Goal: Information Seeking & Learning: Find specific fact

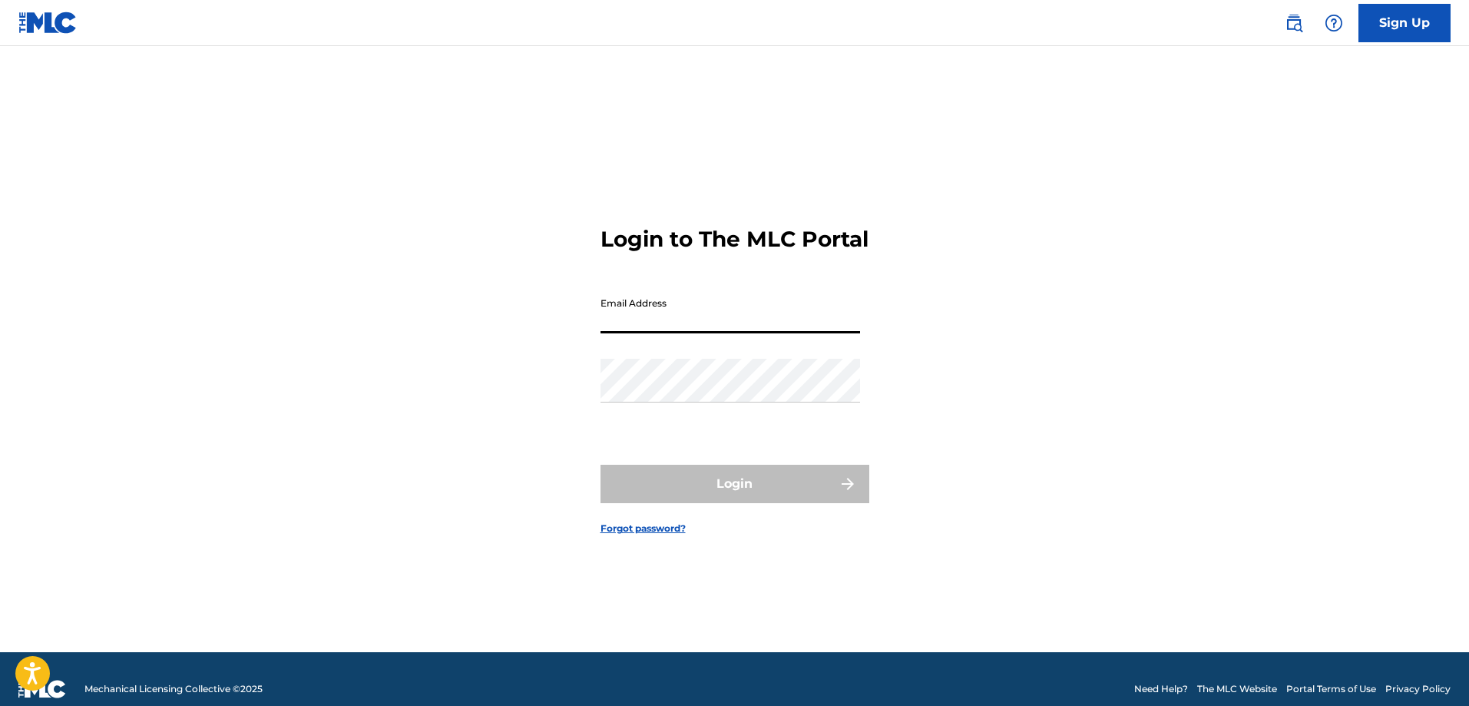
click at [667, 333] on input "Email Address" at bounding box center [730, 311] width 260 height 44
type input "[EMAIL_ADDRESS][DOMAIN_NAME]"
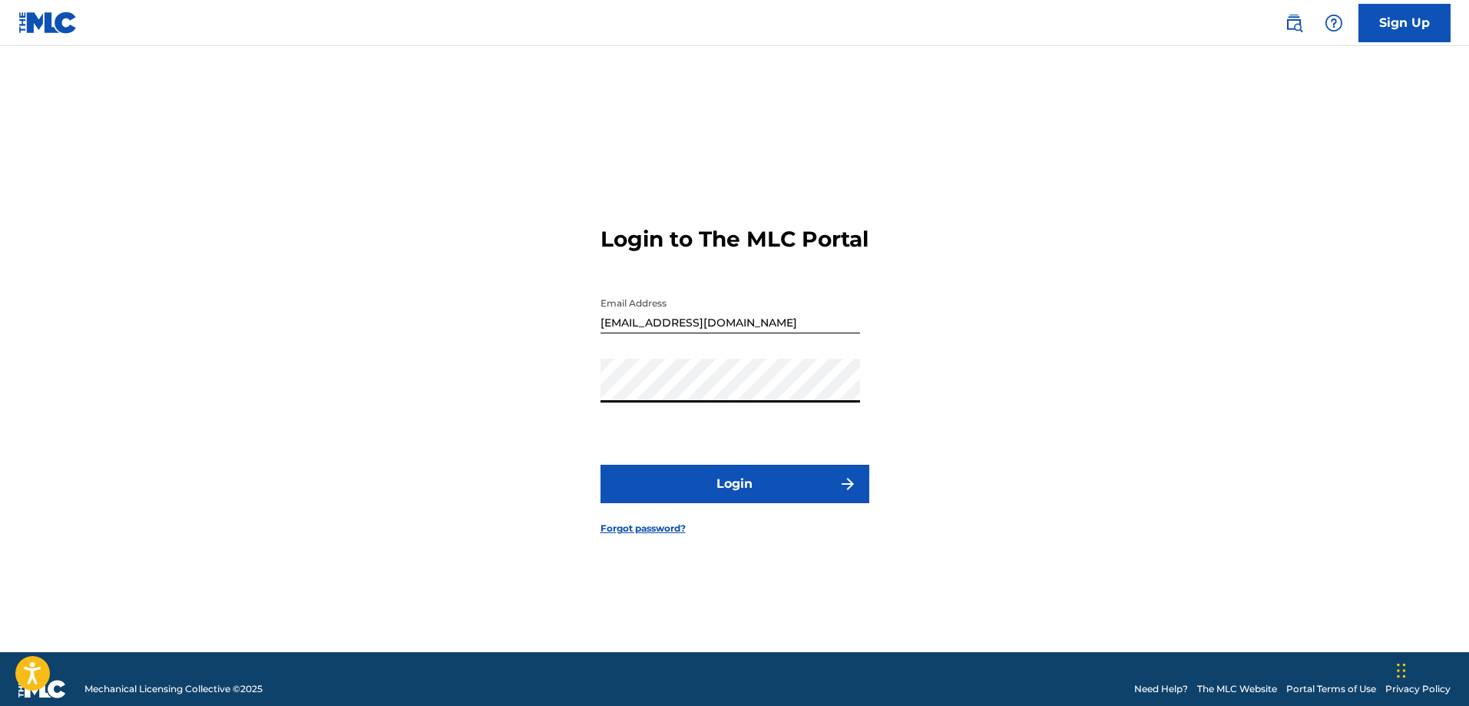
click at [705, 498] on button "Login" at bounding box center [734, 484] width 269 height 38
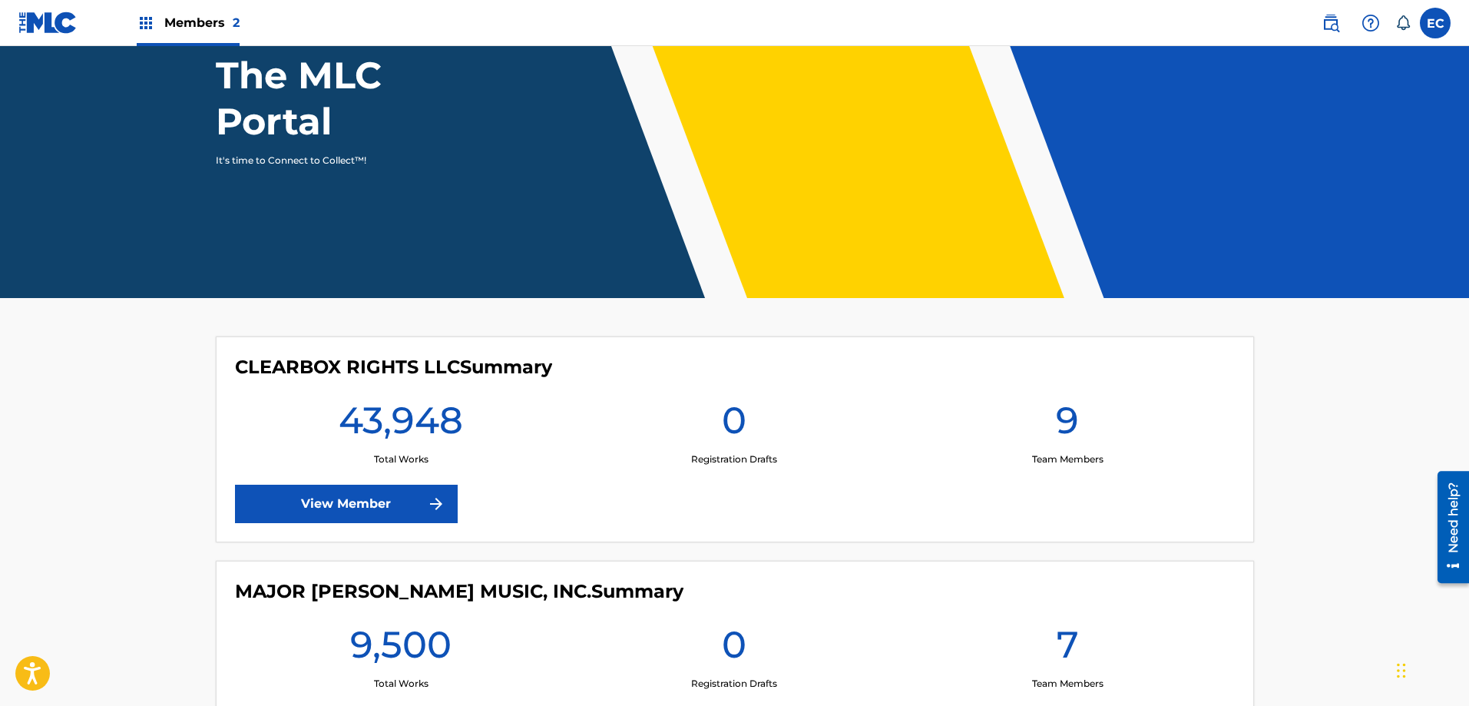
scroll to position [154, 0]
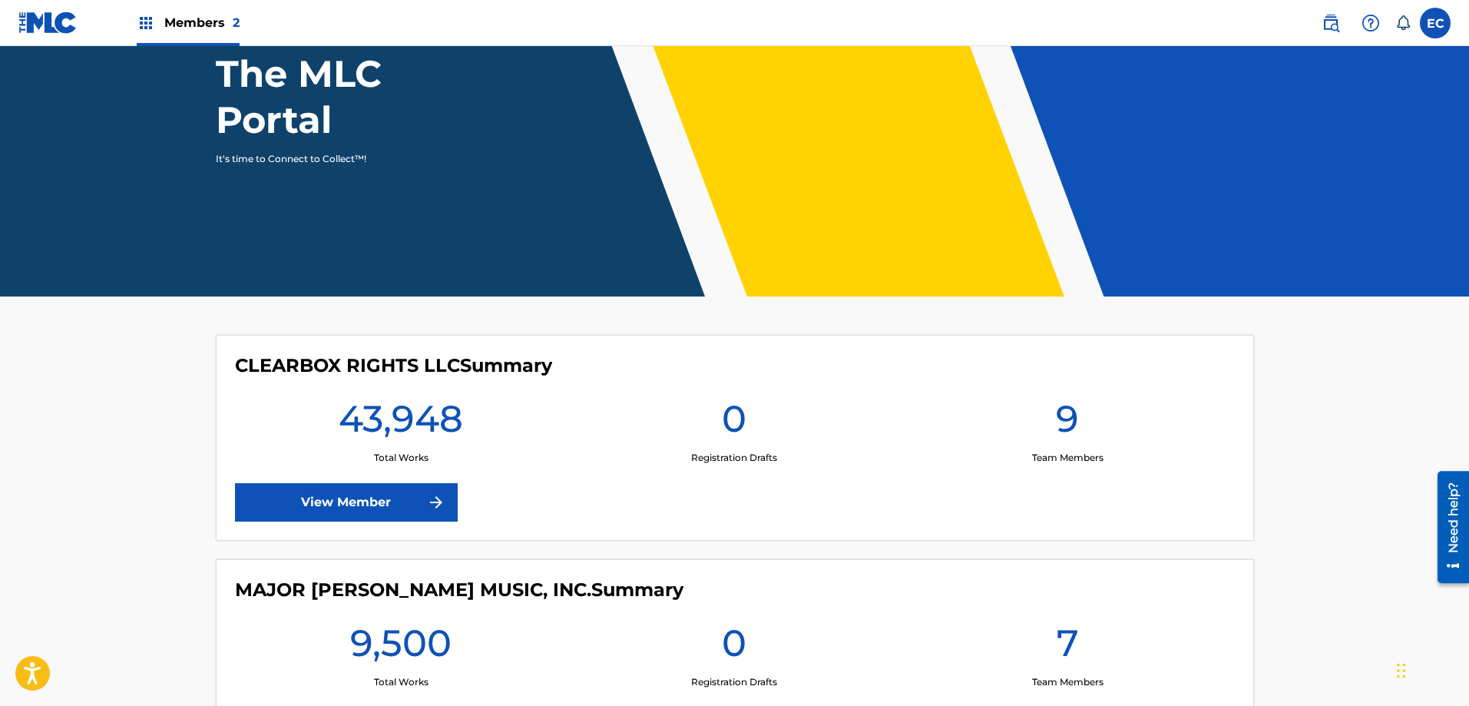
click at [428, 501] on img at bounding box center [436, 502] width 18 height 18
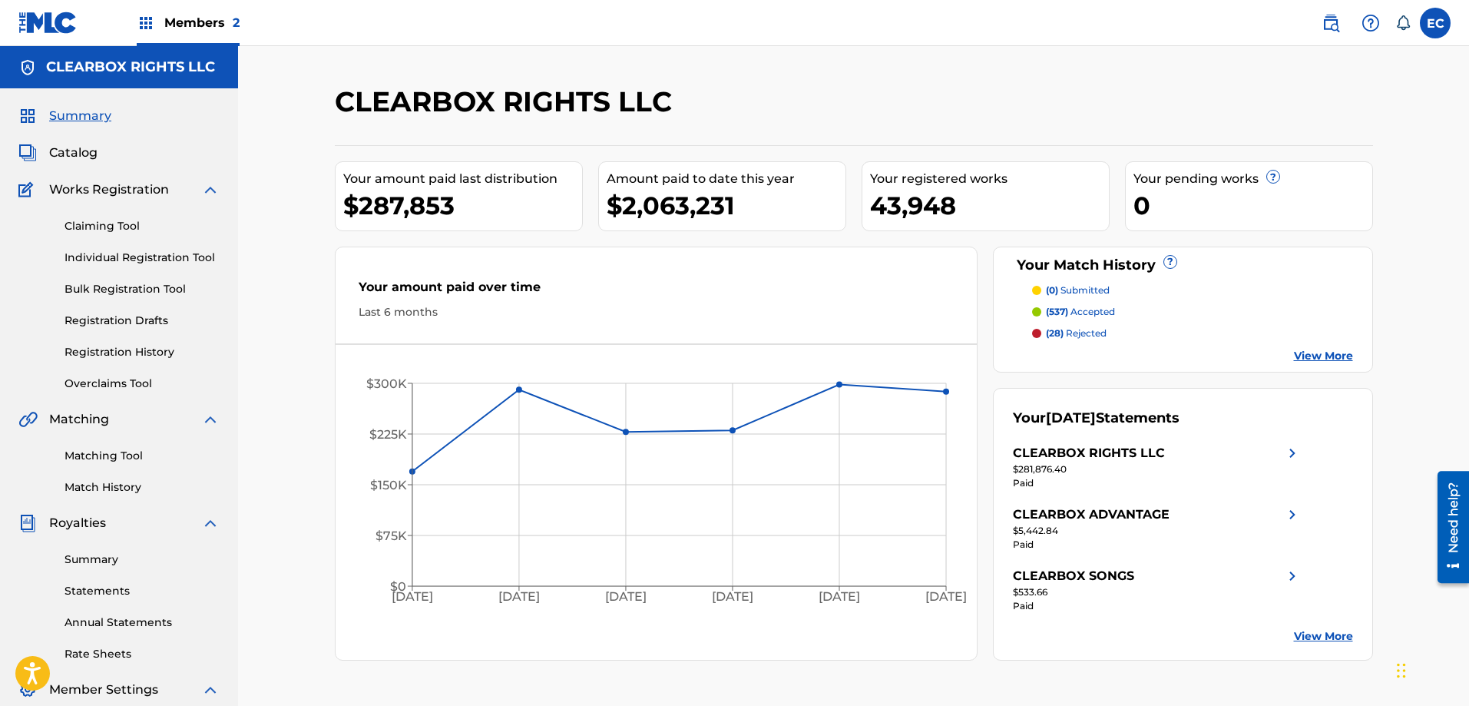
click at [81, 154] on span "Catalog" at bounding box center [73, 153] width 48 height 18
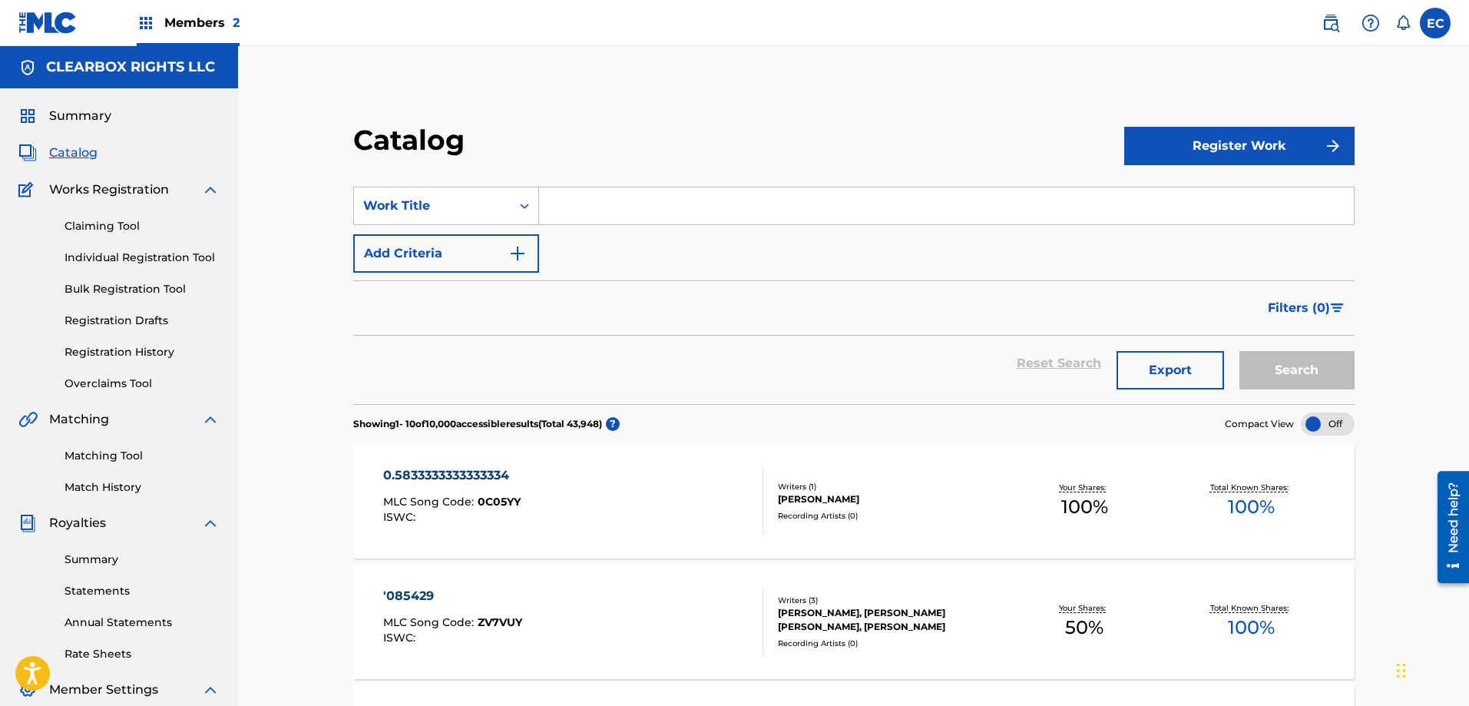
click at [617, 206] on input "Search Form" at bounding box center [946, 205] width 815 height 37
click at [1293, 364] on button "Search" at bounding box center [1296, 370] width 115 height 38
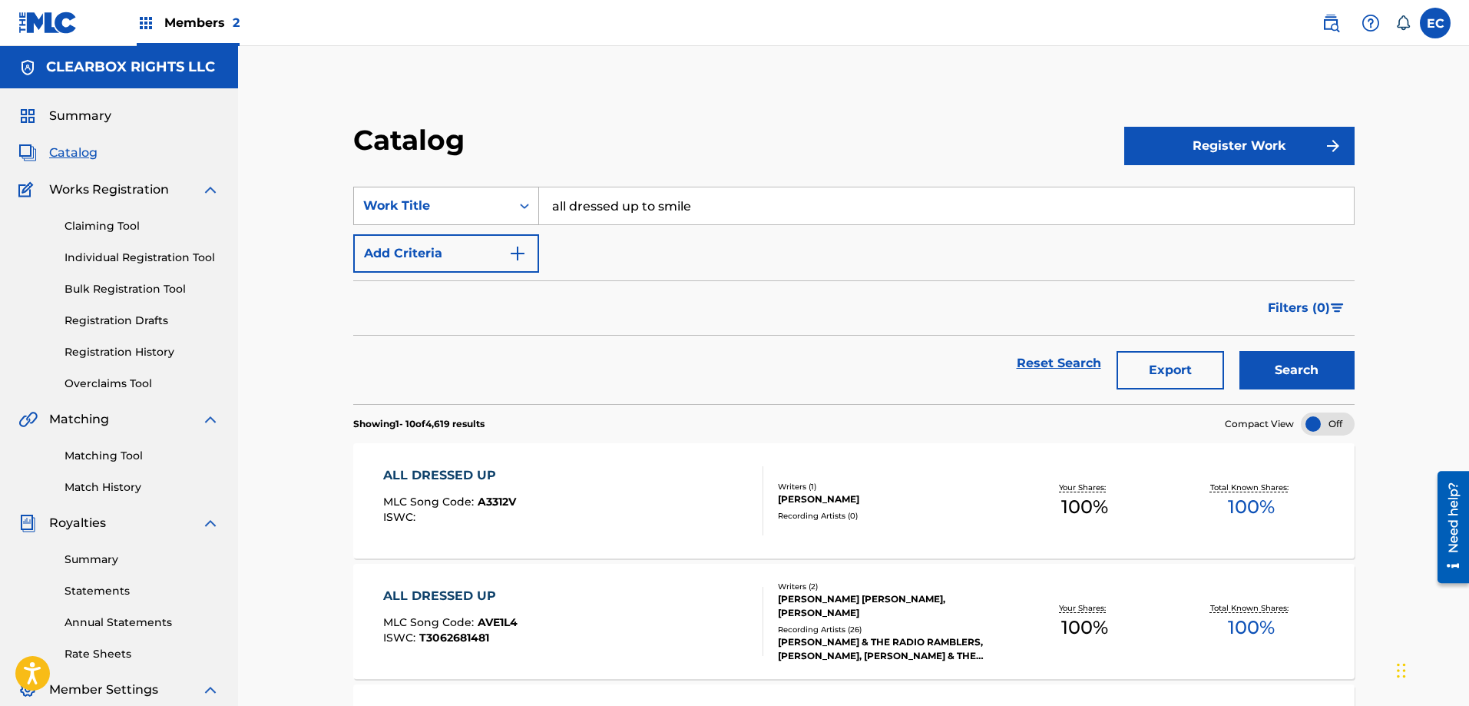
drag, startPoint x: 725, startPoint y: 207, endPoint x: 508, endPoint y: 193, distance: 217.0
click at [508, 193] on div "SearchWithCriteriaabbb89c1-e73d-4308-b1e2-3577f8b3264f Work Title all dressed u…" at bounding box center [853, 206] width 1001 height 38
type input "allentown jail"
click at [1268, 379] on button "Search" at bounding box center [1296, 370] width 115 height 38
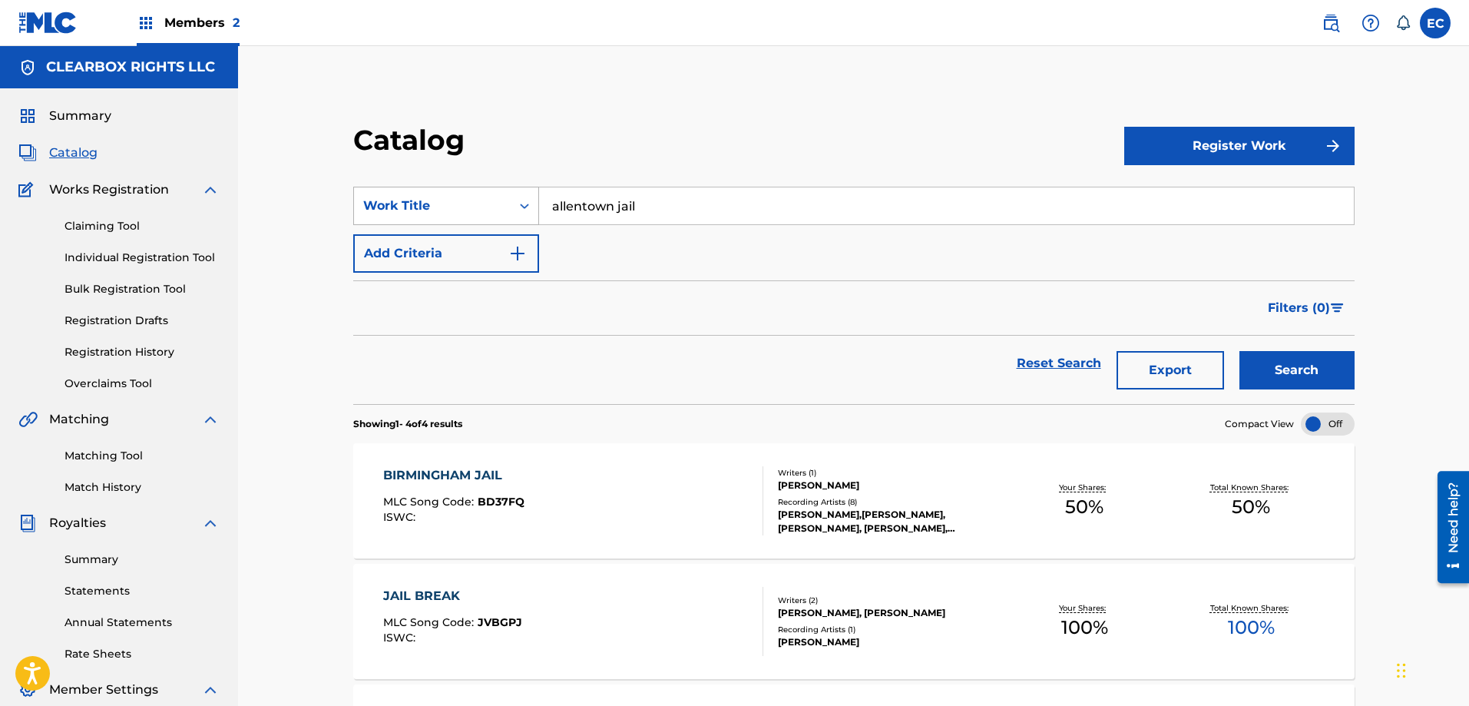
drag, startPoint x: 674, startPoint y: 208, endPoint x: 475, endPoint y: 203, distance: 199.0
click at [475, 203] on div "SearchWithCriteriaabbb89c1-e73d-4308-b1e2-3577f8b3264f Work Title allentown jail" at bounding box center [853, 206] width 1001 height 38
click at [1328, 19] on img at bounding box center [1331, 23] width 18 height 18
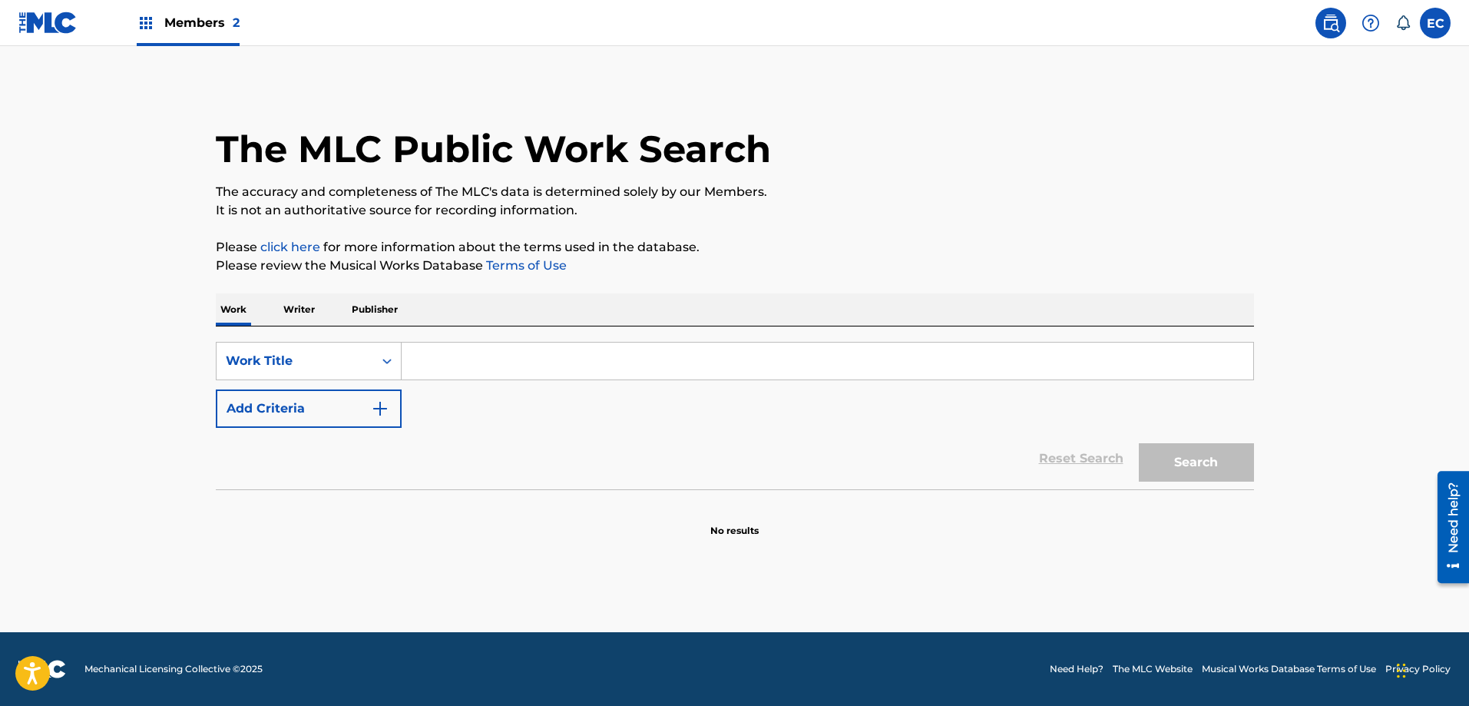
click at [520, 369] on input "Search Form" at bounding box center [828, 360] width 852 height 37
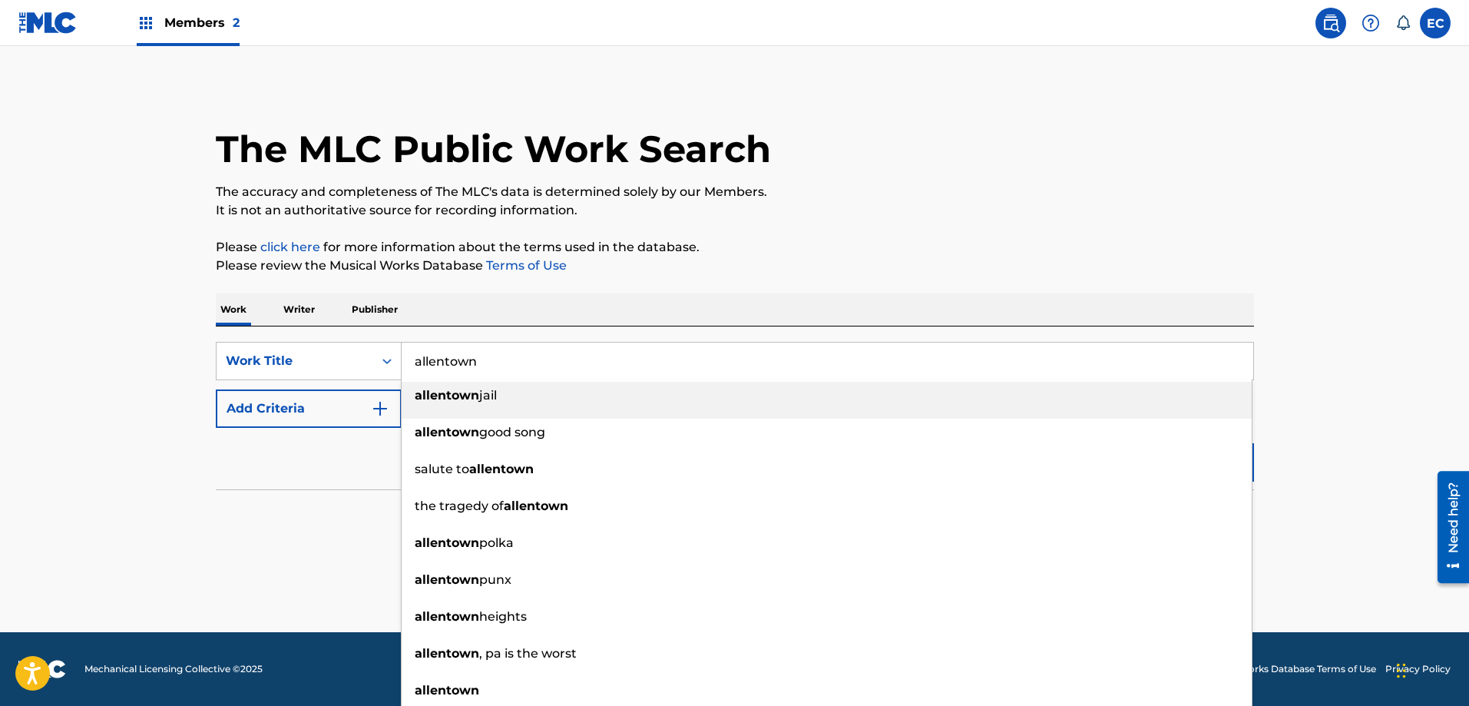
click at [524, 401] on div "allentown jail" at bounding box center [827, 396] width 850 height 28
type input "allentown jail"
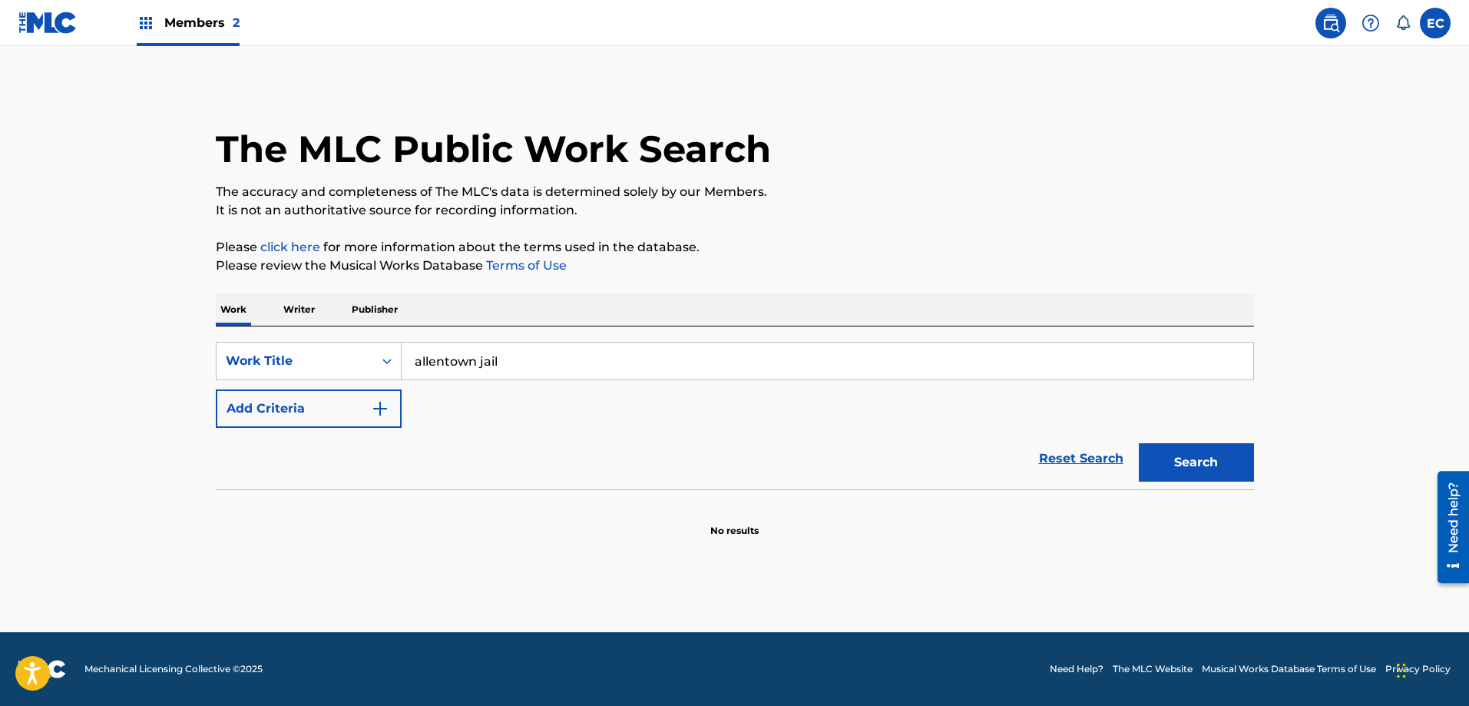
click at [1219, 456] on button "Search" at bounding box center [1196, 462] width 115 height 38
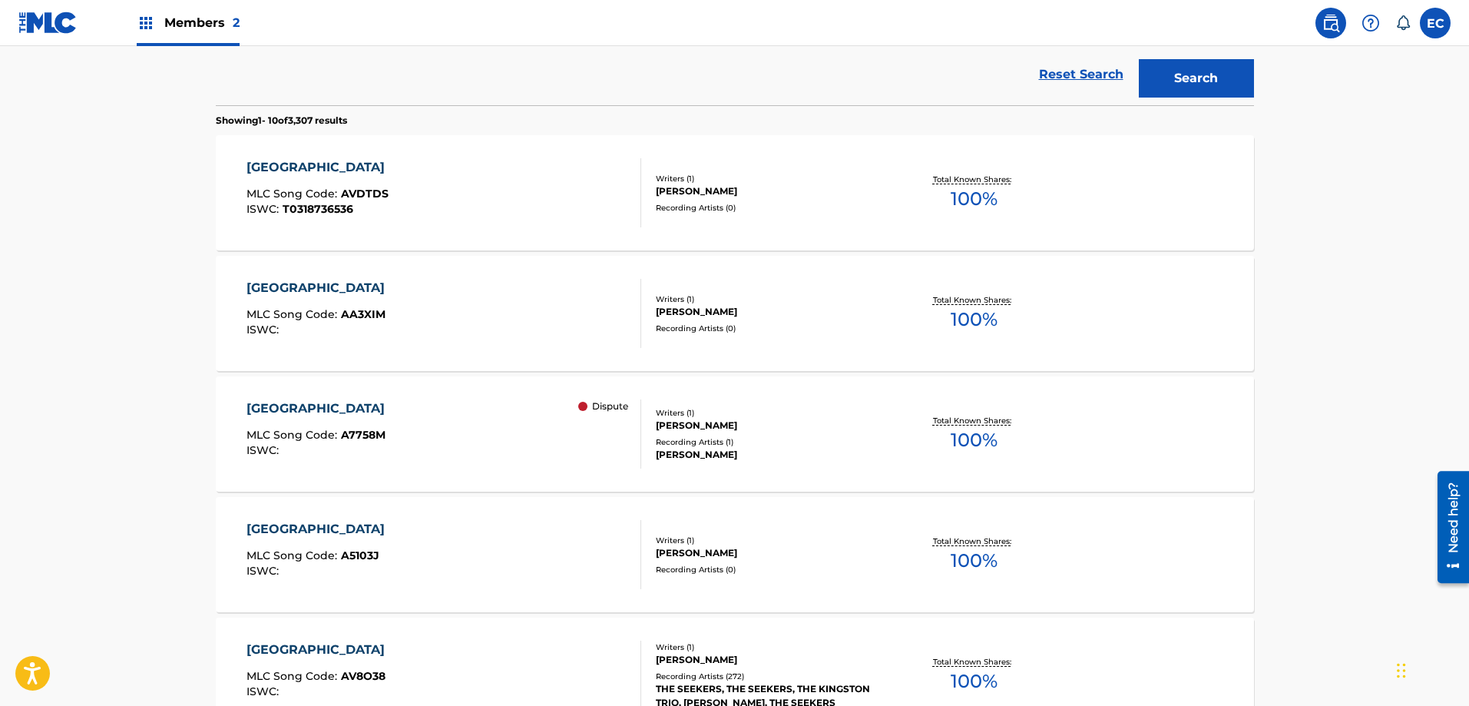
scroll to position [461, 0]
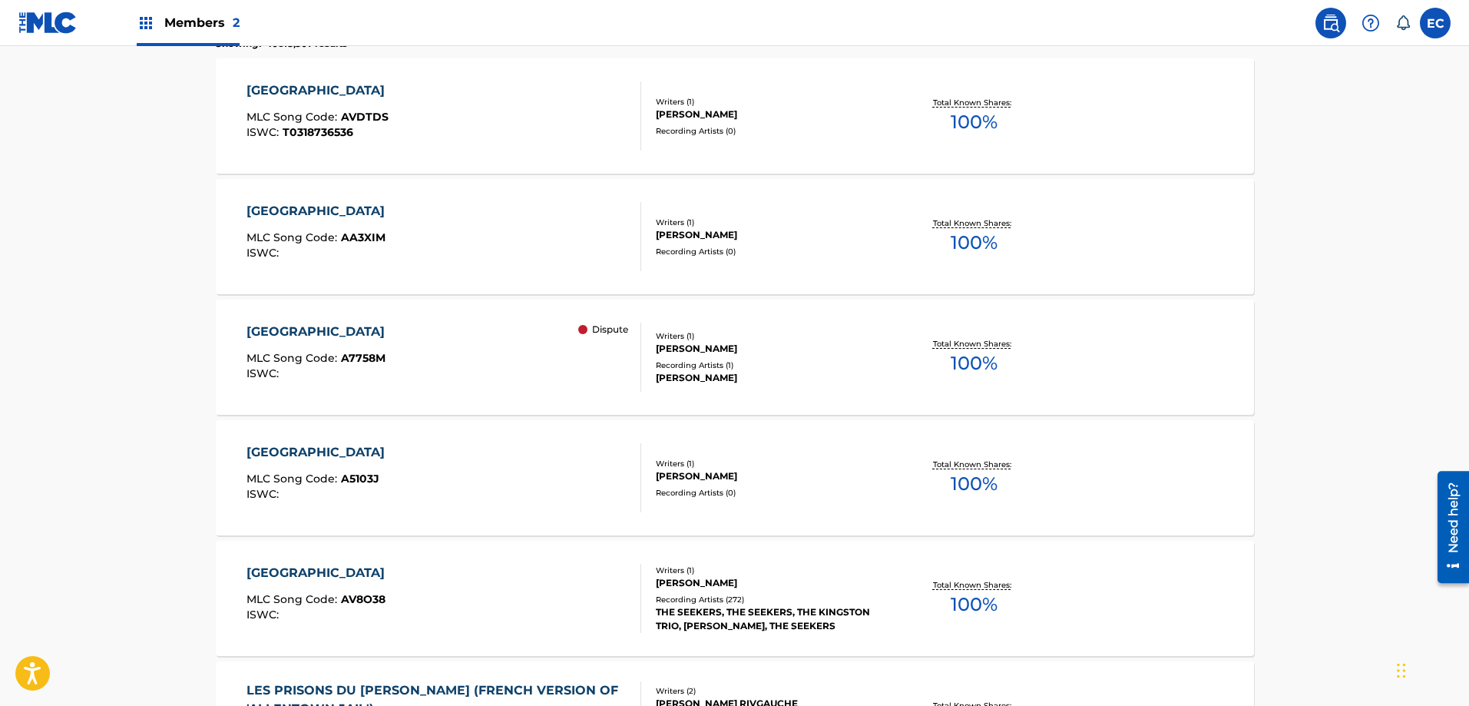
click at [314, 324] on div "[GEOGRAPHIC_DATA]" at bounding box center [319, 332] width 146 height 18
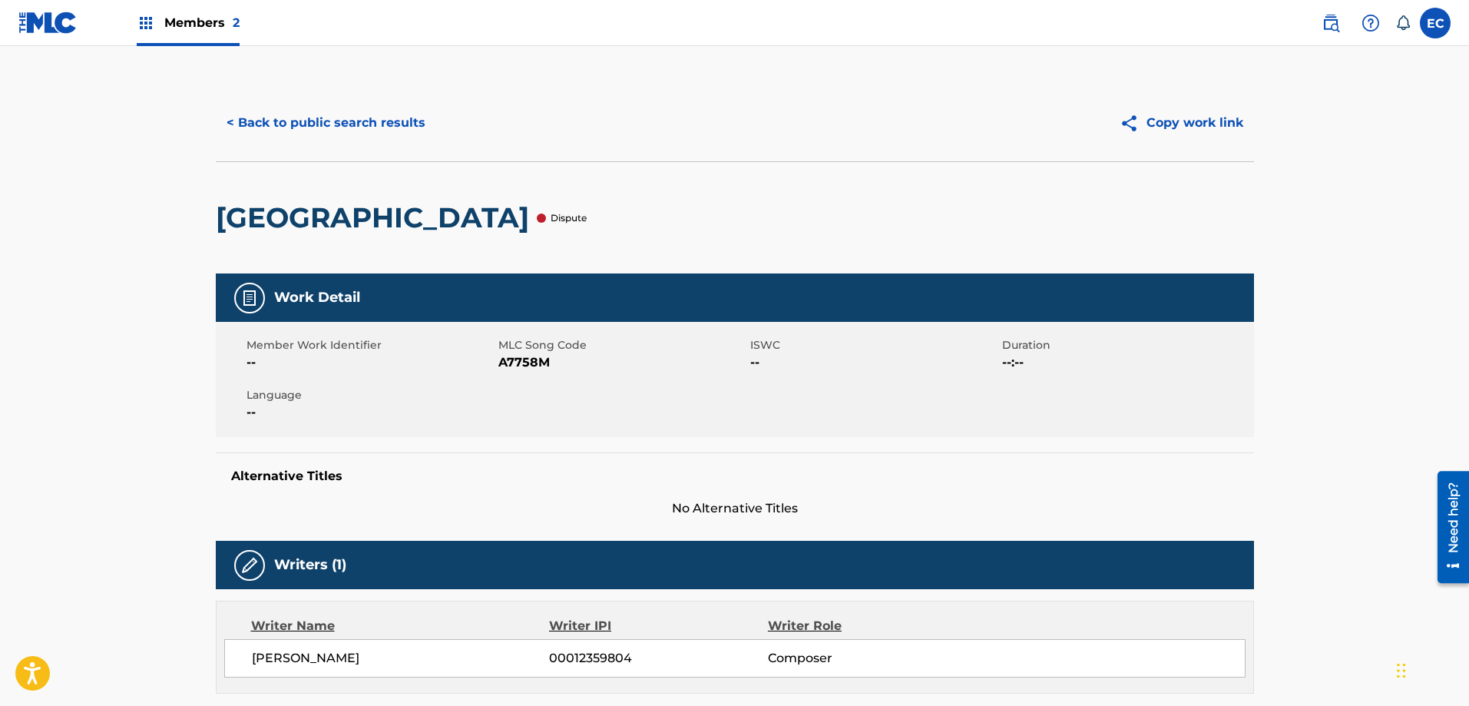
click at [373, 106] on button "< Back to public search results" at bounding box center [326, 123] width 220 height 38
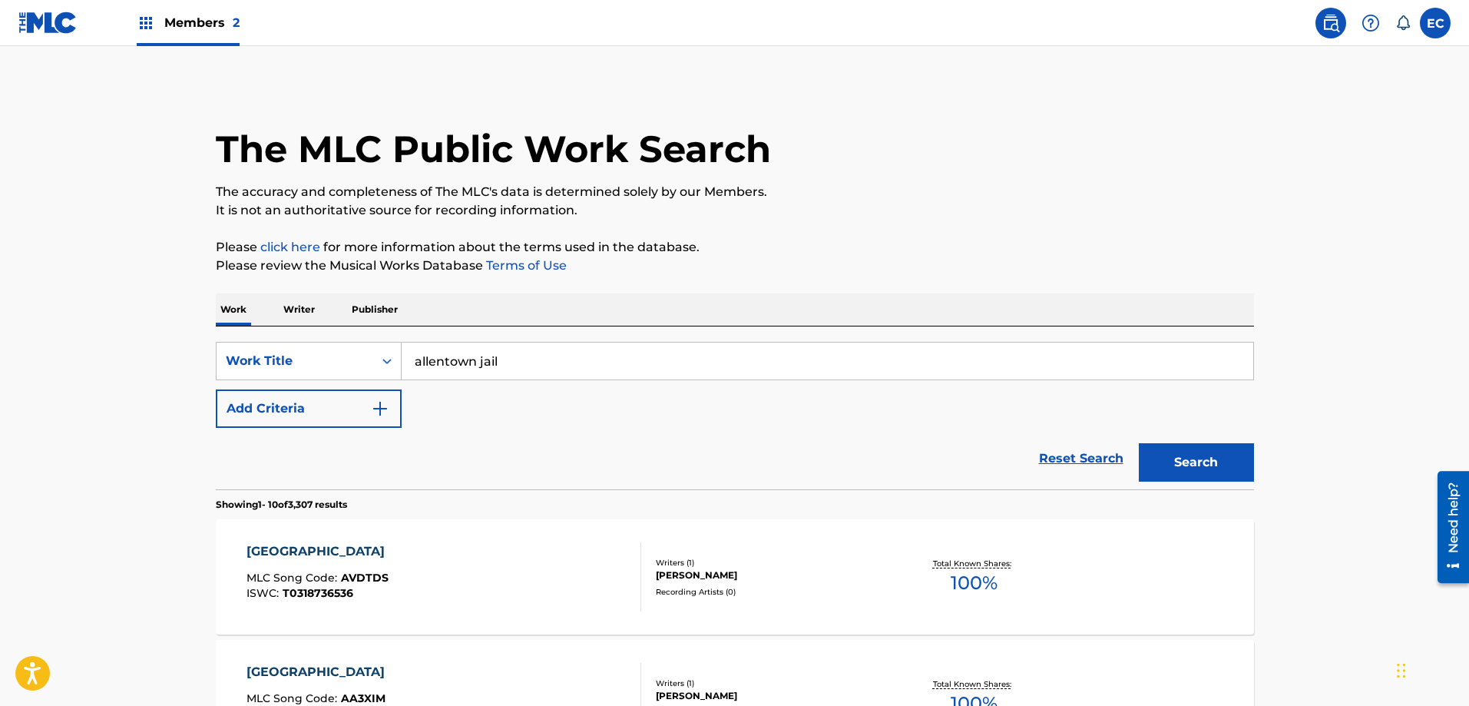
click at [530, 372] on input "allentown jail" at bounding box center [828, 360] width 852 height 37
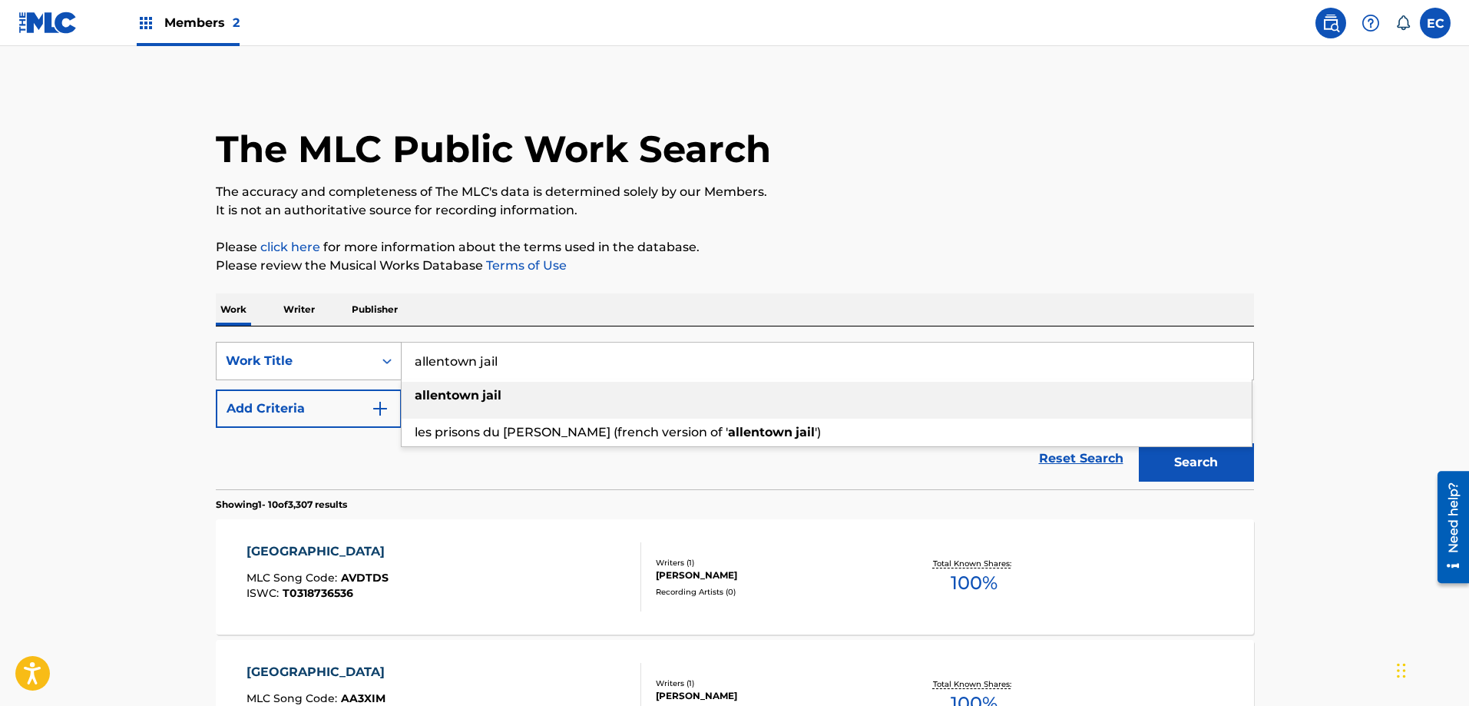
drag, startPoint x: 597, startPoint y: 361, endPoint x: 323, endPoint y: 342, distance: 274.8
click at [323, 342] on div "SearchWithCriteria4efa3176-b345-4311-ad46-81615f94ff3b Work Title [GEOGRAPHIC_D…" at bounding box center [735, 361] width 1038 height 38
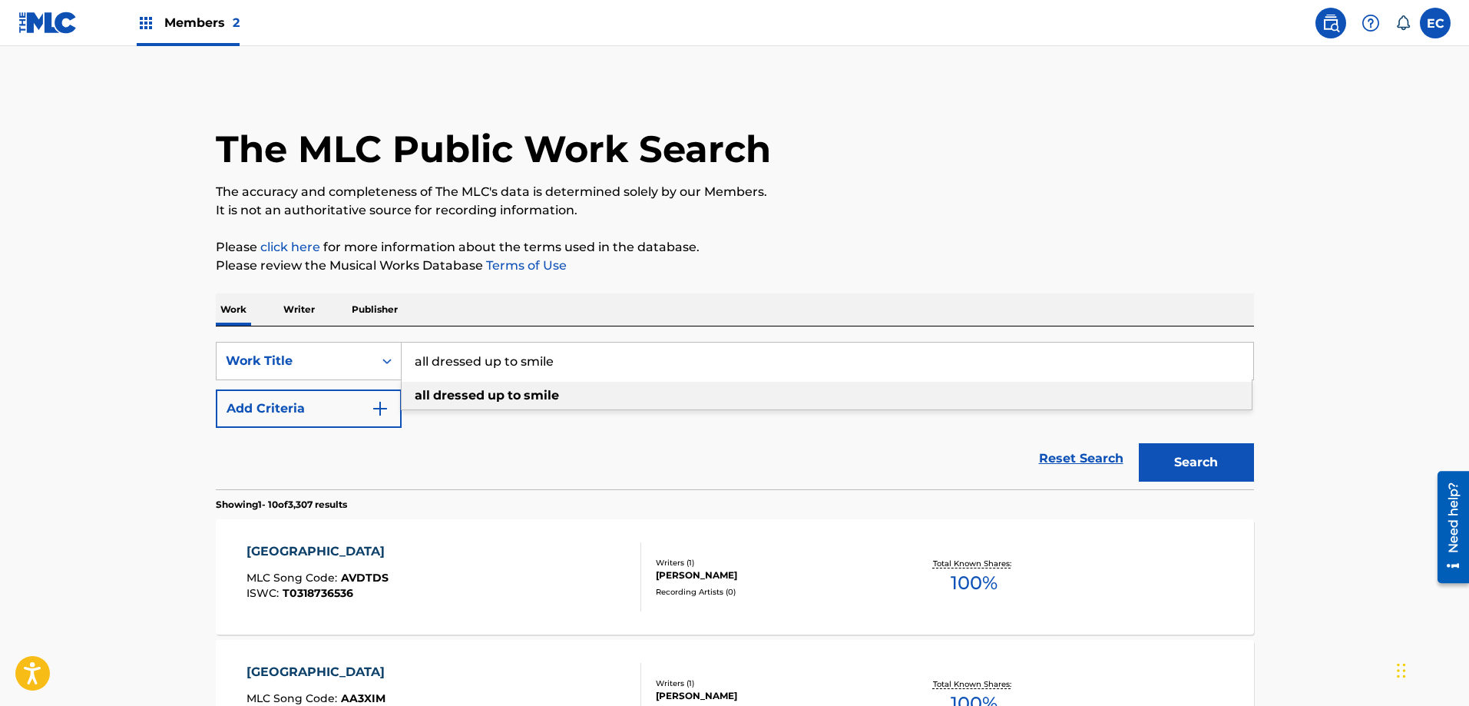
type input "all dressed up to smile"
click at [488, 397] on strong "up" at bounding box center [496, 395] width 17 height 15
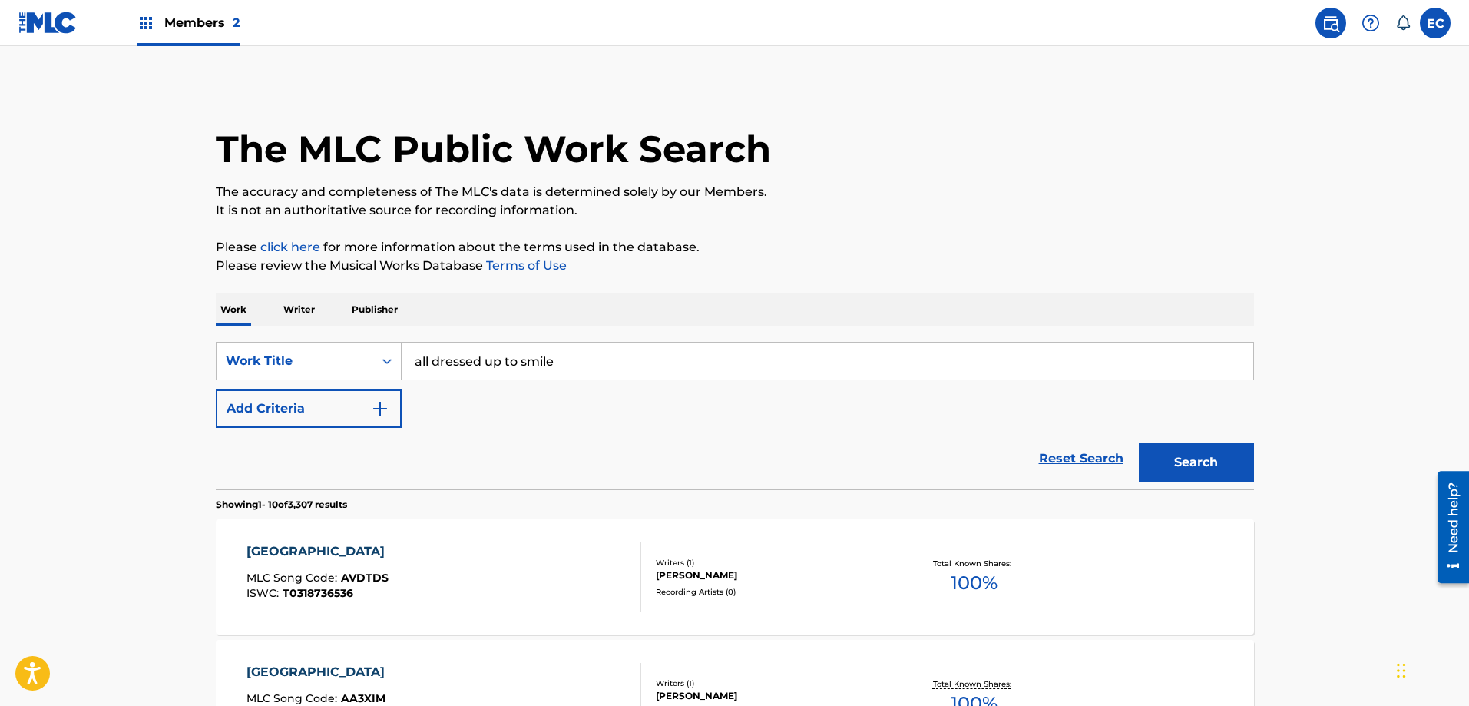
click at [1219, 457] on button "Search" at bounding box center [1196, 462] width 115 height 38
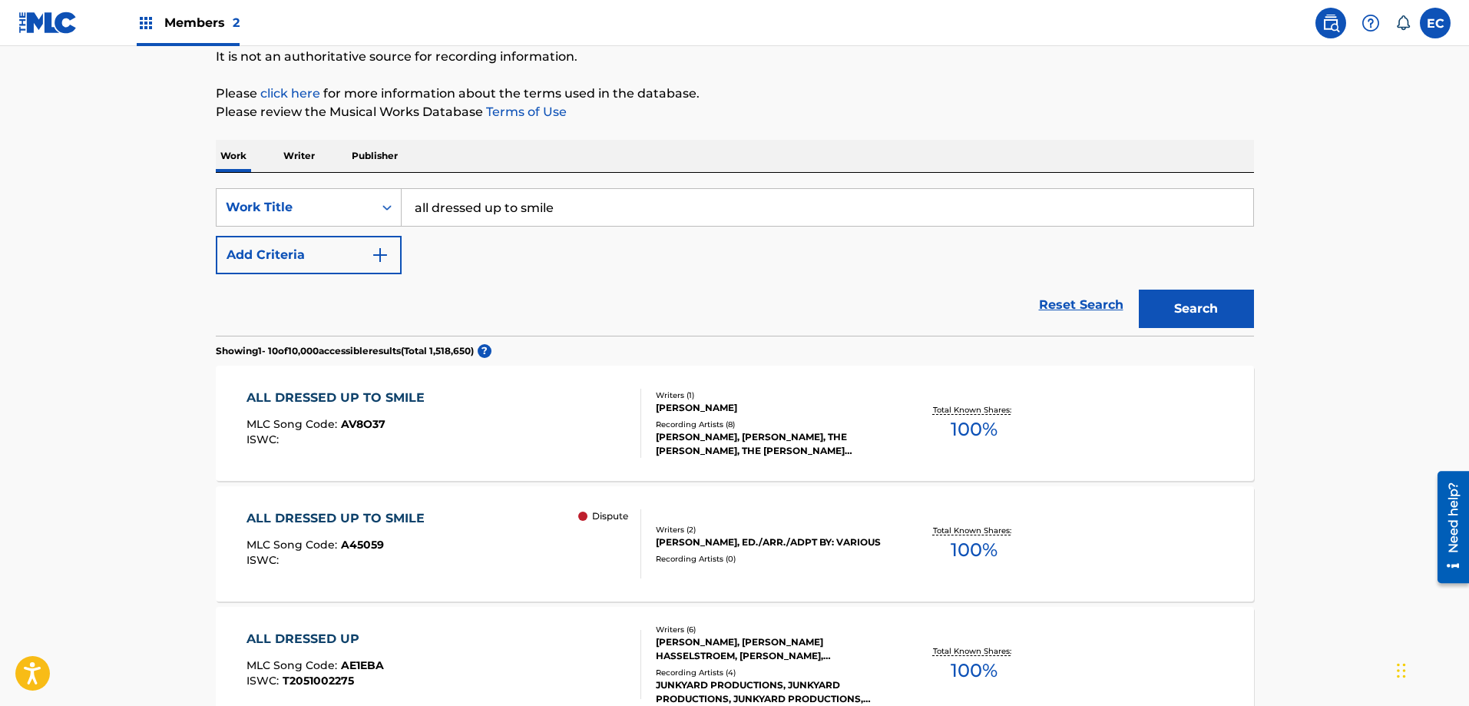
scroll to position [230, 0]
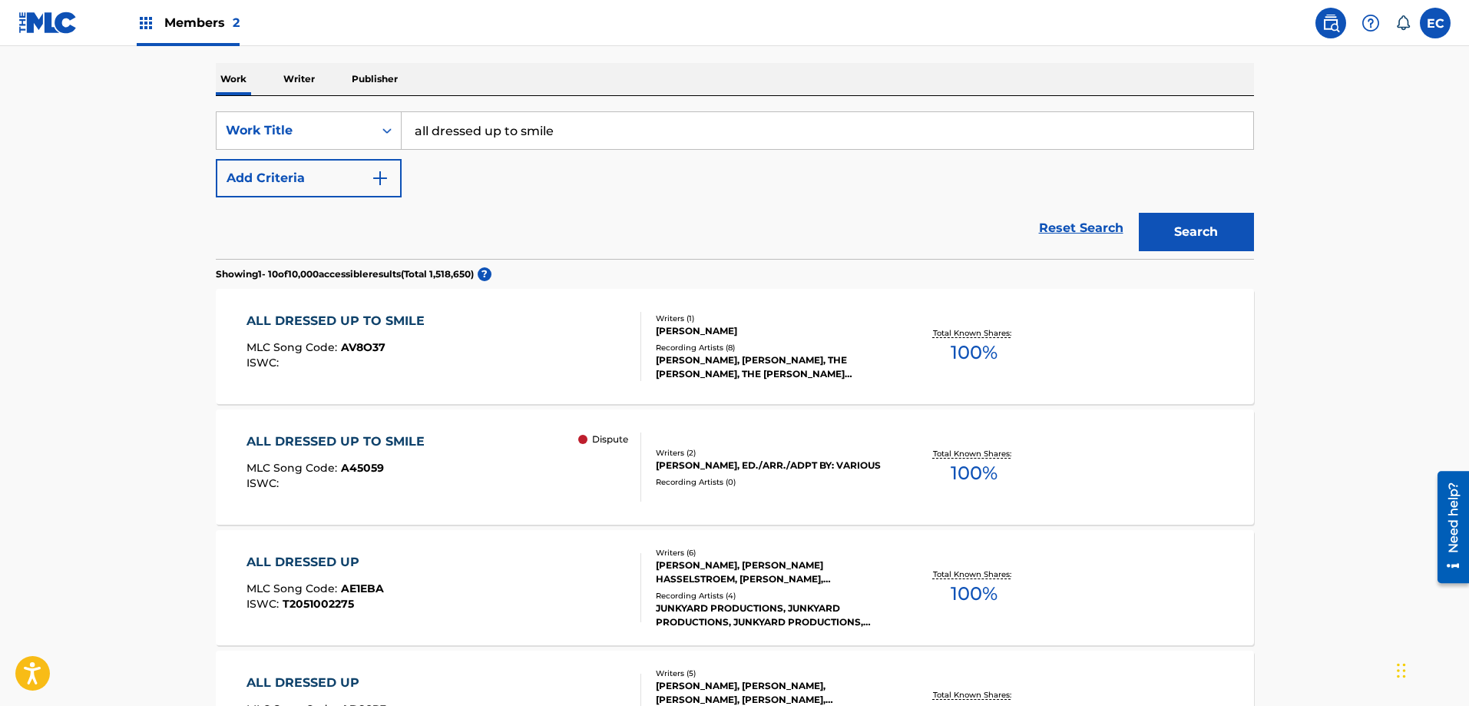
click at [313, 310] on div "ALL DRESSED UP TO SMILE MLC Song Code : AV8O37 ISWC : Writers ( 1 ) [PERSON_NAM…" at bounding box center [735, 346] width 1038 height 115
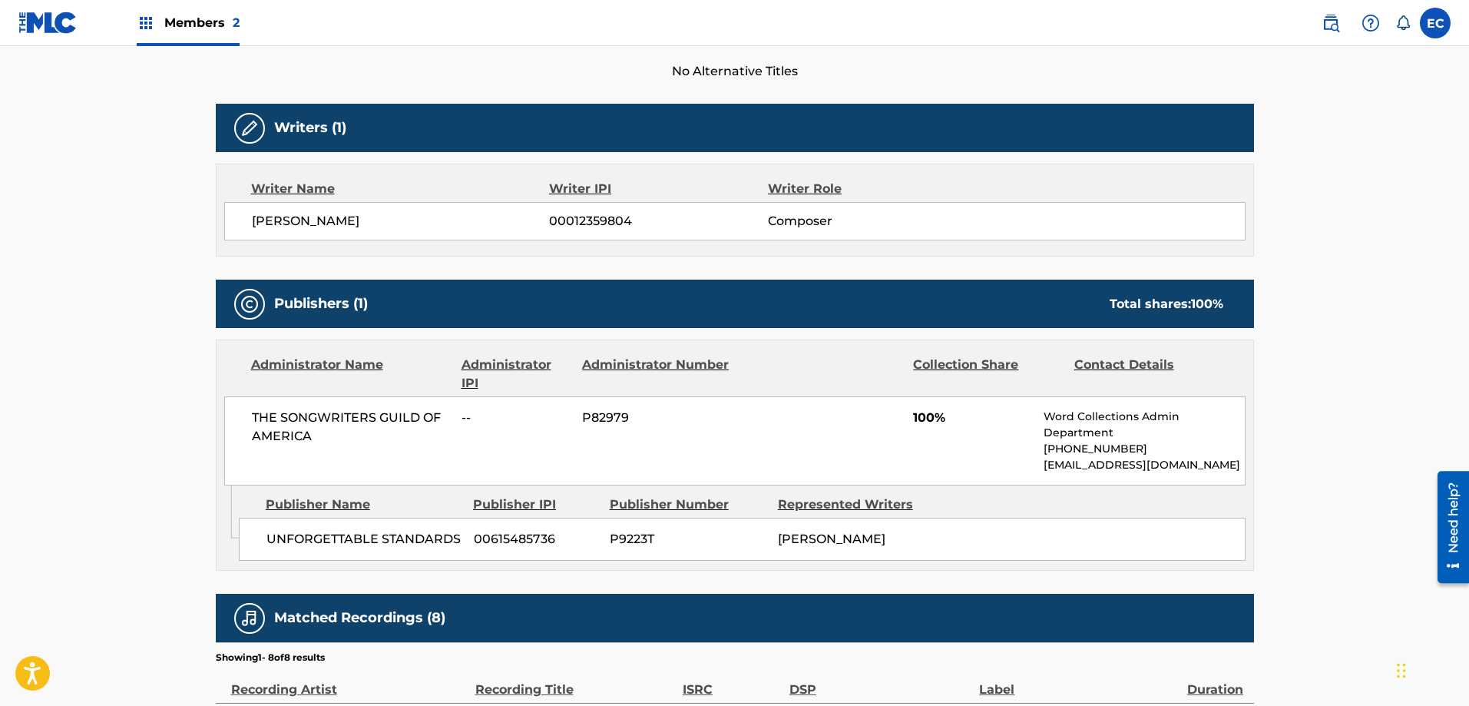
scroll to position [461, 0]
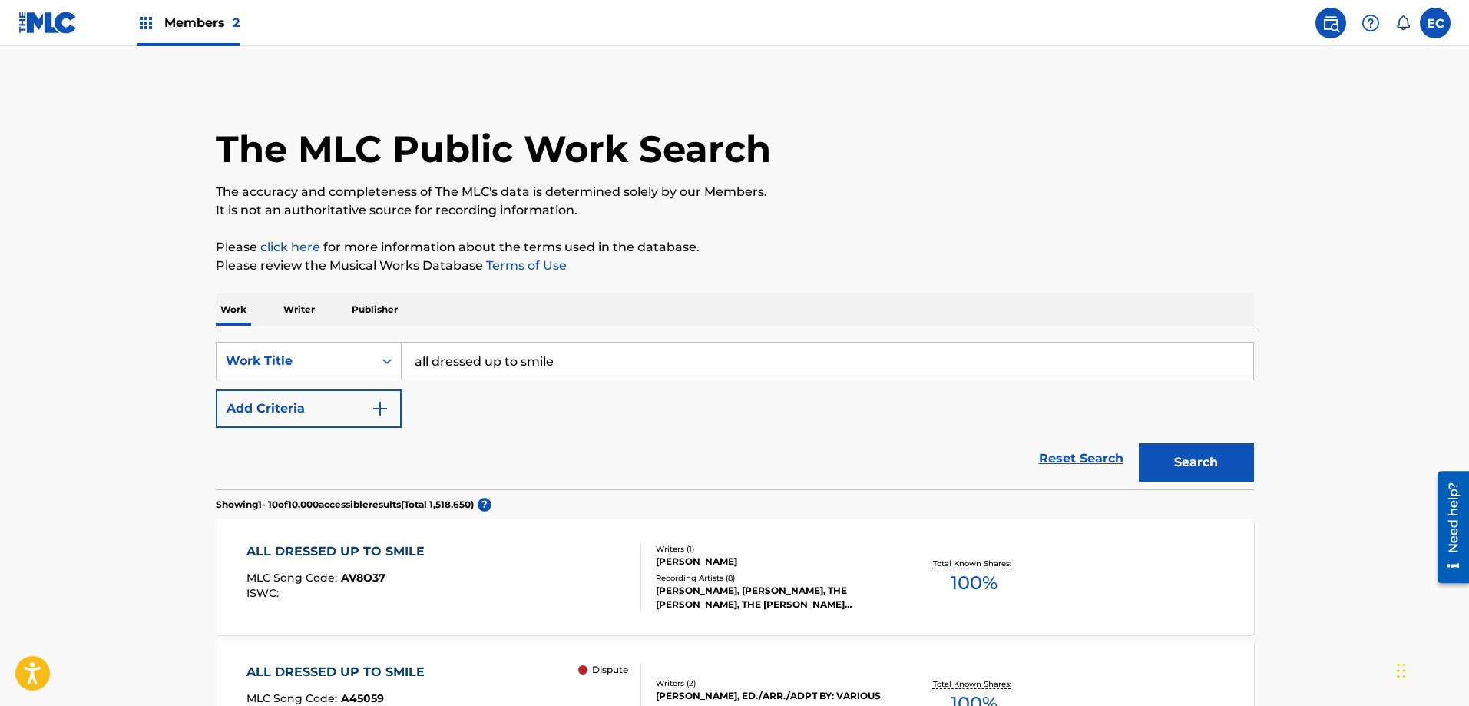
click at [589, 364] on input "all dressed up to smile" at bounding box center [828, 360] width 852 height 37
click at [627, 366] on input "all dressed up to smile" at bounding box center [828, 360] width 852 height 37
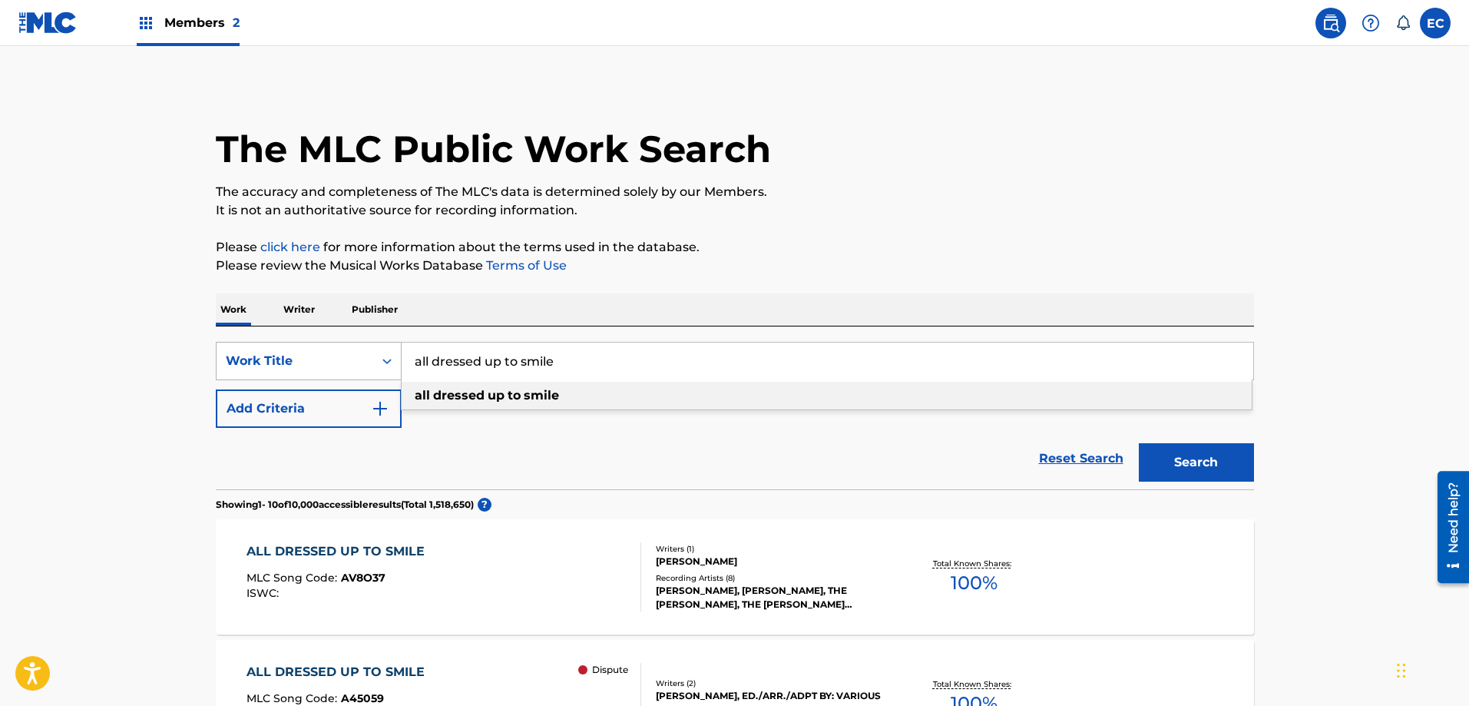
drag, startPoint x: 633, startPoint y: 359, endPoint x: 319, endPoint y: 355, distance: 314.9
click at [319, 355] on div "SearchWithCriteria4efa3176-b345-4311-ad46-81615f94ff3b Work Title all dressed u…" at bounding box center [735, 361] width 1038 height 38
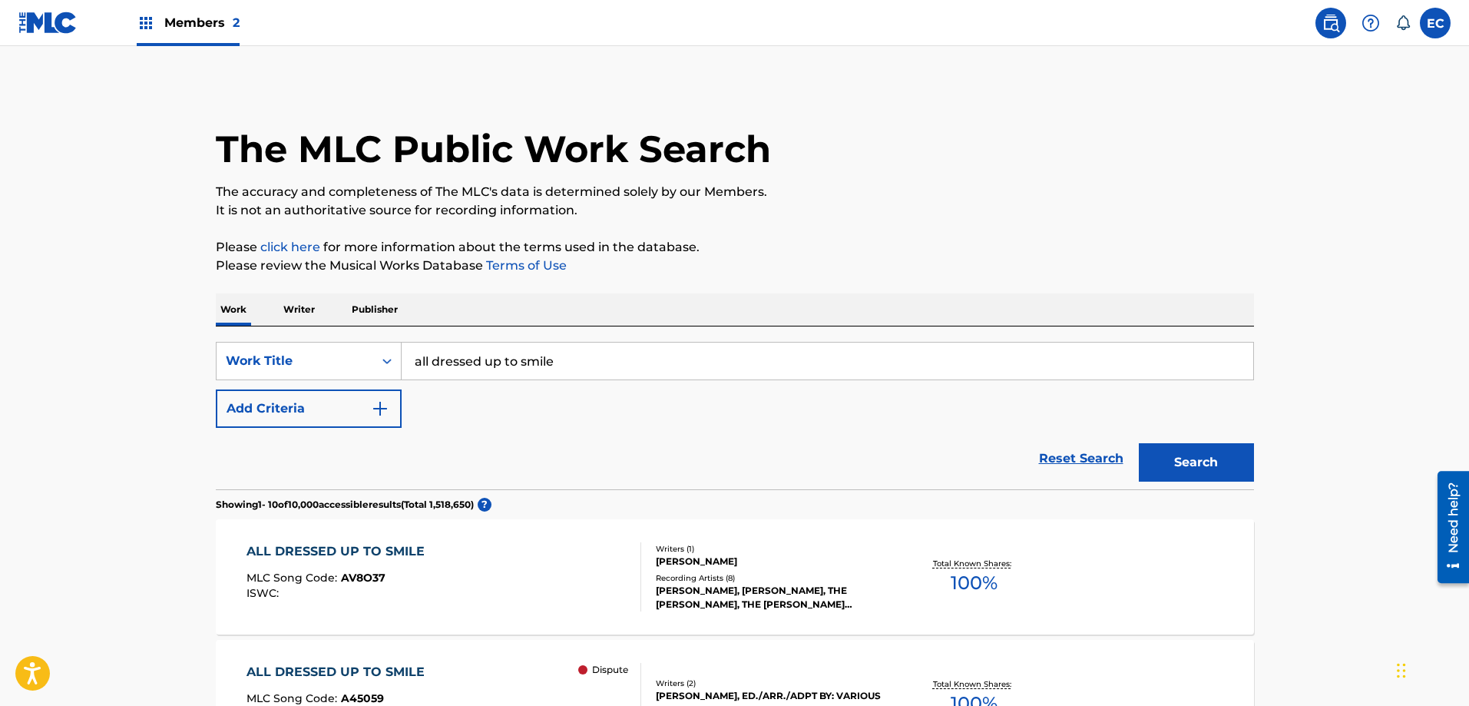
click at [584, 384] on div "SearchWithCriteria4efa3176-b345-4311-ad46-81615f94ff3b Work Title all dressed u…" at bounding box center [735, 385] width 1038 height 86
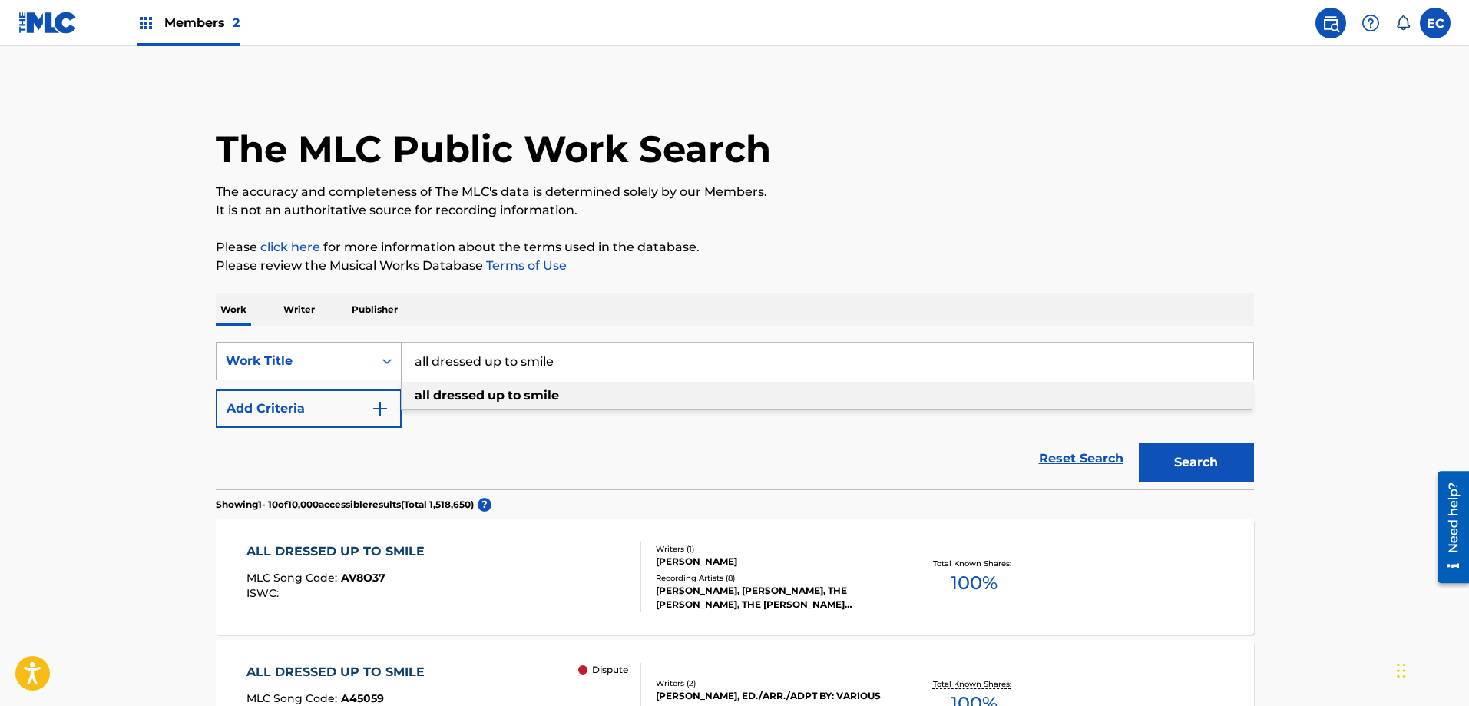
drag, startPoint x: 614, startPoint y: 364, endPoint x: 374, endPoint y: 357, distance: 240.4
click at [374, 357] on div "SearchWithCriteria4efa3176-b345-4311-ad46-81615f94ff3b Work Title all dressed u…" at bounding box center [735, 361] width 1038 height 38
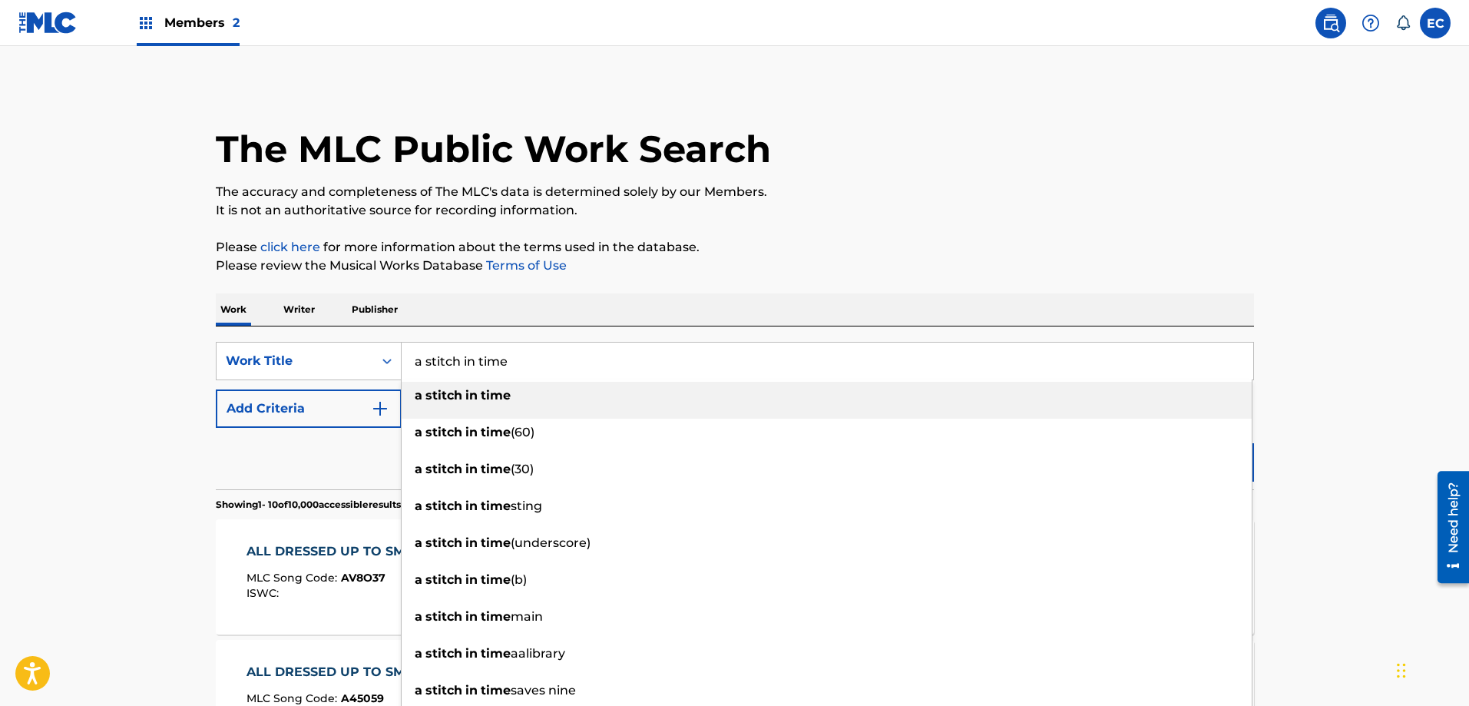
type input "a stitch in time"
click at [471, 399] on strong "in" at bounding box center [471, 395] width 12 height 15
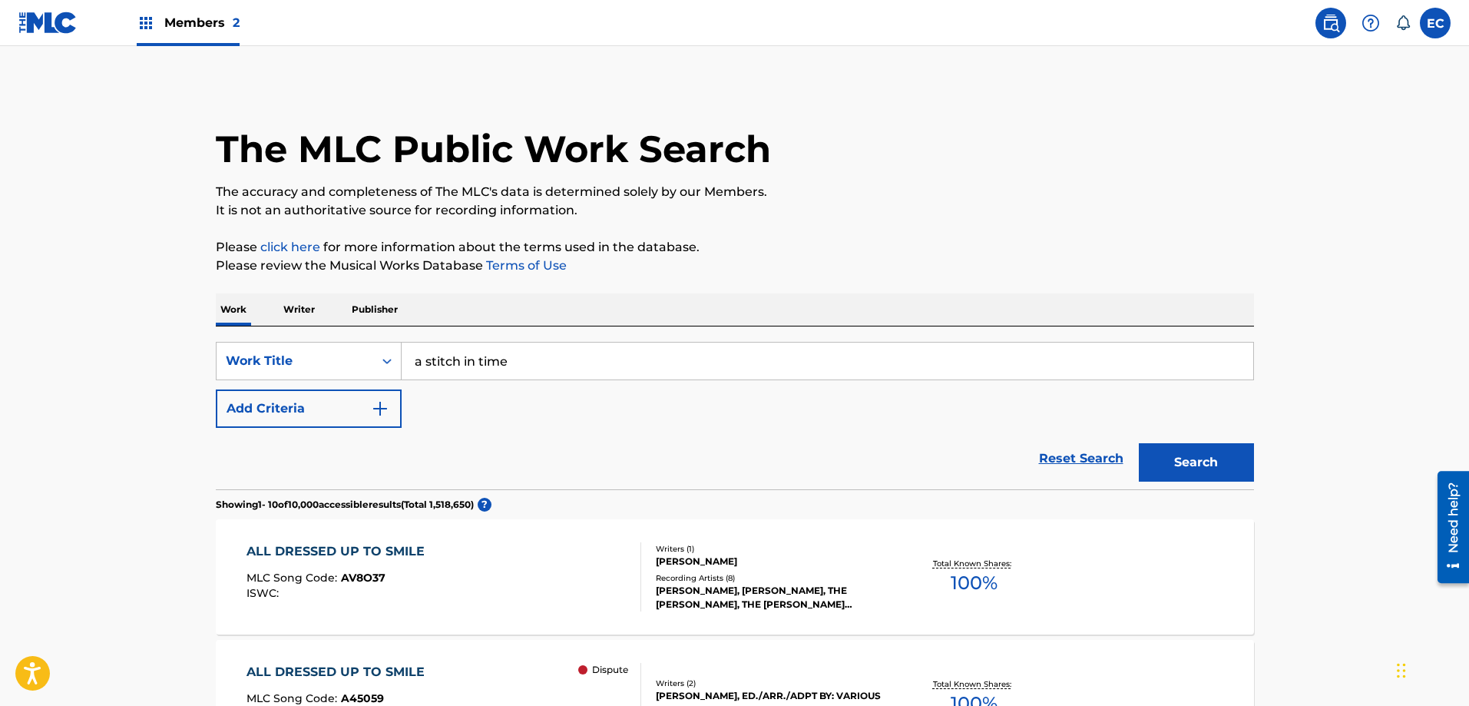
click at [1182, 452] on button "Search" at bounding box center [1196, 462] width 115 height 38
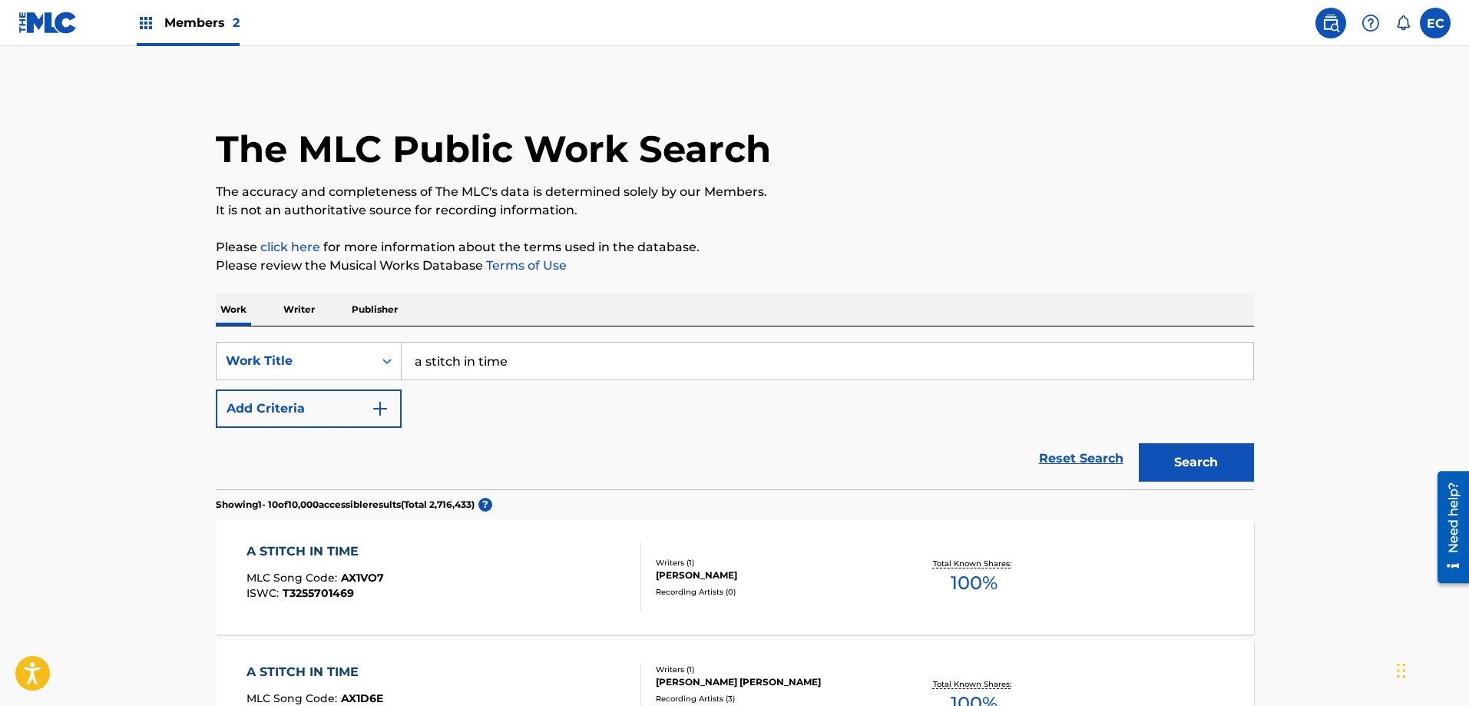
click at [386, 421] on button "Add Criteria" at bounding box center [309, 408] width 186 height 38
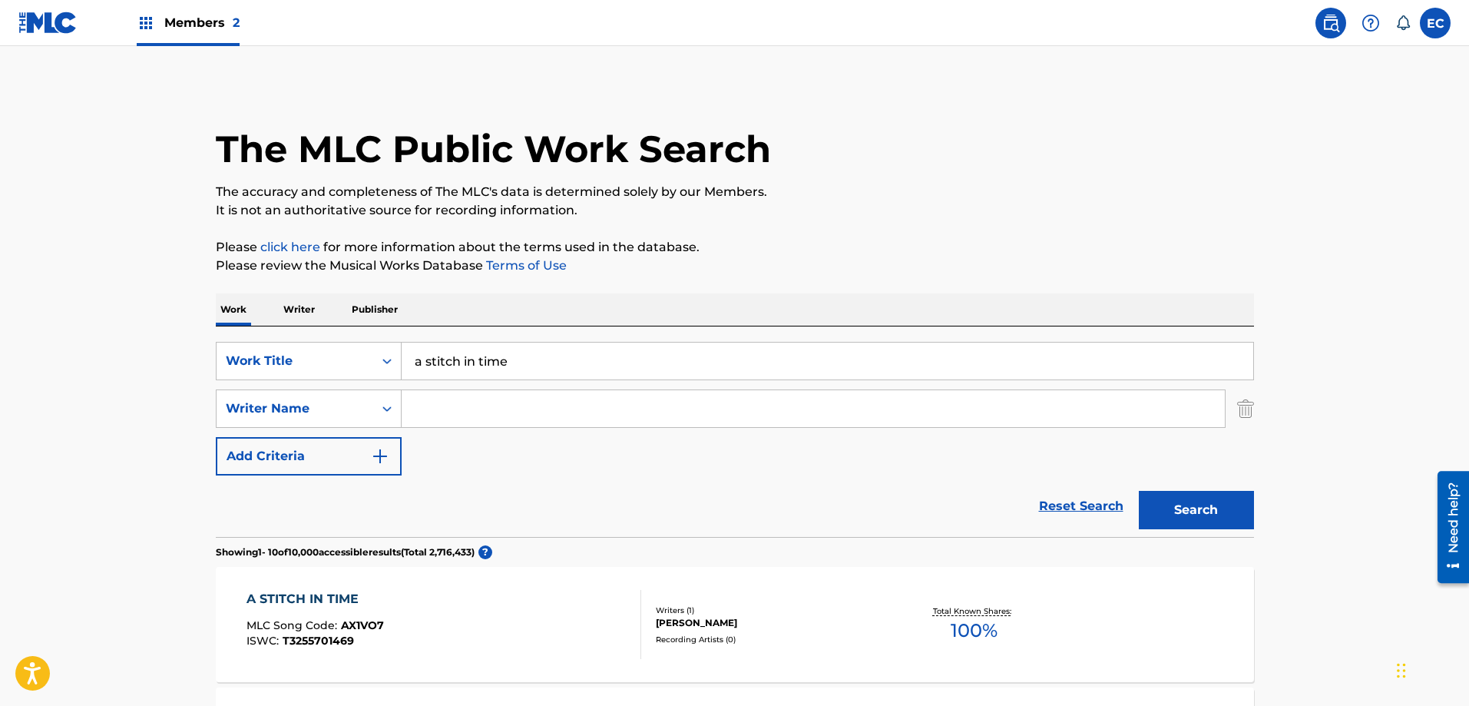
click at [491, 412] on input "Search Form" at bounding box center [813, 408] width 823 height 37
type input "[PERSON_NAME]"
click at [1188, 503] on button "Search" at bounding box center [1196, 510] width 115 height 38
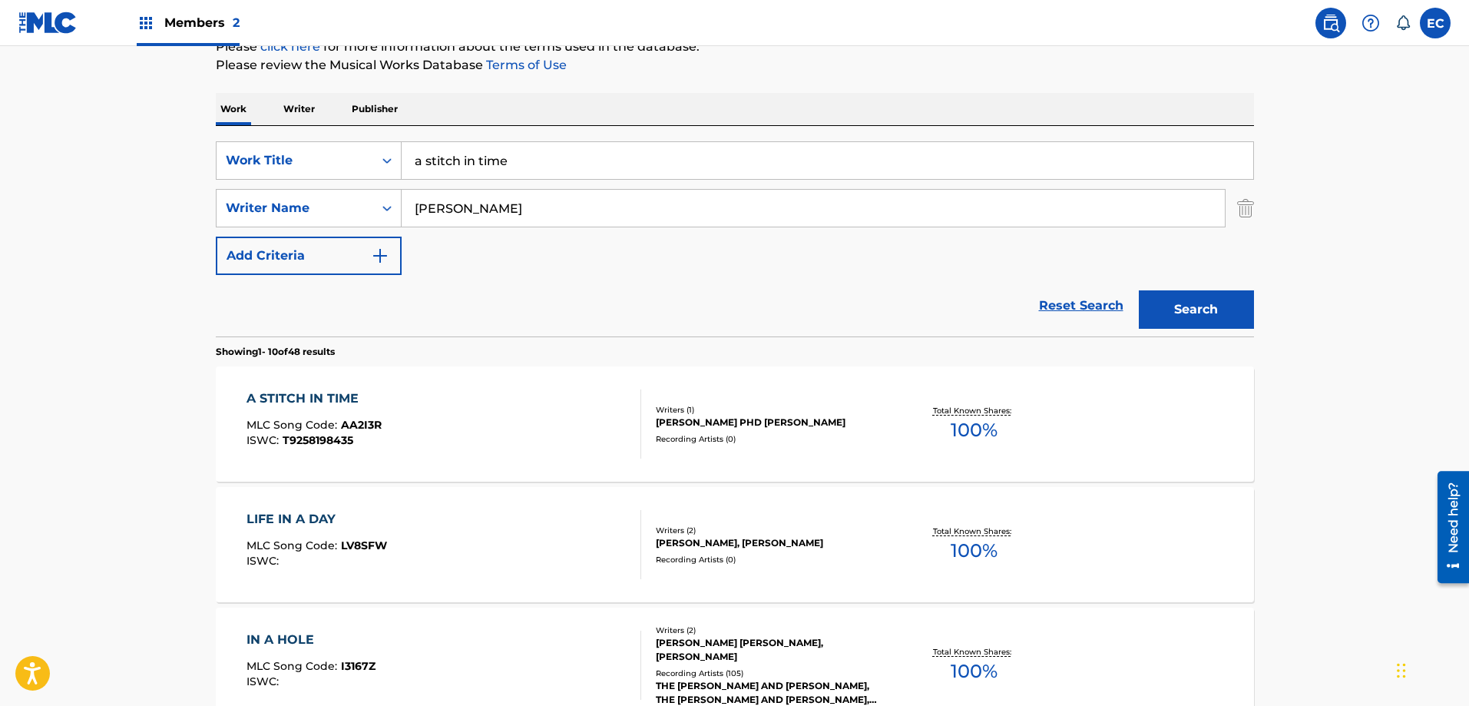
scroll to position [230, 0]
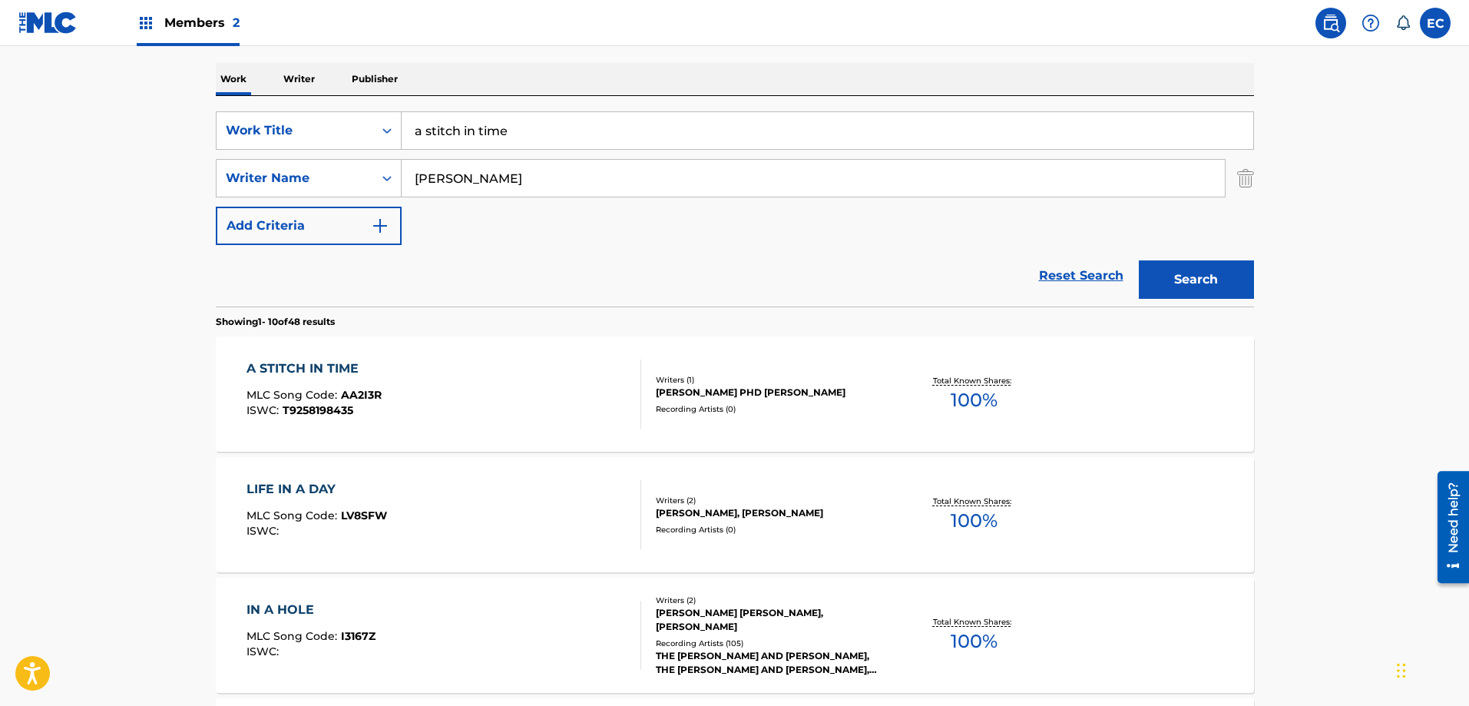
click at [342, 364] on div "A STITCH IN TIME" at bounding box center [313, 368] width 135 height 18
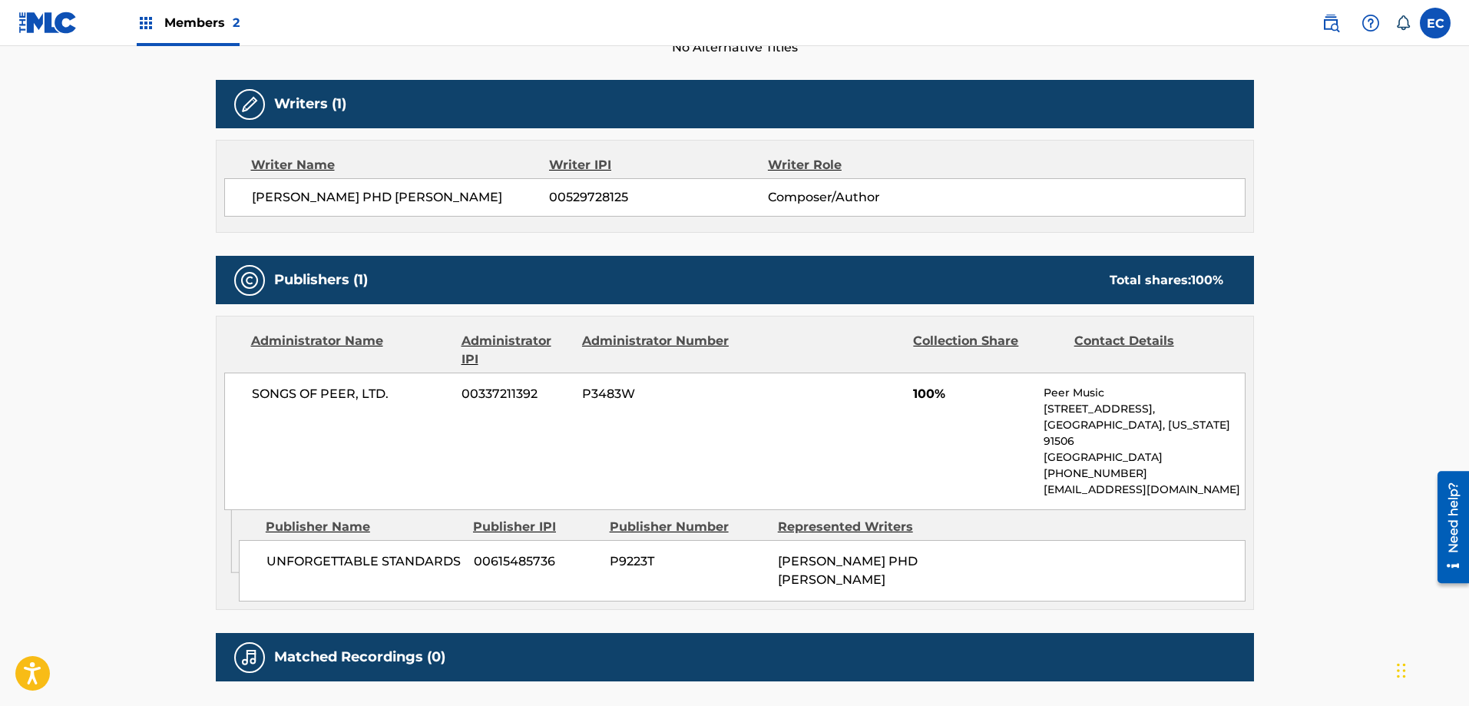
scroll to position [538, 0]
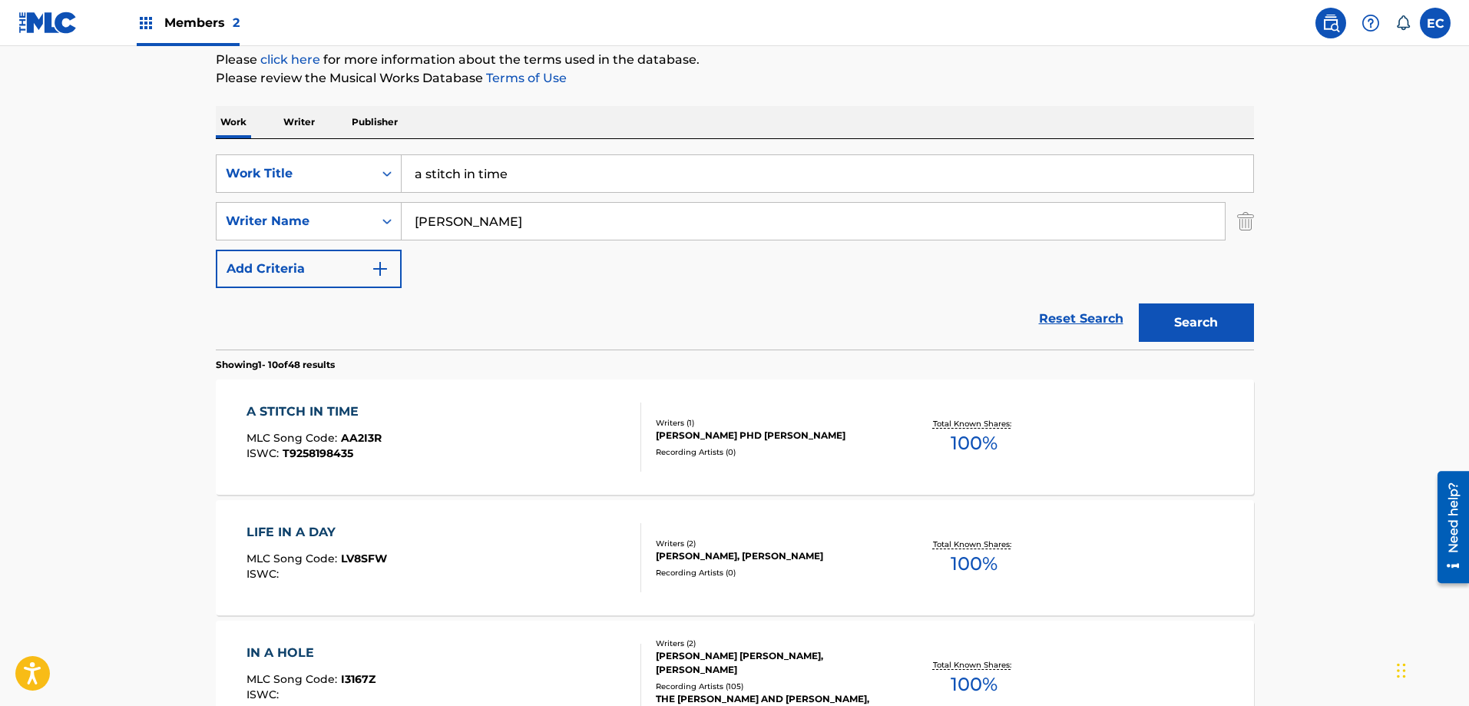
scroll to position [154, 0]
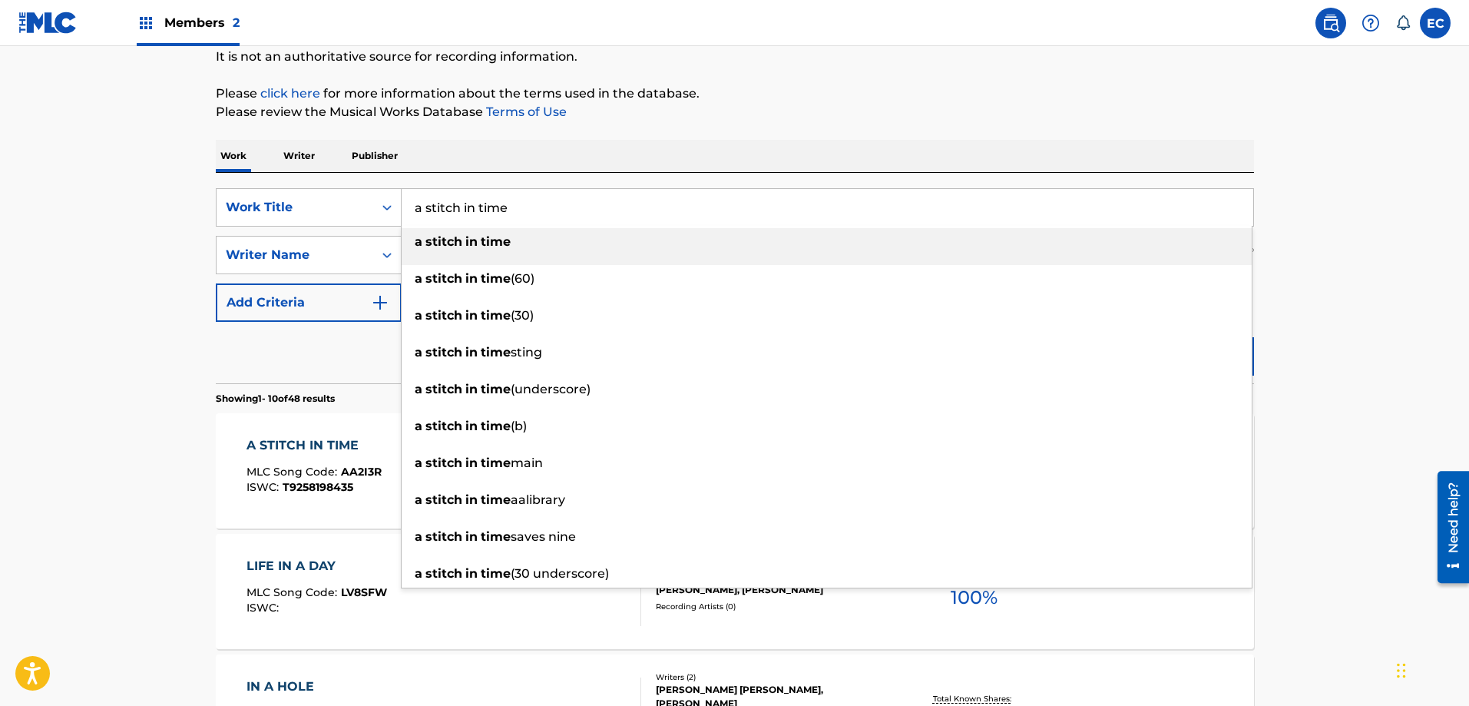
drag, startPoint x: 554, startPoint y: 208, endPoint x: 319, endPoint y: 177, distance: 237.0
click at [319, 177] on div "SearchWithCriteria4efa3176-b345-4311-ad46-81615f94ff3b Work Title a stitch in t…" at bounding box center [735, 278] width 1038 height 210
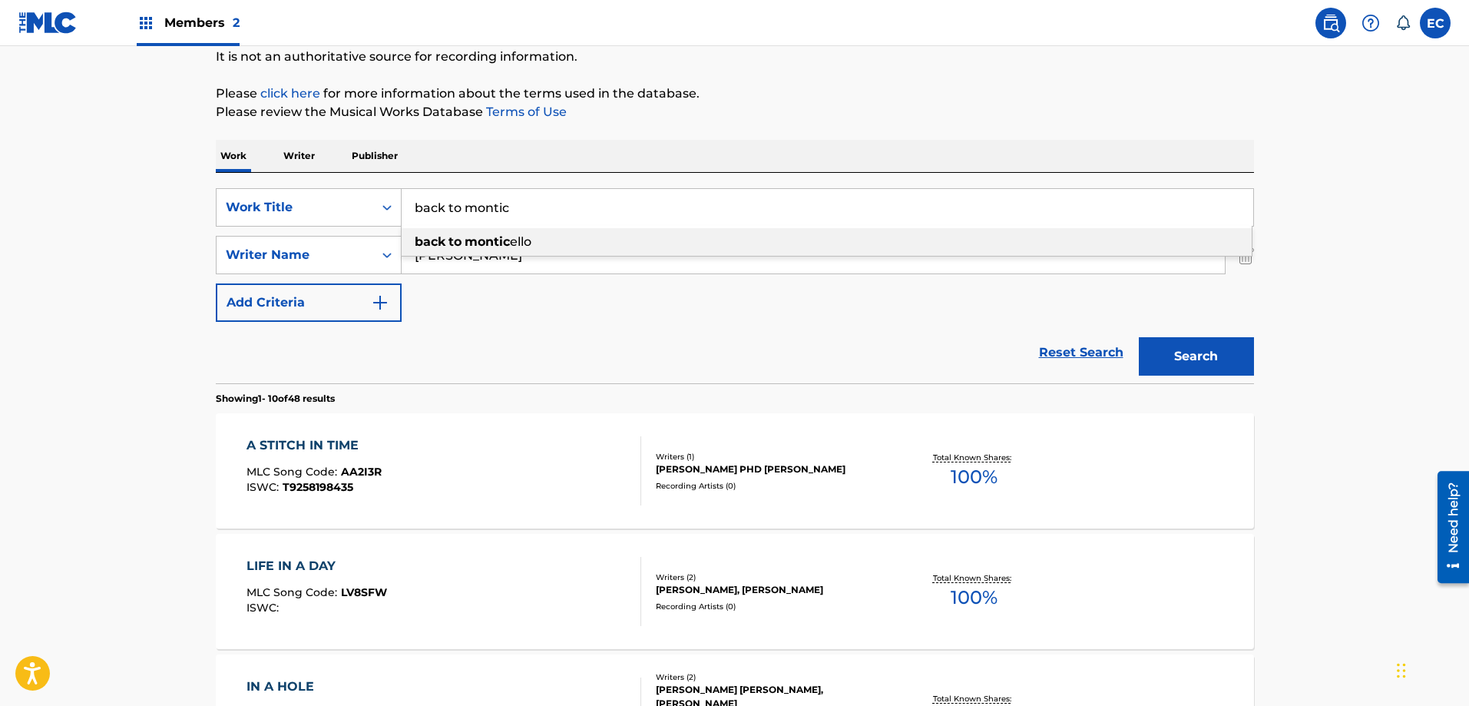
click at [535, 246] on div "back to montic ello" at bounding box center [827, 242] width 850 height 28
type input "back to [GEOGRAPHIC_DATA]"
click at [1200, 367] on button "Search" at bounding box center [1196, 356] width 115 height 38
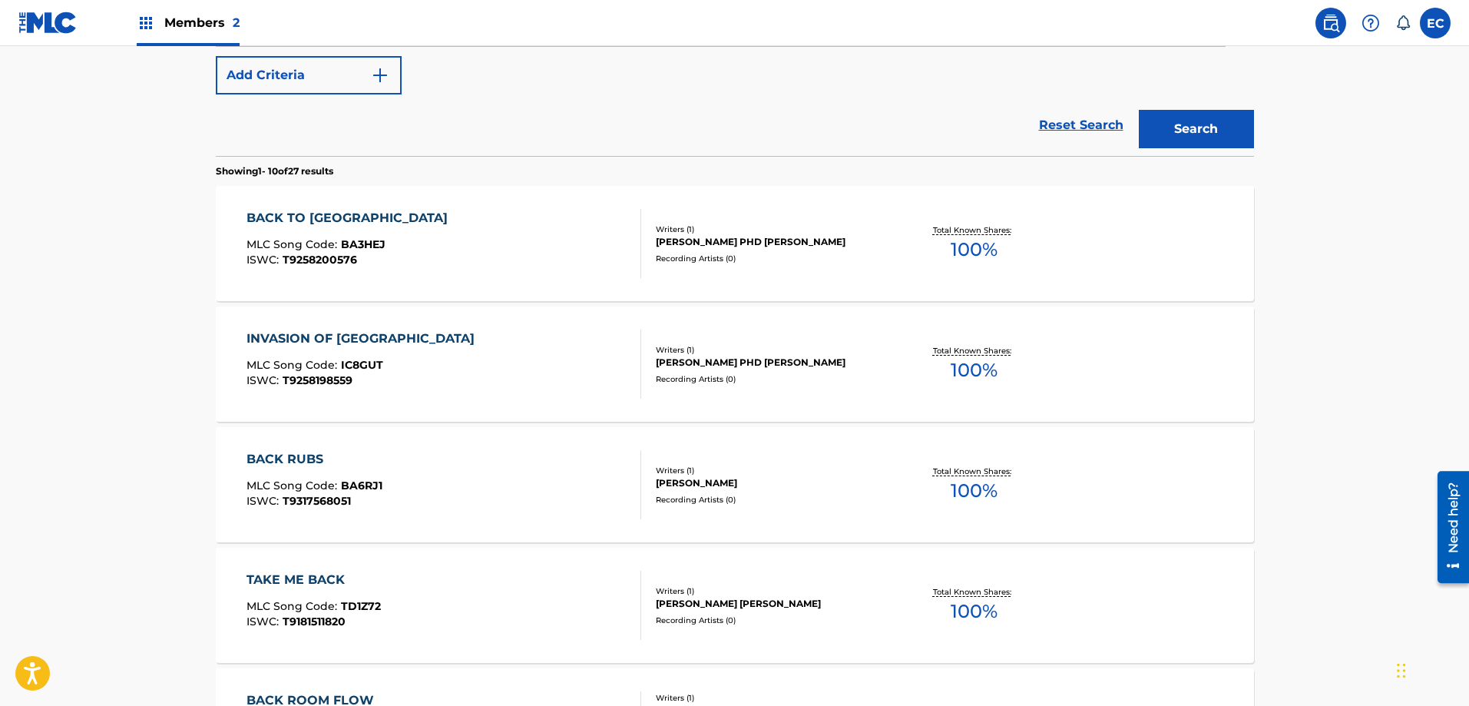
scroll to position [384, 0]
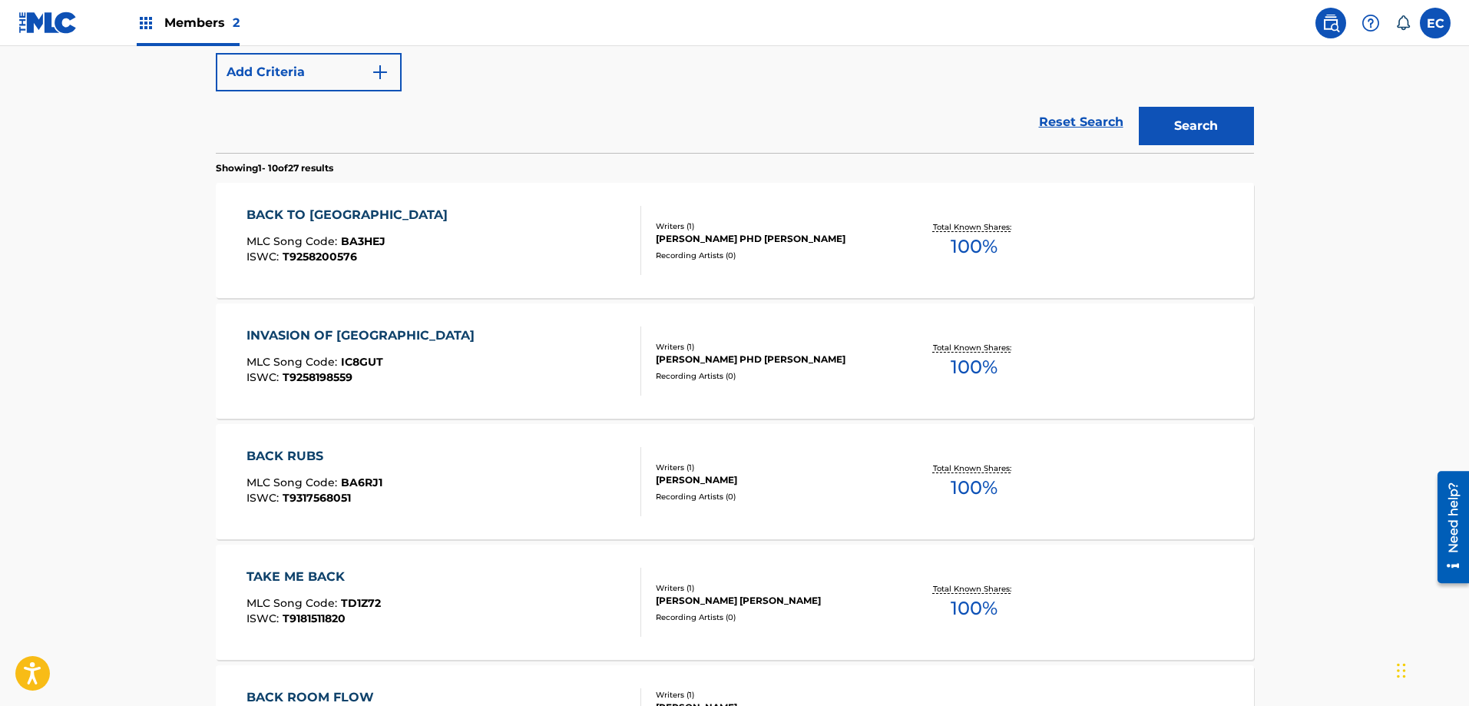
click at [375, 213] on div "BACK TO [GEOGRAPHIC_DATA]" at bounding box center [350, 215] width 209 height 18
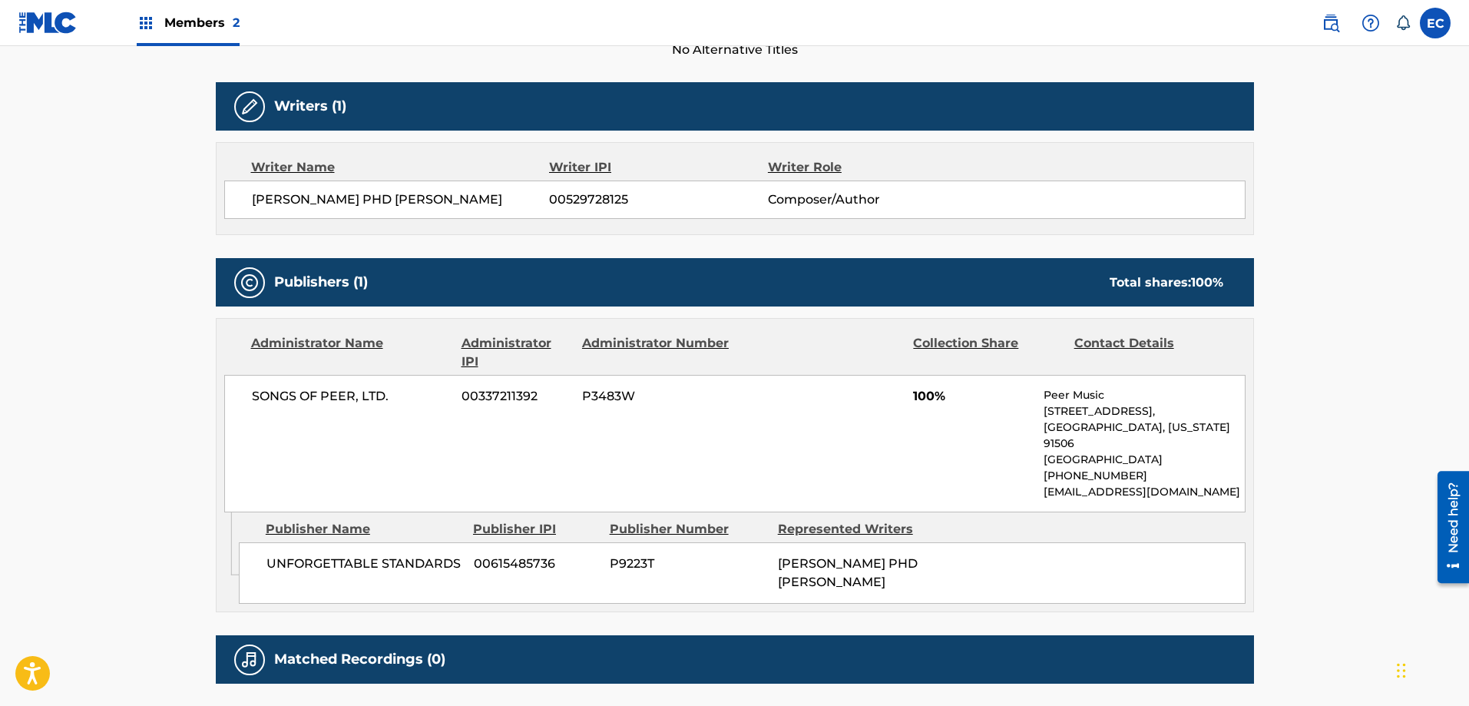
scroll to position [461, 0]
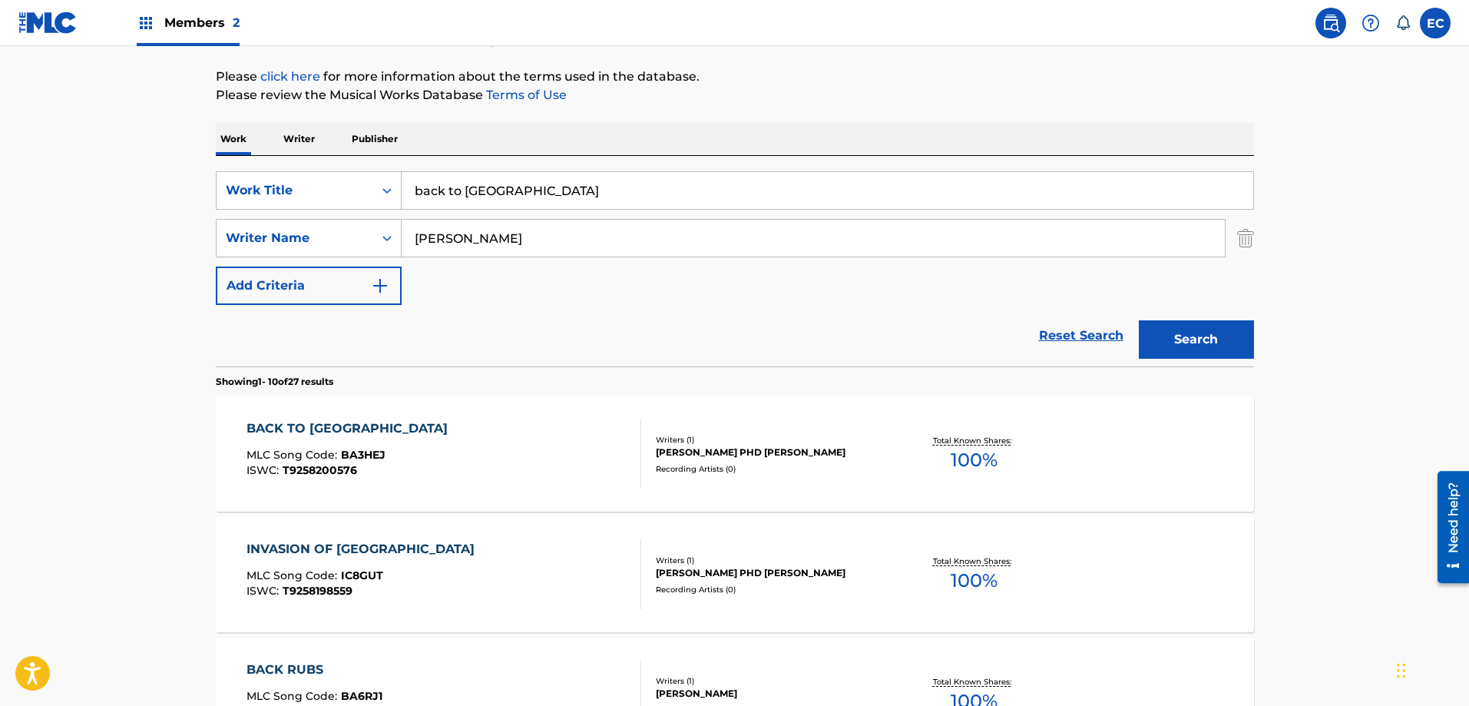
scroll to position [164, 0]
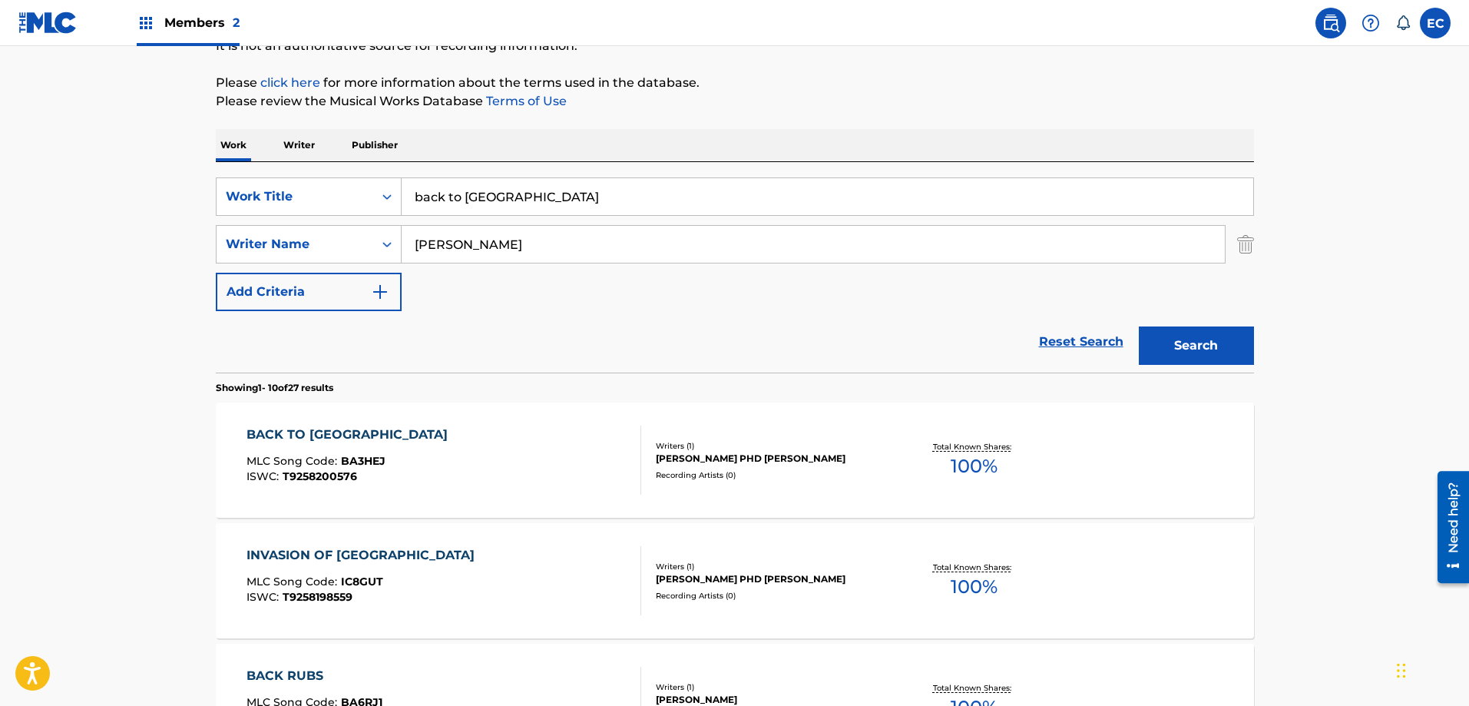
click at [602, 203] on input "back to [GEOGRAPHIC_DATA]" at bounding box center [828, 196] width 852 height 37
drag, startPoint x: 644, startPoint y: 204, endPoint x: 286, endPoint y: 175, distance: 359.0
click at [286, 175] on div "SearchWithCriteria4efa3176-b345-4311-ad46-81615f94ff3b Work Title back to monti…" at bounding box center [735, 267] width 1038 height 210
type input "be anything (but be mine)"
drag, startPoint x: 541, startPoint y: 246, endPoint x: 391, endPoint y: 242, distance: 149.8
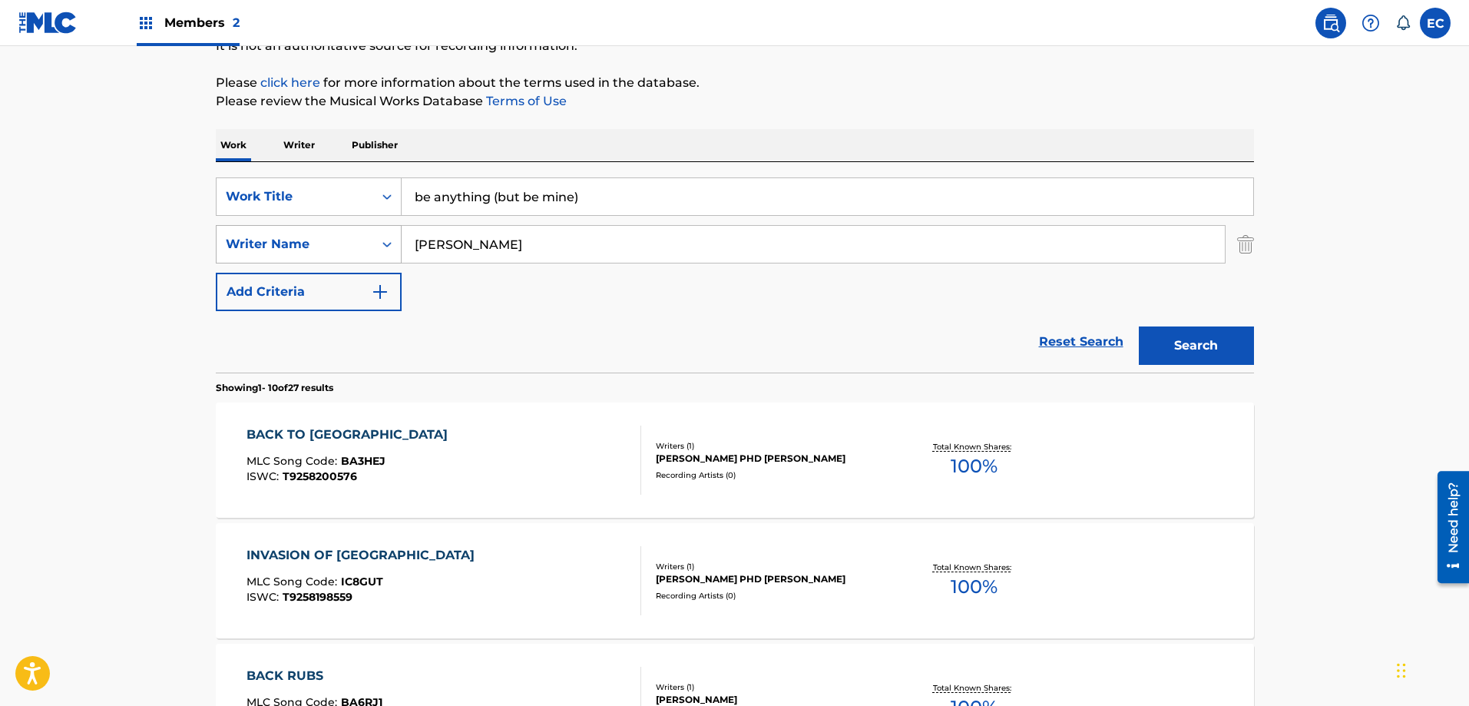
click at [391, 242] on div "SearchWithCriteria25f827b2-1466-42f8-bac2-e447fee5fa3a Writer Name [PERSON_NAME]" at bounding box center [735, 244] width 1038 height 38
type input "[PERSON_NAME]"
click at [1193, 346] on button "Search" at bounding box center [1196, 345] width 115 height 38
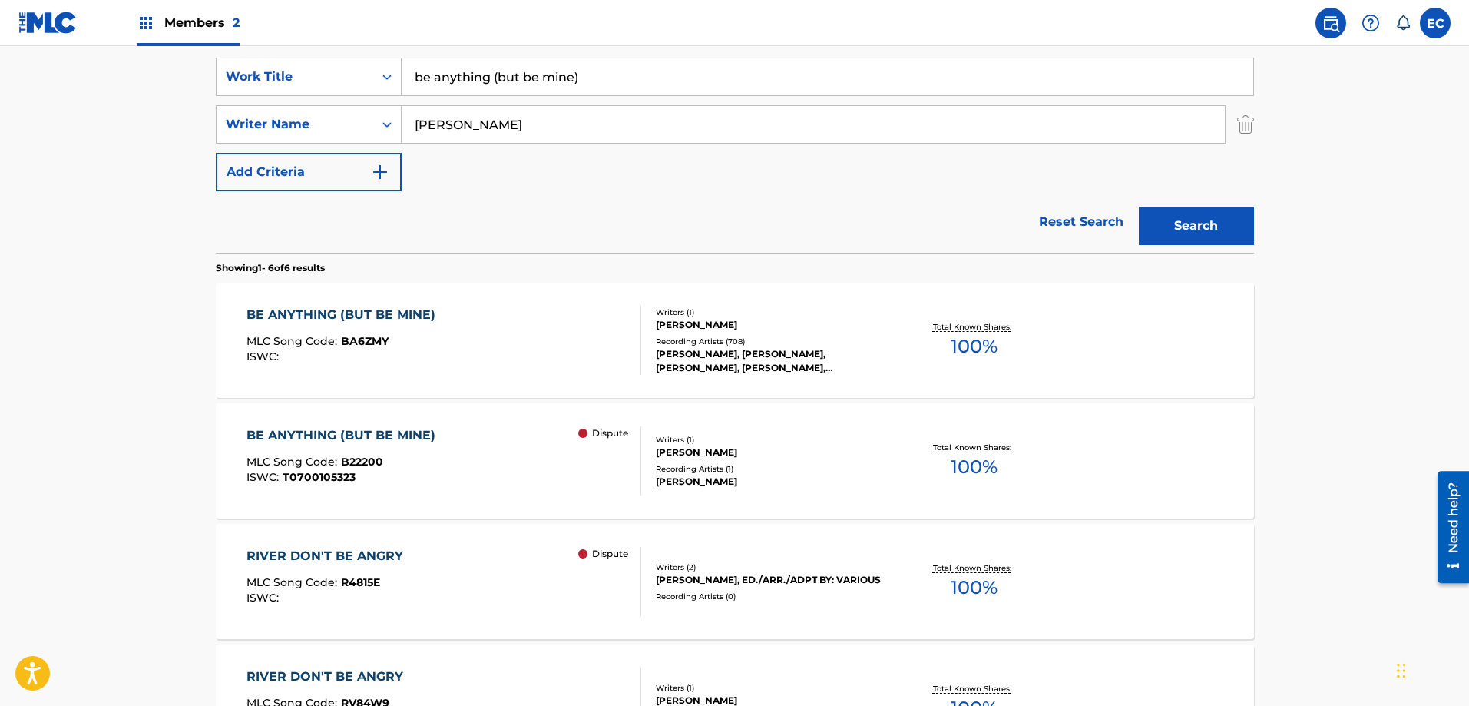
scroll to position [318, 0]
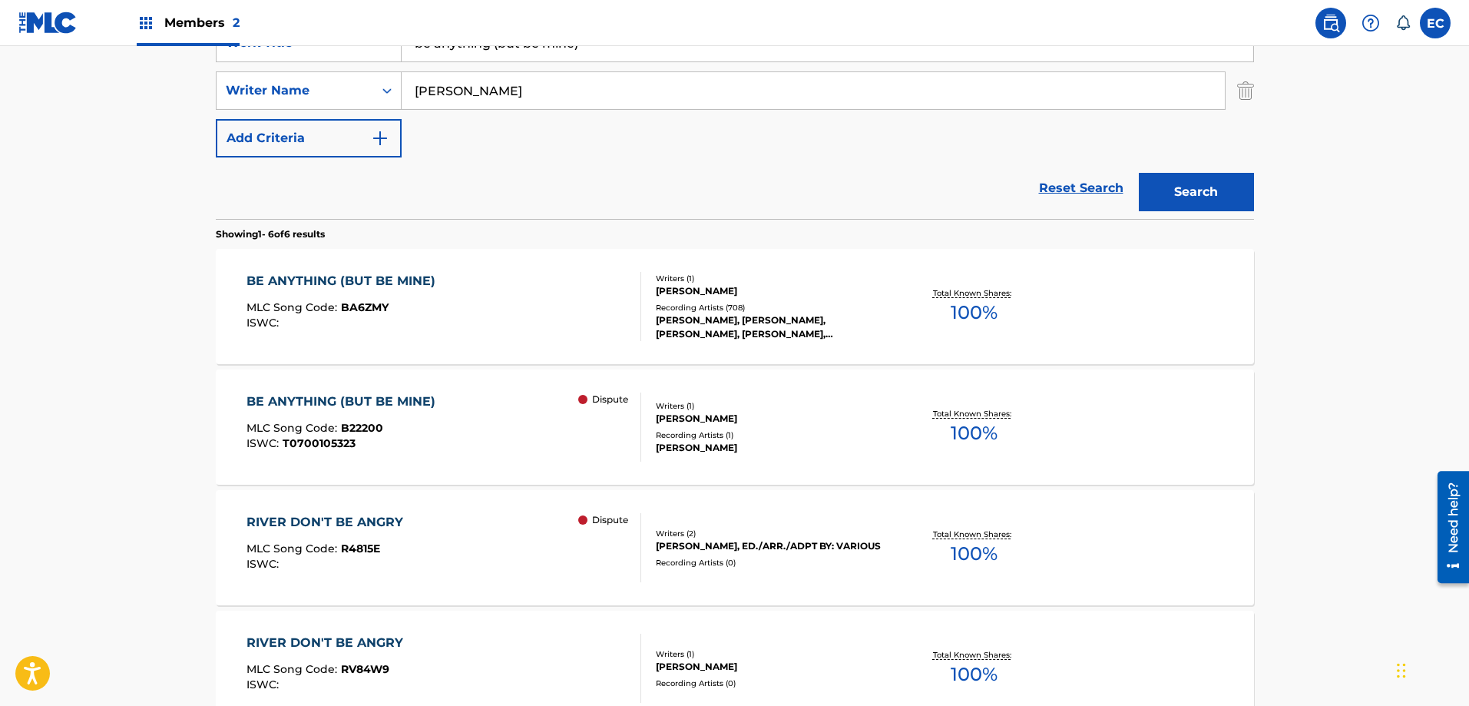
click at [374, 274] on div "BE ANYTHING (BUT BE MINE)" at bounding box center [344, 281] width 197 height 18
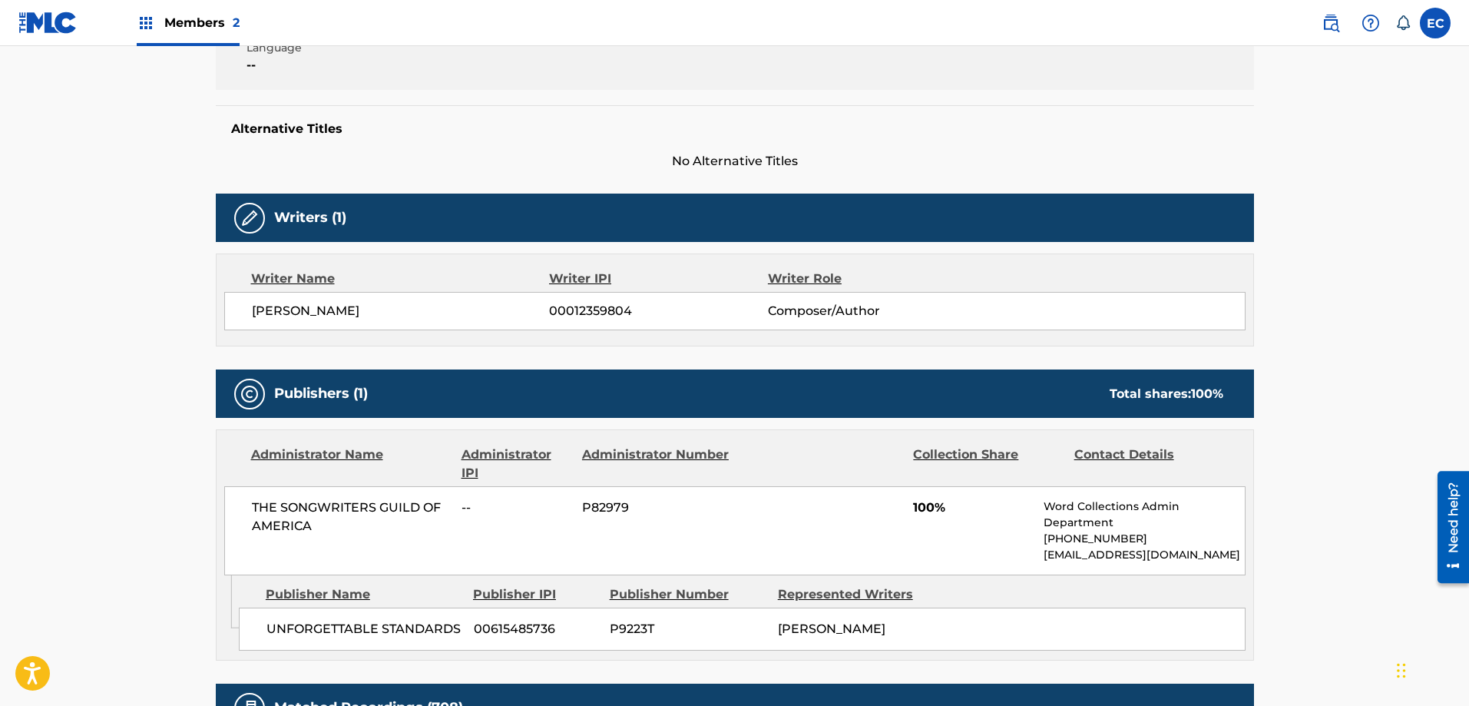
scroll to position [384, 0]
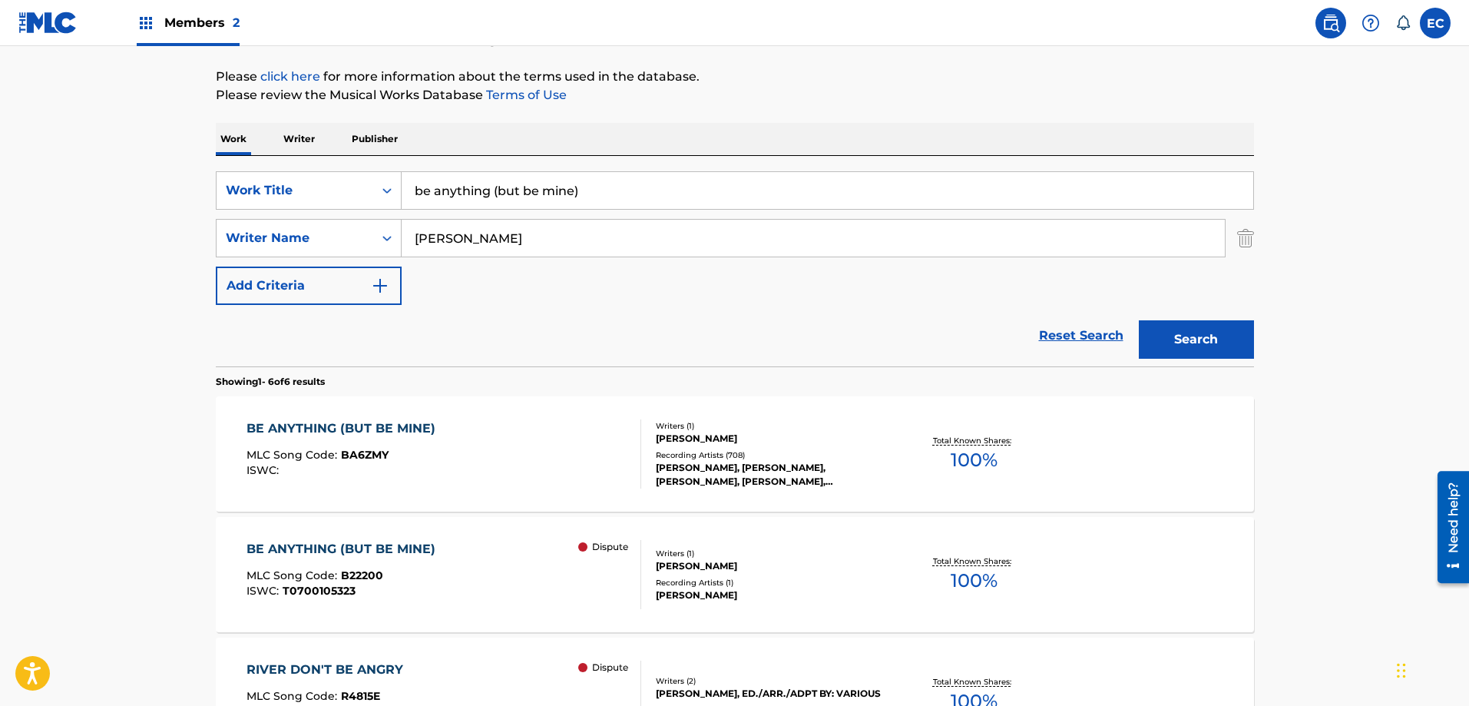
scroll to position [164, 0]
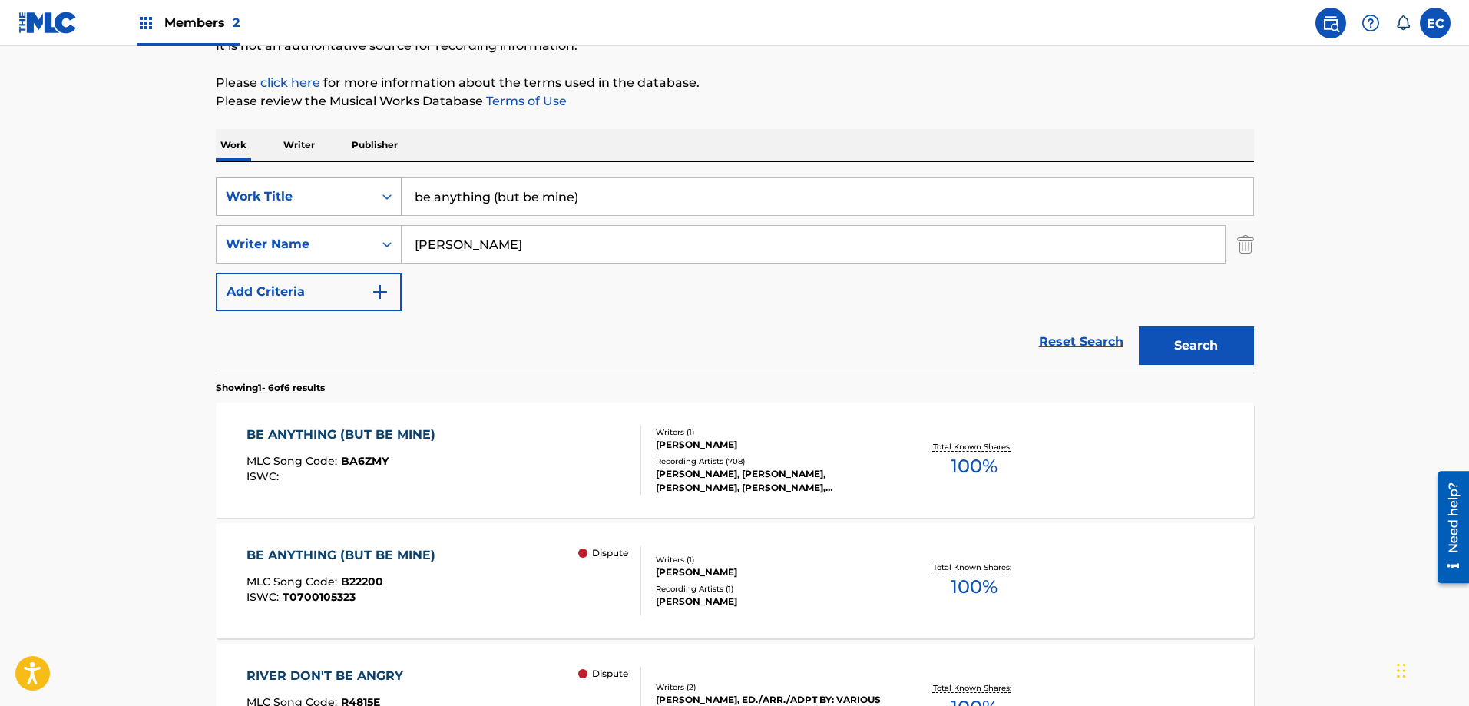
drag, startPoint x: 625, startPoint y: 198, endPoint x: 306, endPoint y: 178, distance: 319.3
click at [306, 178] on div "SearchWithCriteria4efa3176-b345-4311-ad46-81615f94ff3b Work Title be anything (…" at bounding box center [735, 196] width 1038 height 38
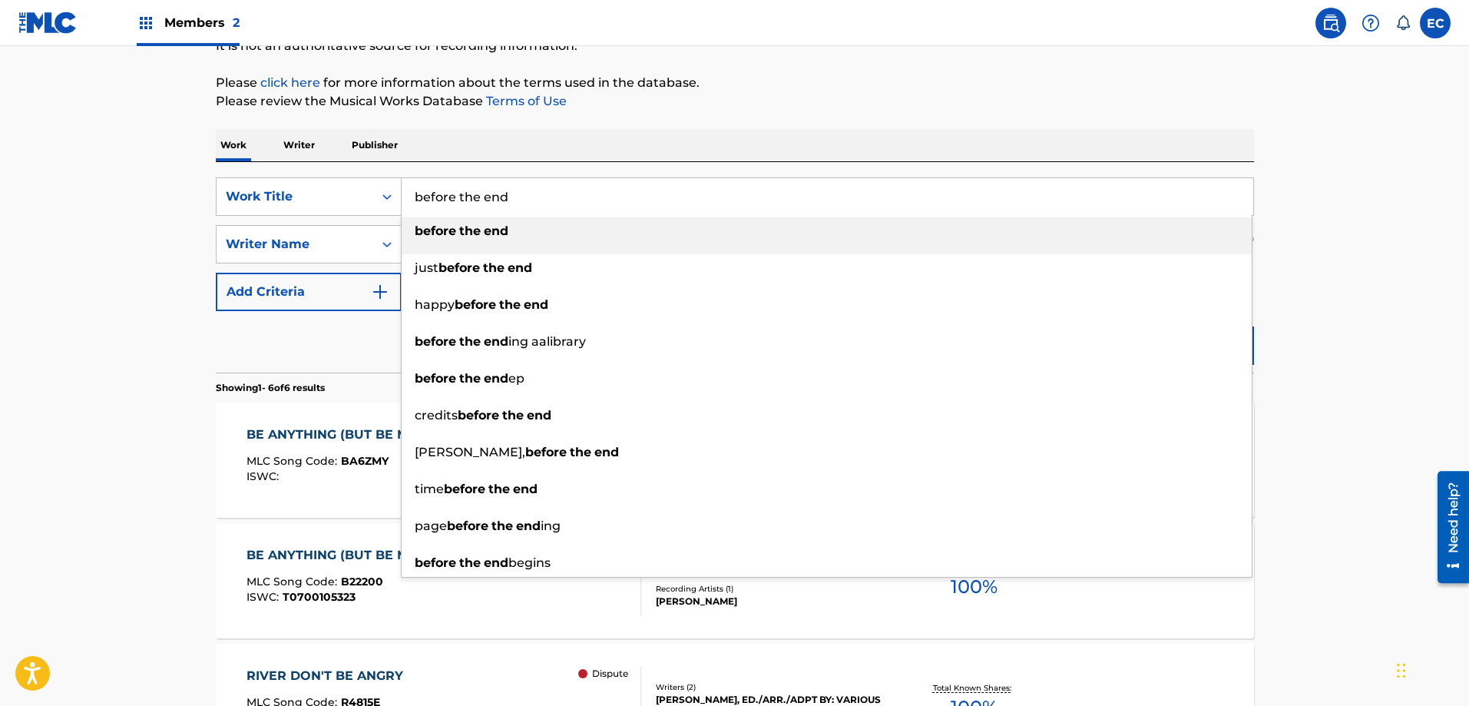
type input "before the end"
click at [654, 240] on div "before the end" at bounding box center [827, 231] width 850 height 28
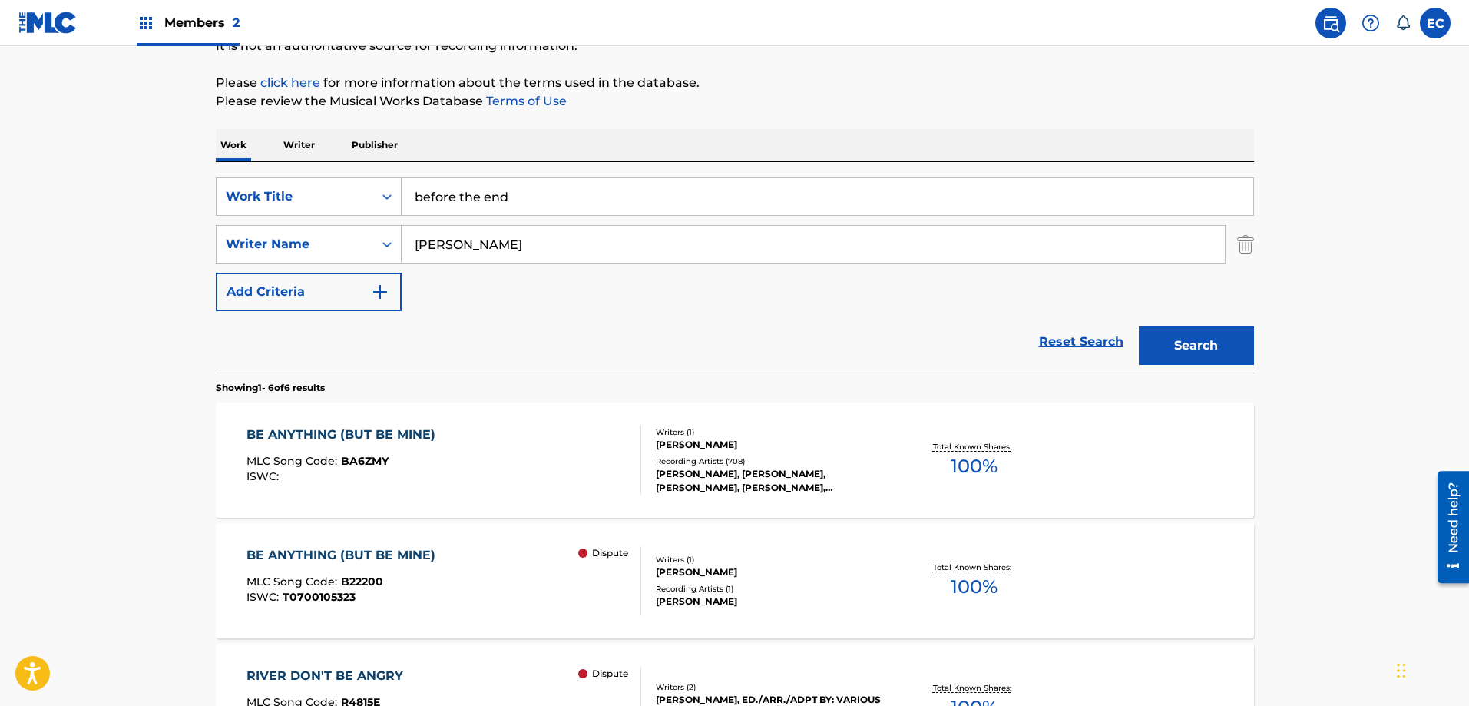
click at [428, 248] on input "[PERSON_NAME]" at bounding box center [813, 244] width 823 height 37
type input "[PERSON_NAME]"
click at [1187, 346] on button "Search" at bounding box center [1196, 345] width 115 height 38
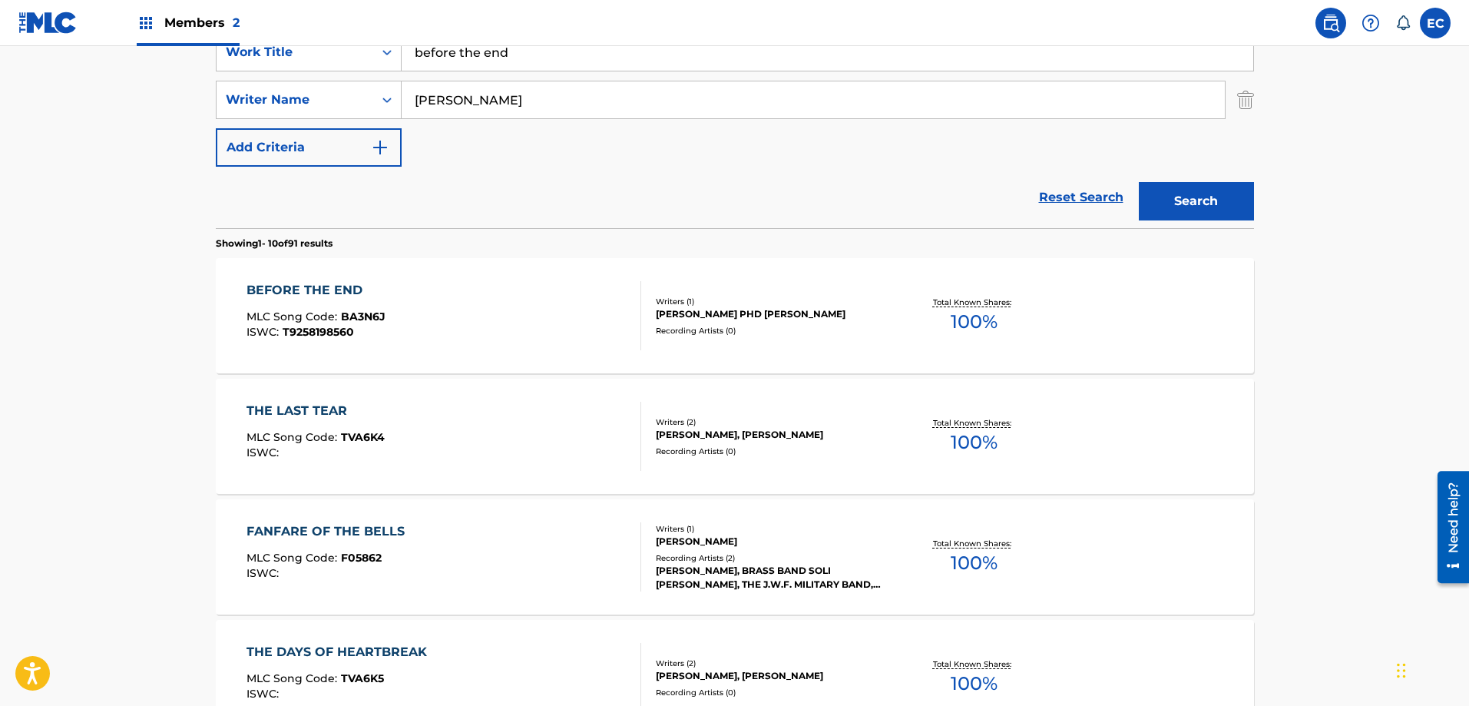
scroll to position [318, 0]
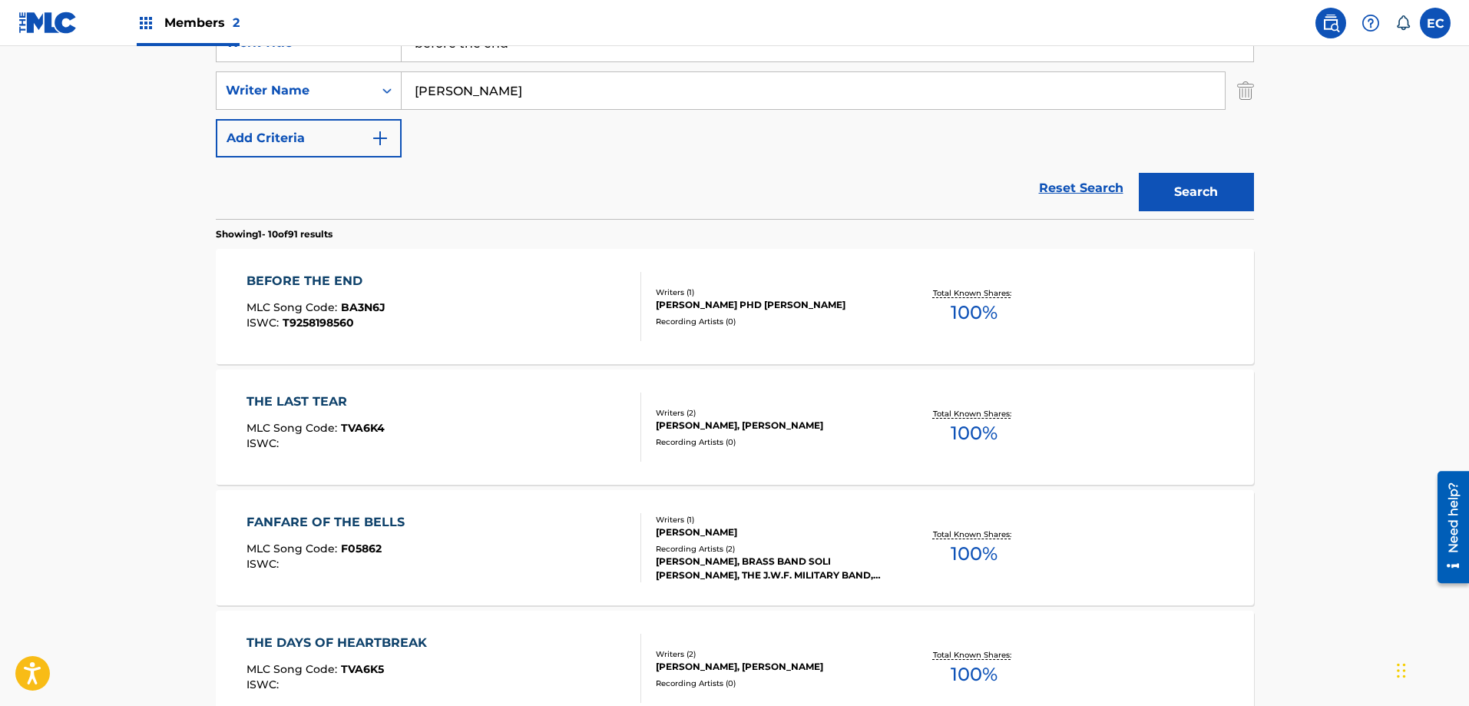
click at [331, 281] on div "BEFORE THE END" at bounding box center [315, 281] width 139 height 18
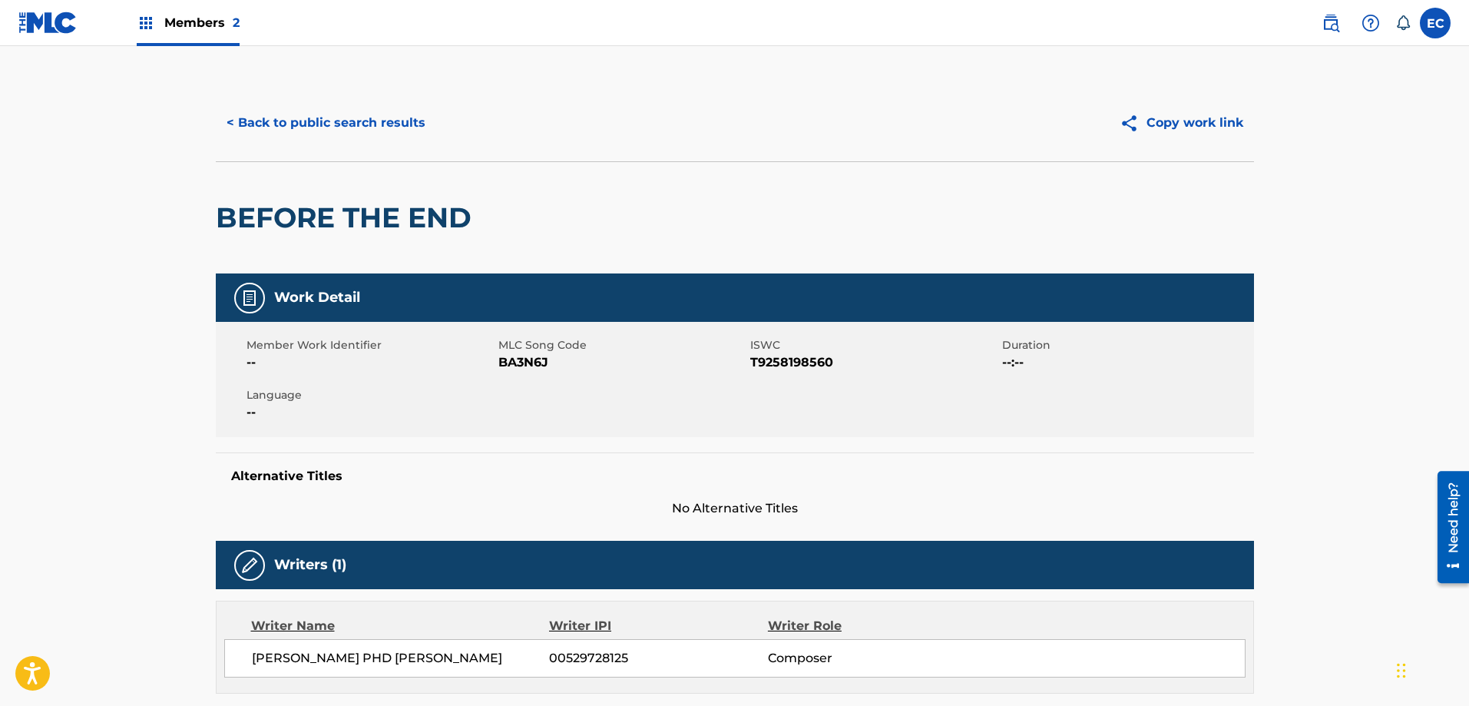
click at [379, 121] on button "< Back to public search results" at bounding box center [326, 123] width 220 height 38
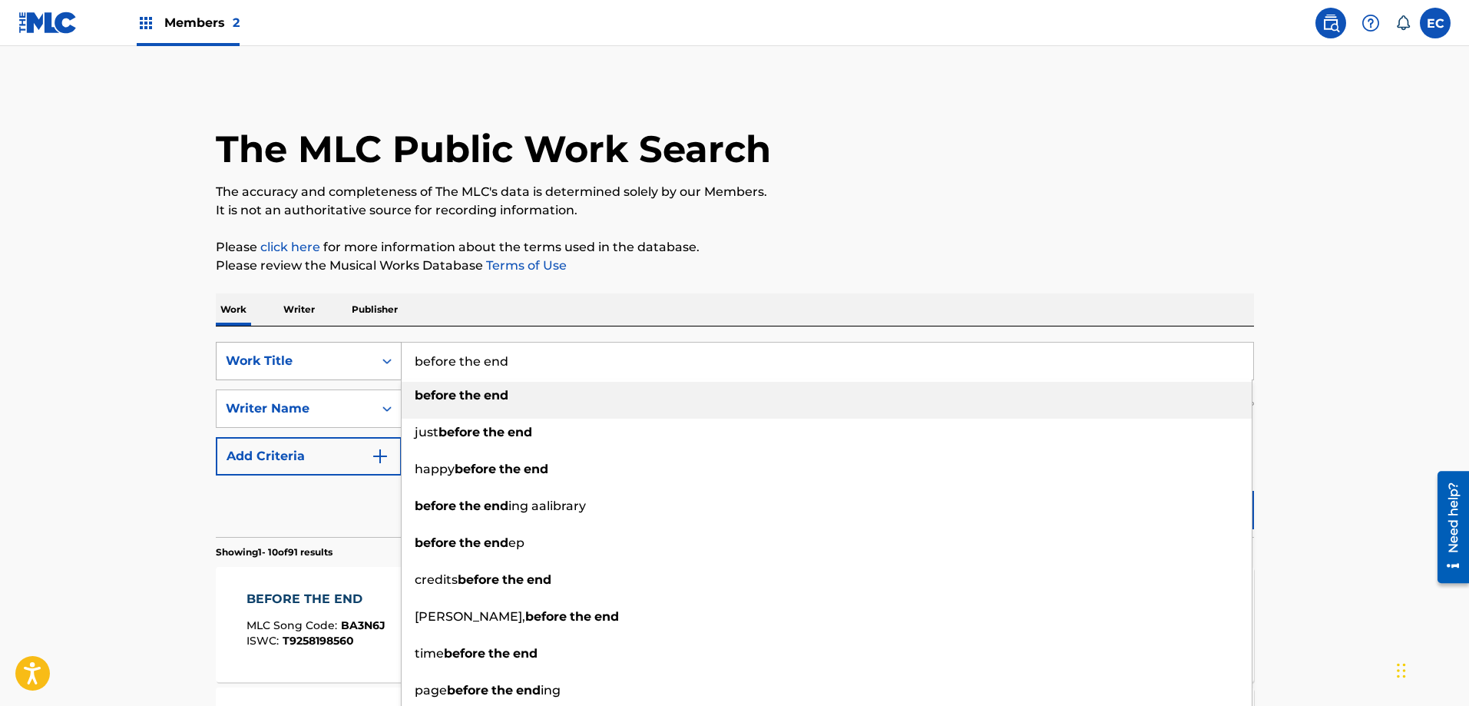
drag, startPoint x: 515, startPoint y: 361, endPoint x: 260, endPoint y: 362, distance: 255.7
click at [260, 362] on div "SearchWithCriteria4efa3176-b345-4311-ad46-81615f94ff3b Work Title before the en…" at bounding box center [735, 361] width 1038 height 38
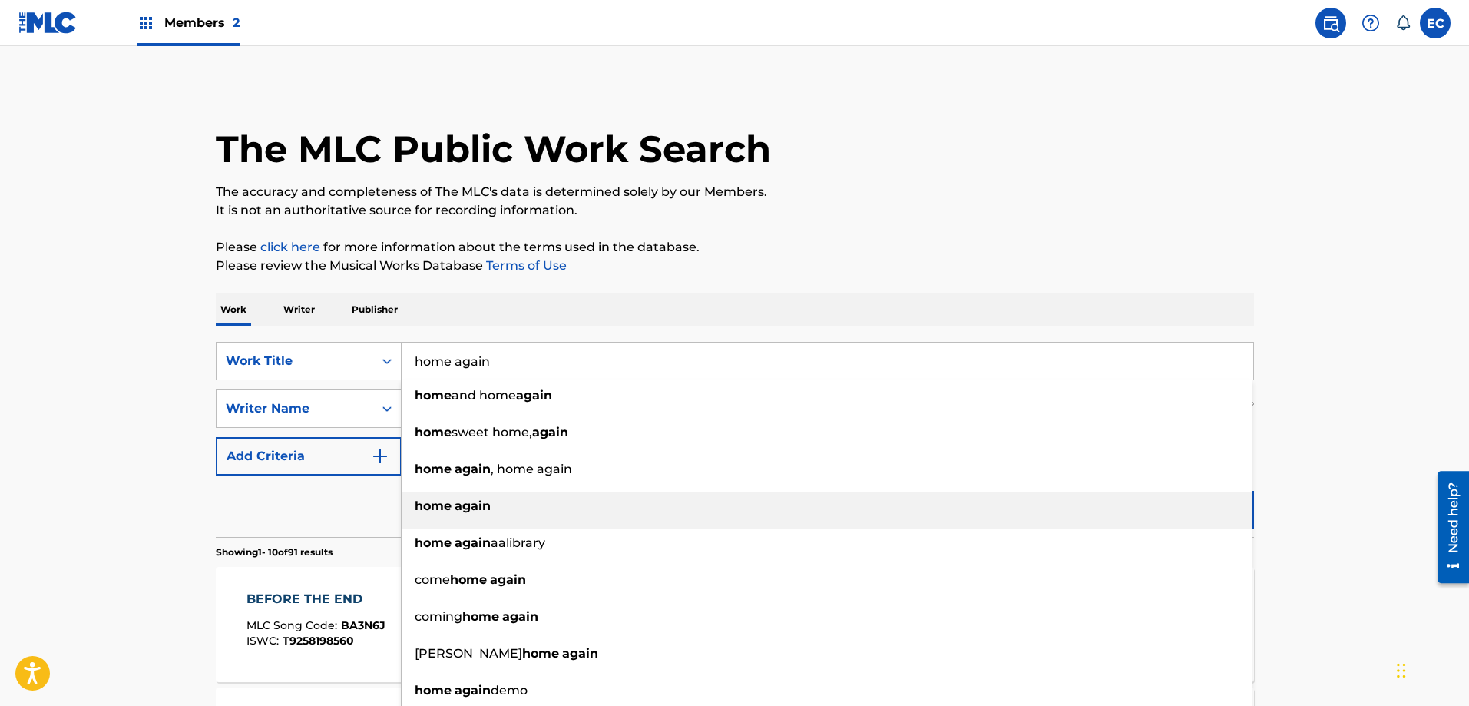
type input "home again"
click at [457, 506] on strong "again" at bounding box center [473, 505] width 36 height 15
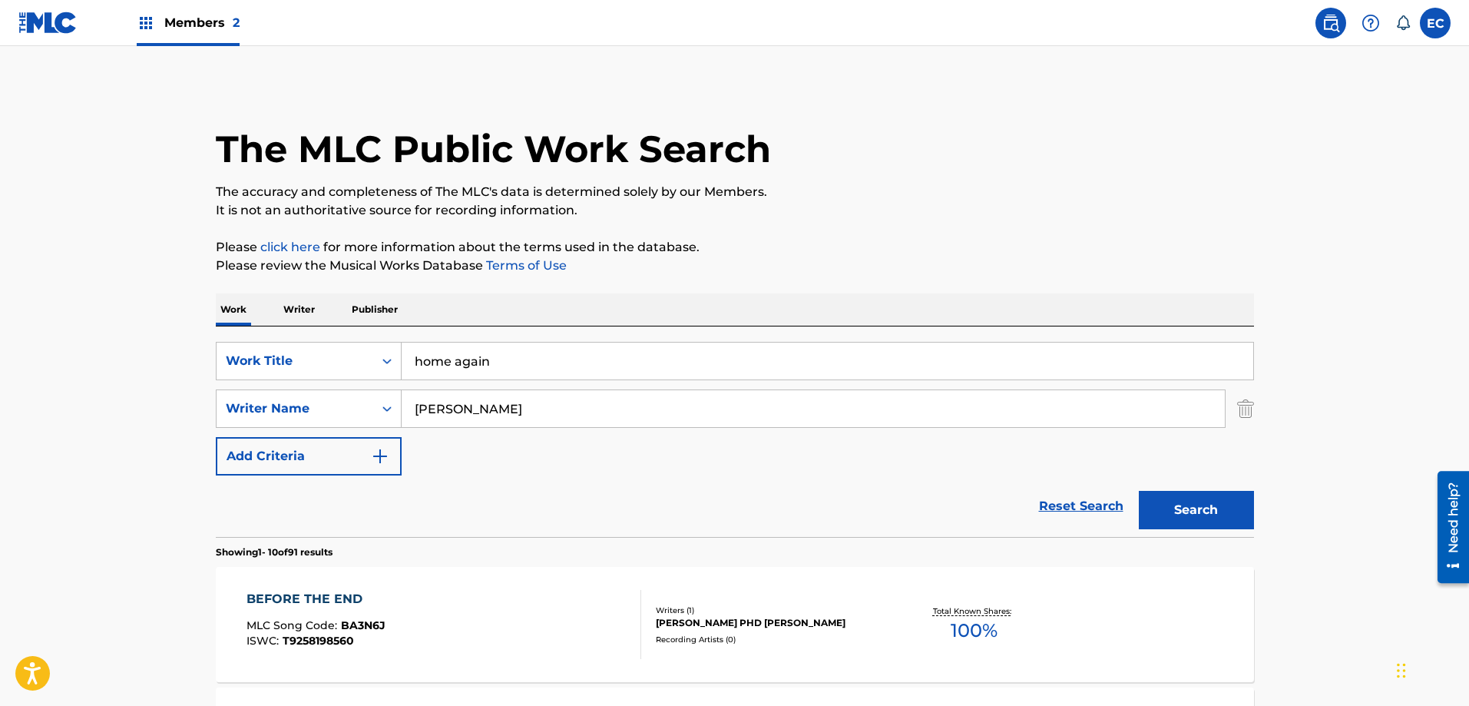
click at [1176, 517] on button "Search" at bounding box center [1196, 510] width 115 height 38
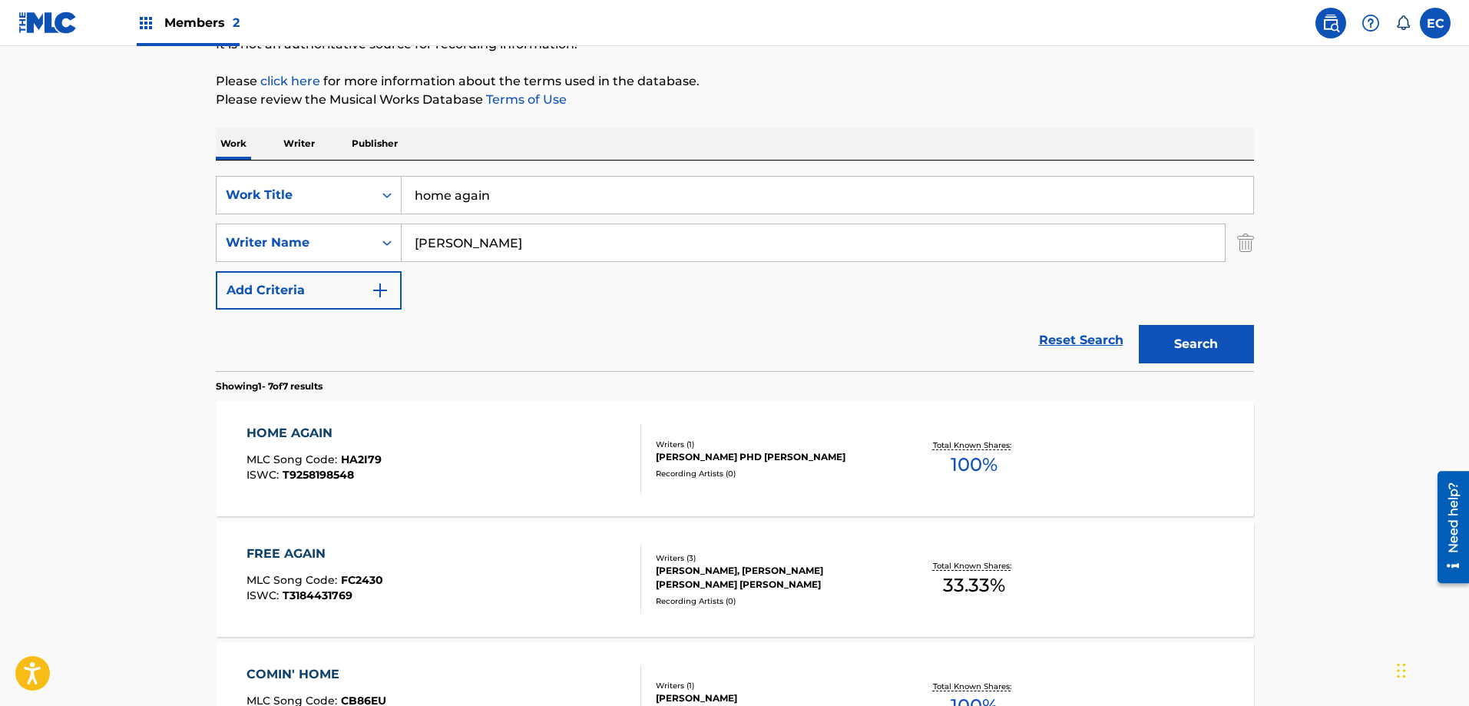
scroll to position [230, 0]
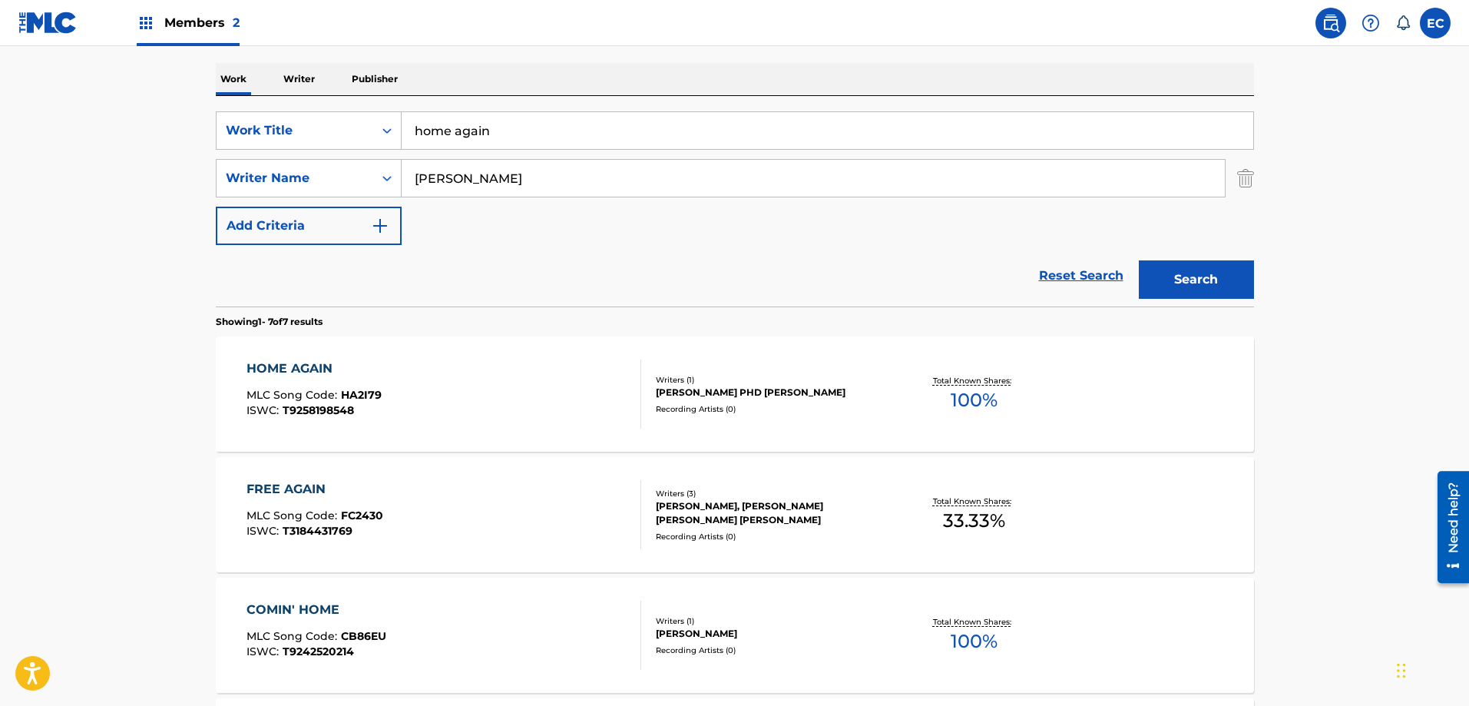
click at [313, 371] on div "HOME AGAIN" at bounding box center [313, 368] width 135 height 18
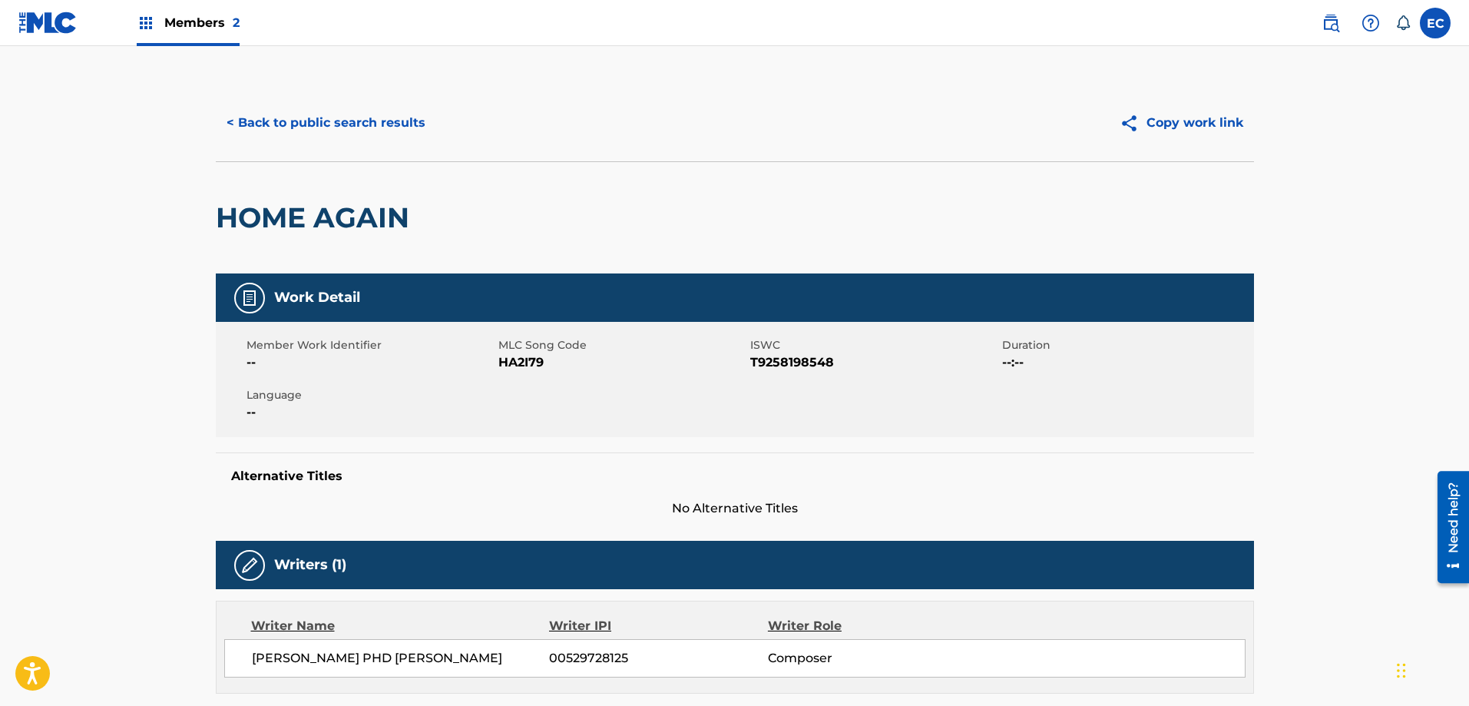
click at [374, 131] on button "< Back to public search results" at bounding box center [326, 123] width 220 height 38
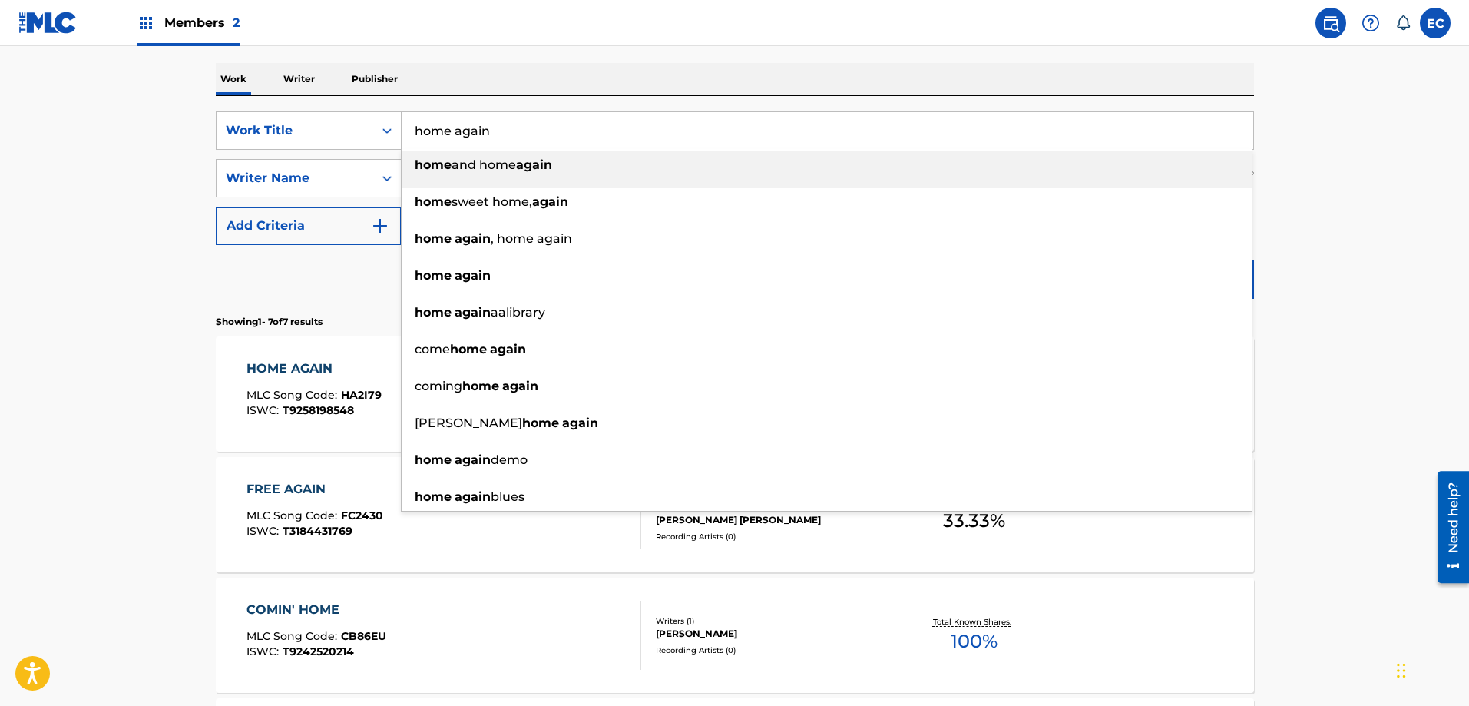
drag, startPoint x: 546, startPoint y: 144, endPoint x: 414, endPoint y: 130, distance: 132.8
click at [414, 130] on input "home again" at bounding box center [828, 130] width 852 height 37
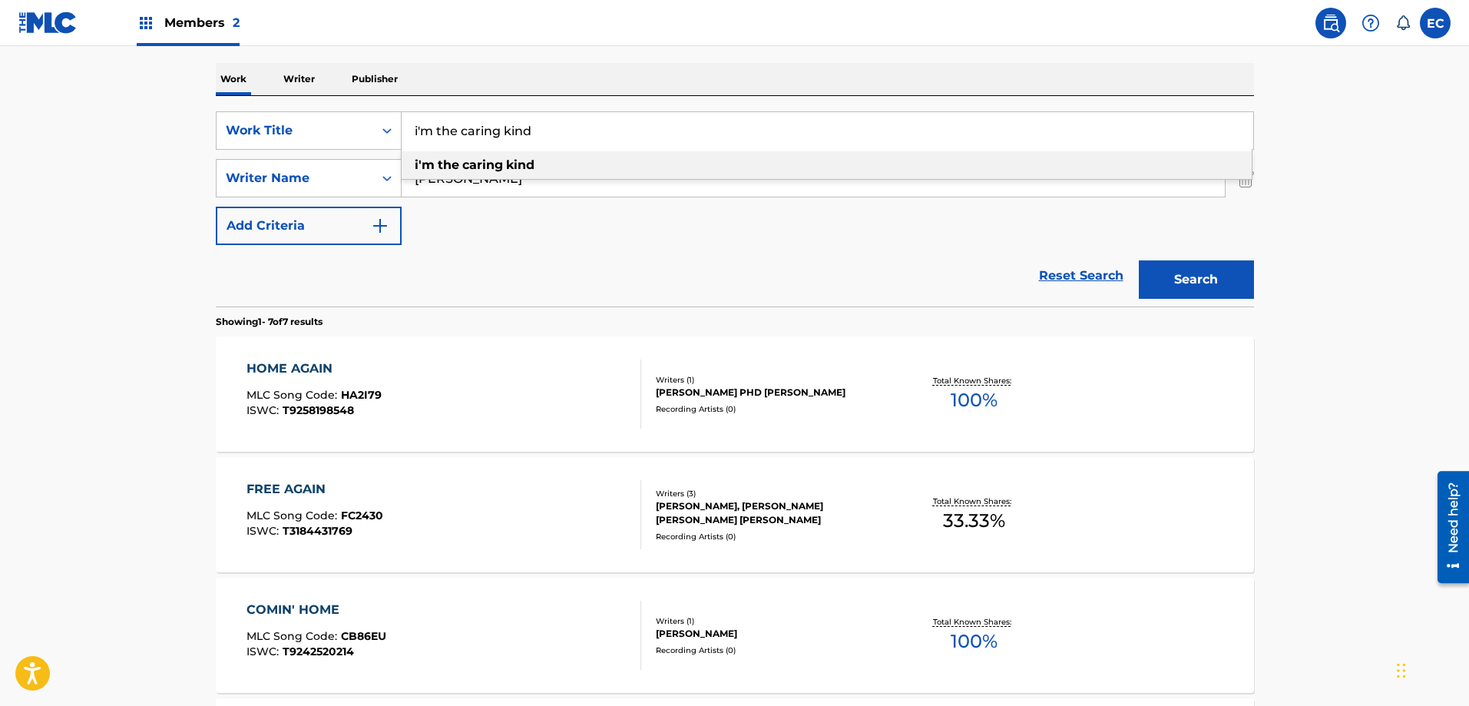
type input "i'm the caring kind"
click at [653, 166] on div "i'm the caring kind" at bounding box center [827, 165] width 850 height 28
click at [449, 181] on input "[PERSON_NAME]" at bounding box center [813, 178] width 823 height 37
type input "[PERSON_NAME]"
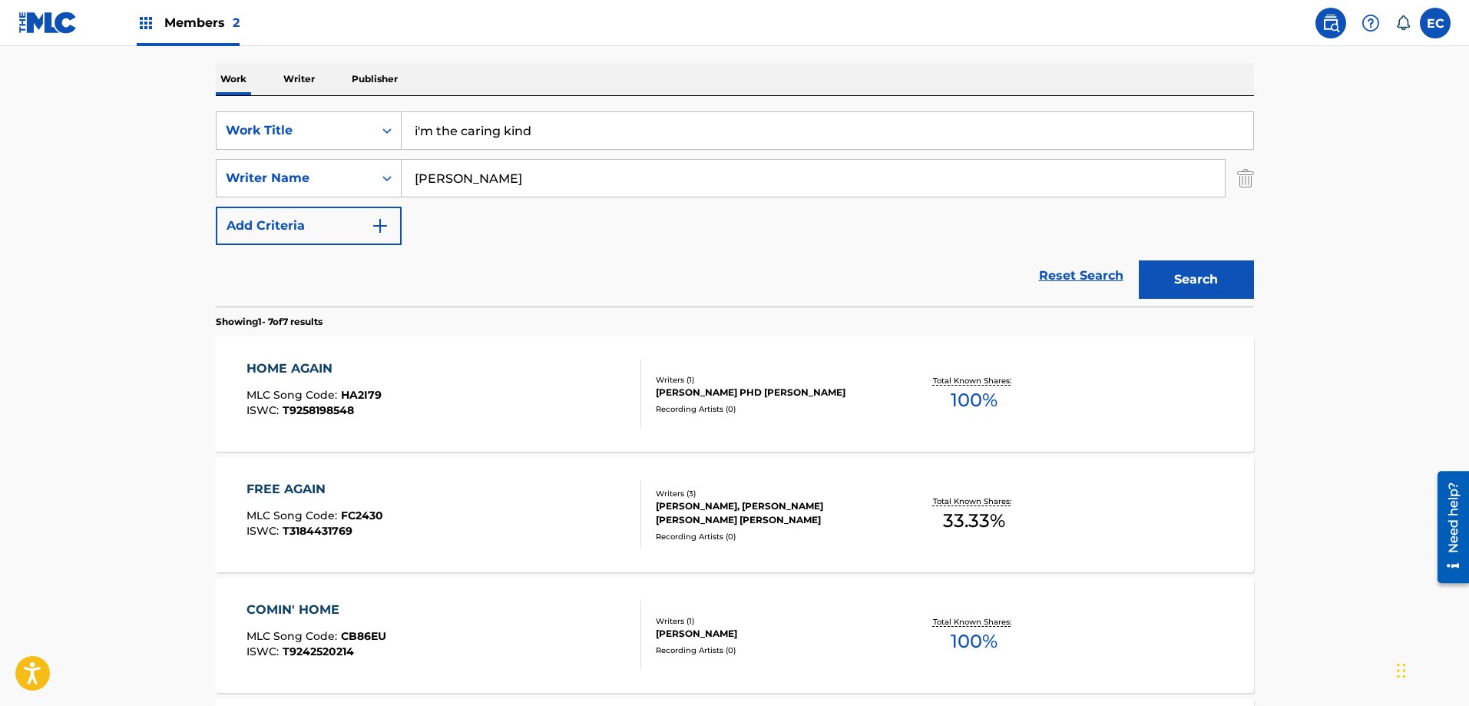
click at [1150, 279] on button "Search" at bounding box center [1196, 279] width 115 height 38
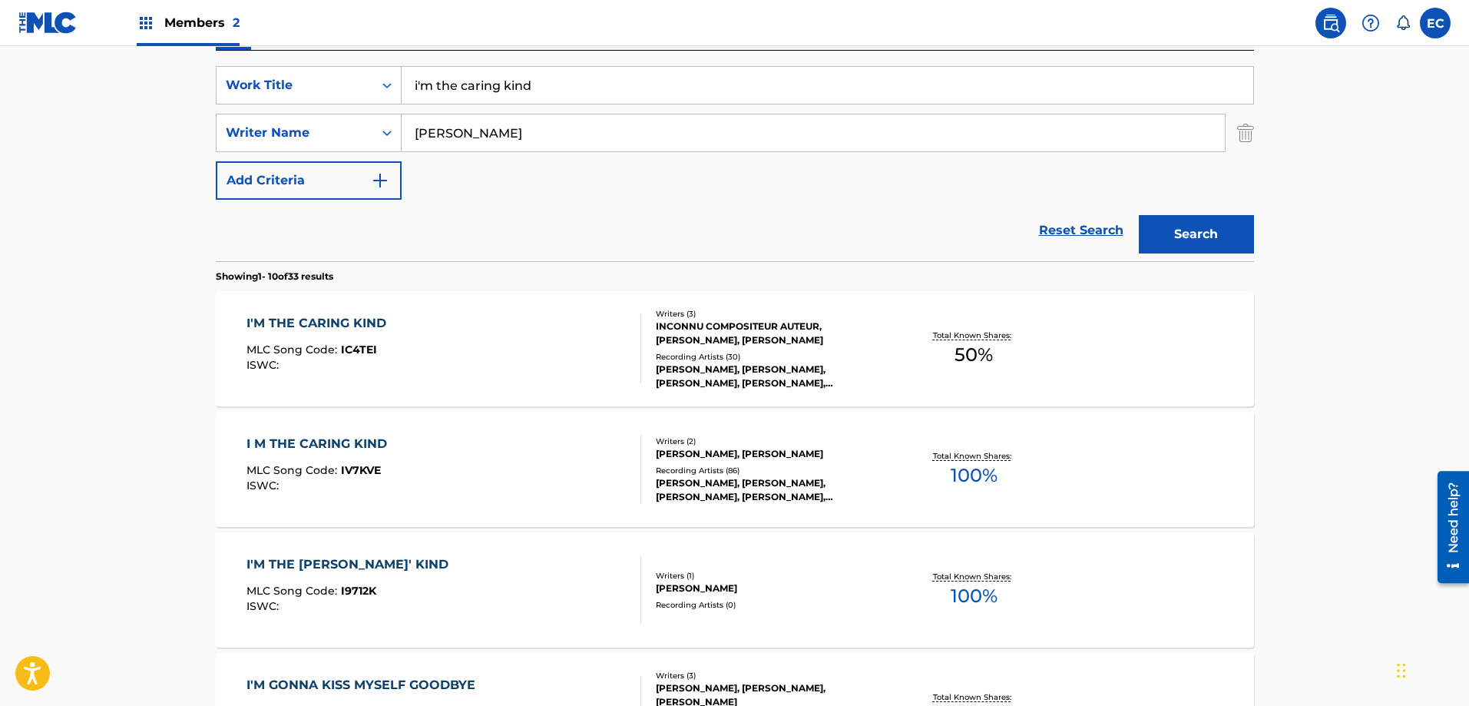
scroll to position [307, 0]
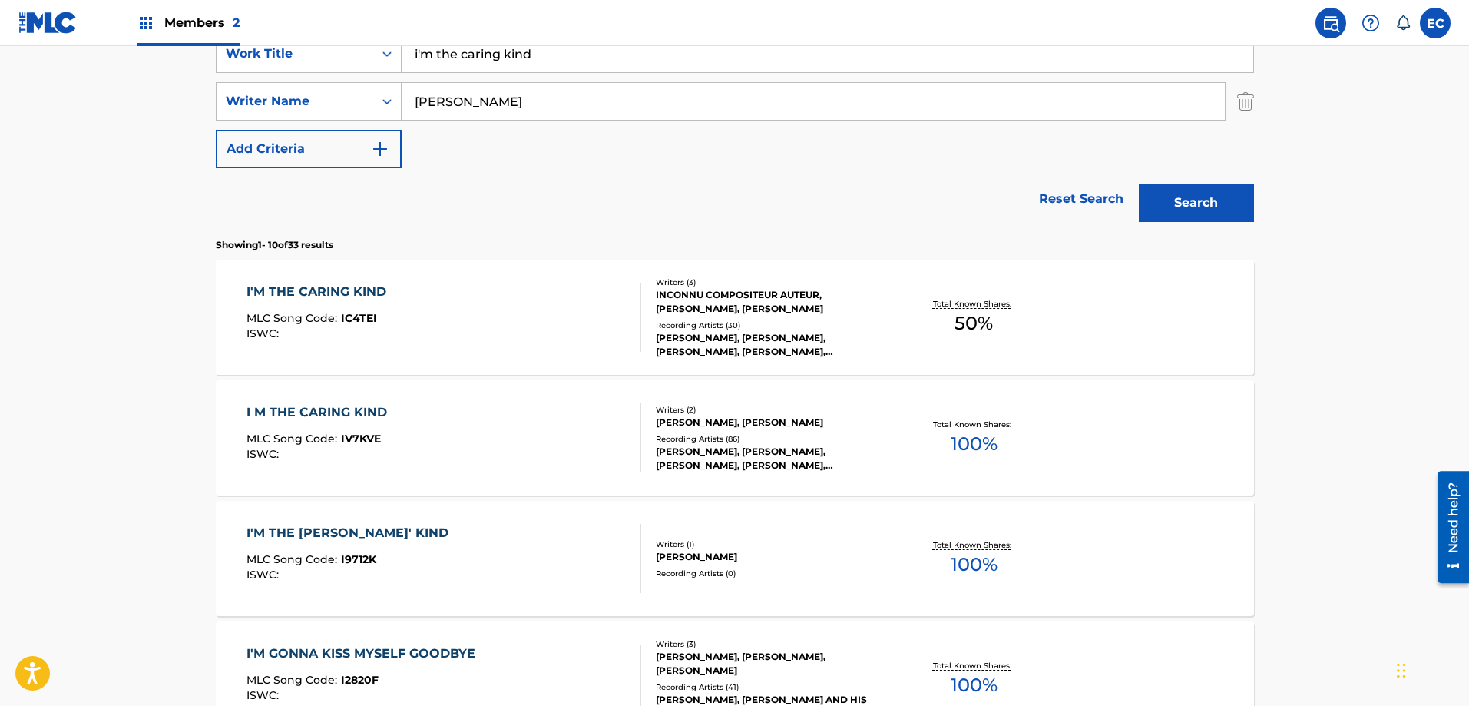
click at [345, 295] on div "I'M THE CARING KIND" at bounding box center [319, 292] width 147 height 18
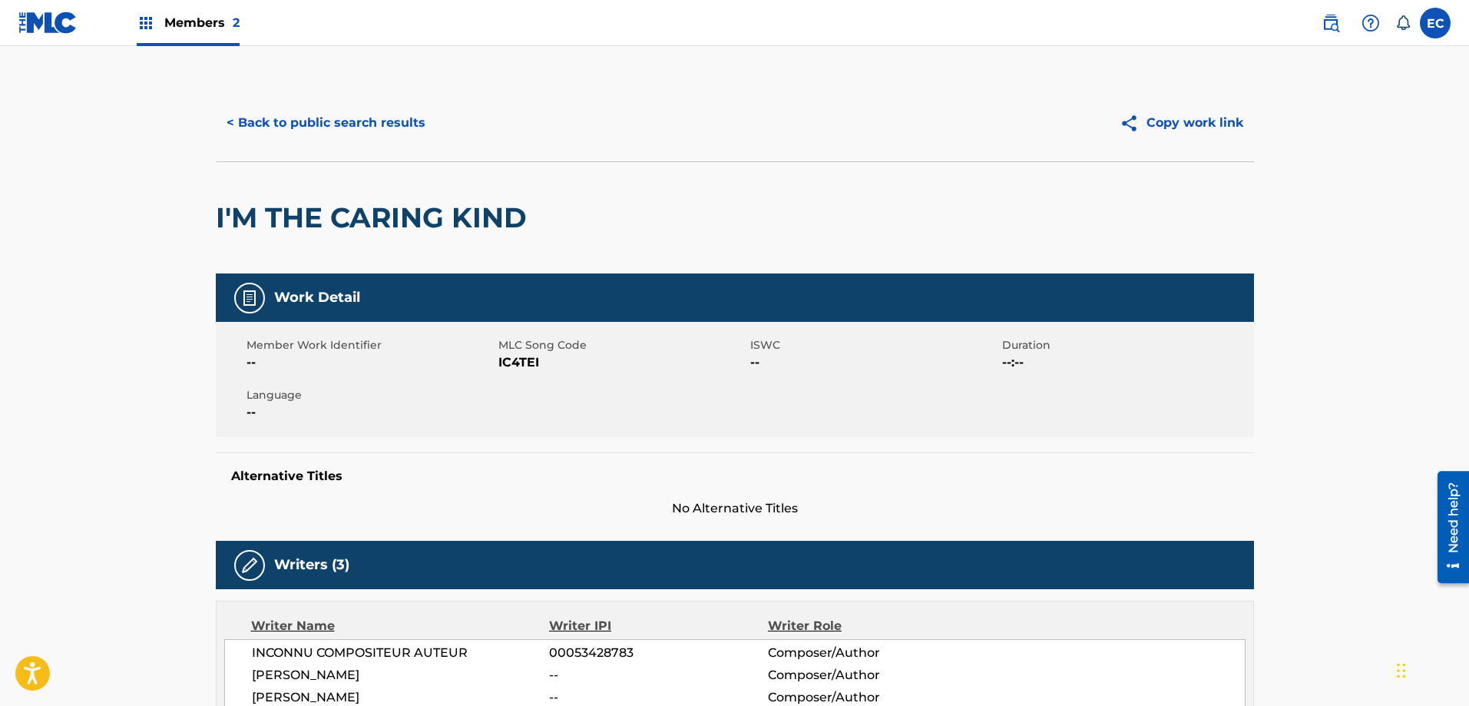
click at [380, 105] on button "< Back to public search results" at bounding box center [326, 123] width 220 height 38
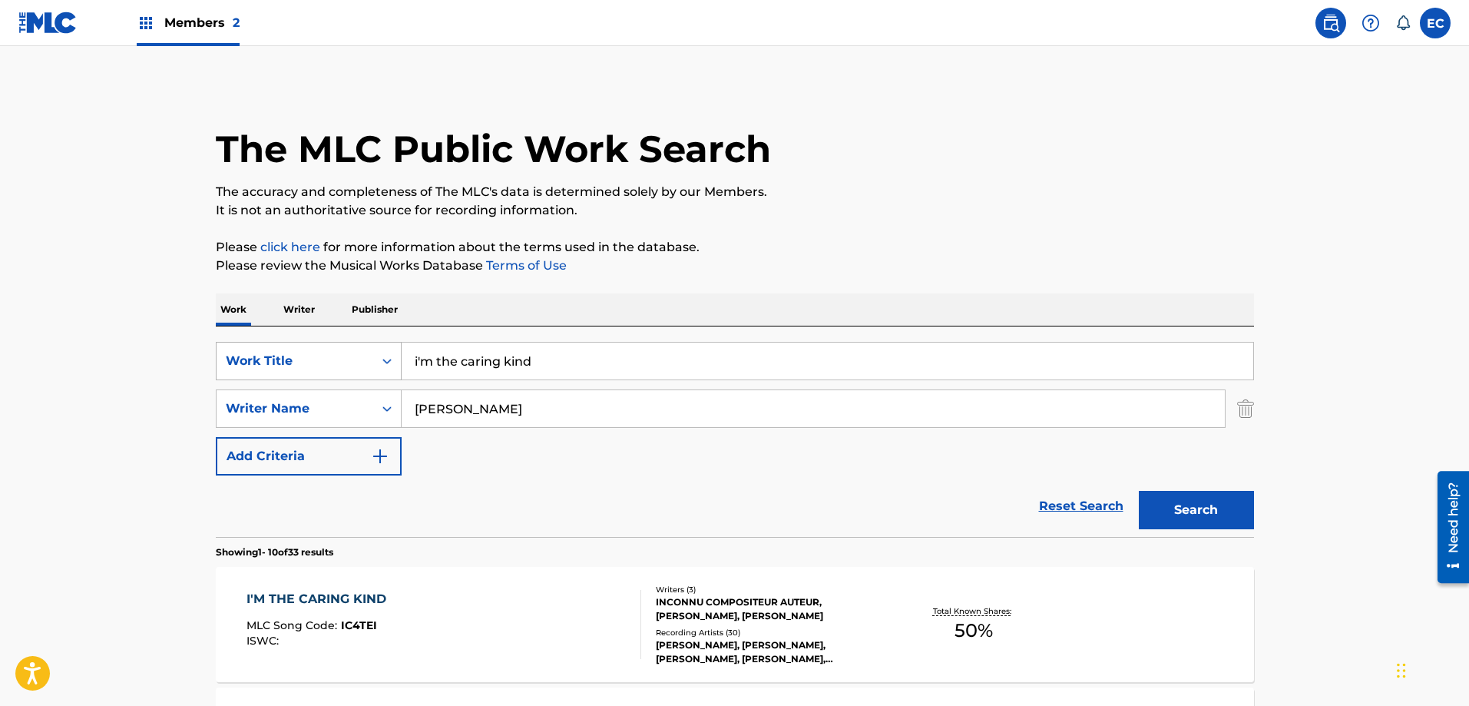
drag, startPoint x: 552, startPoint y: 359, endPoint x: 394, endPoint y: 361, distance: 158.2
click at [394, 361] on div "SearchWithCriteria4efa3176-b345-4311-ad46-81615f94ff3b Work Title i'm the carin…" at bounding box center [735, 361] width 1038 height 38
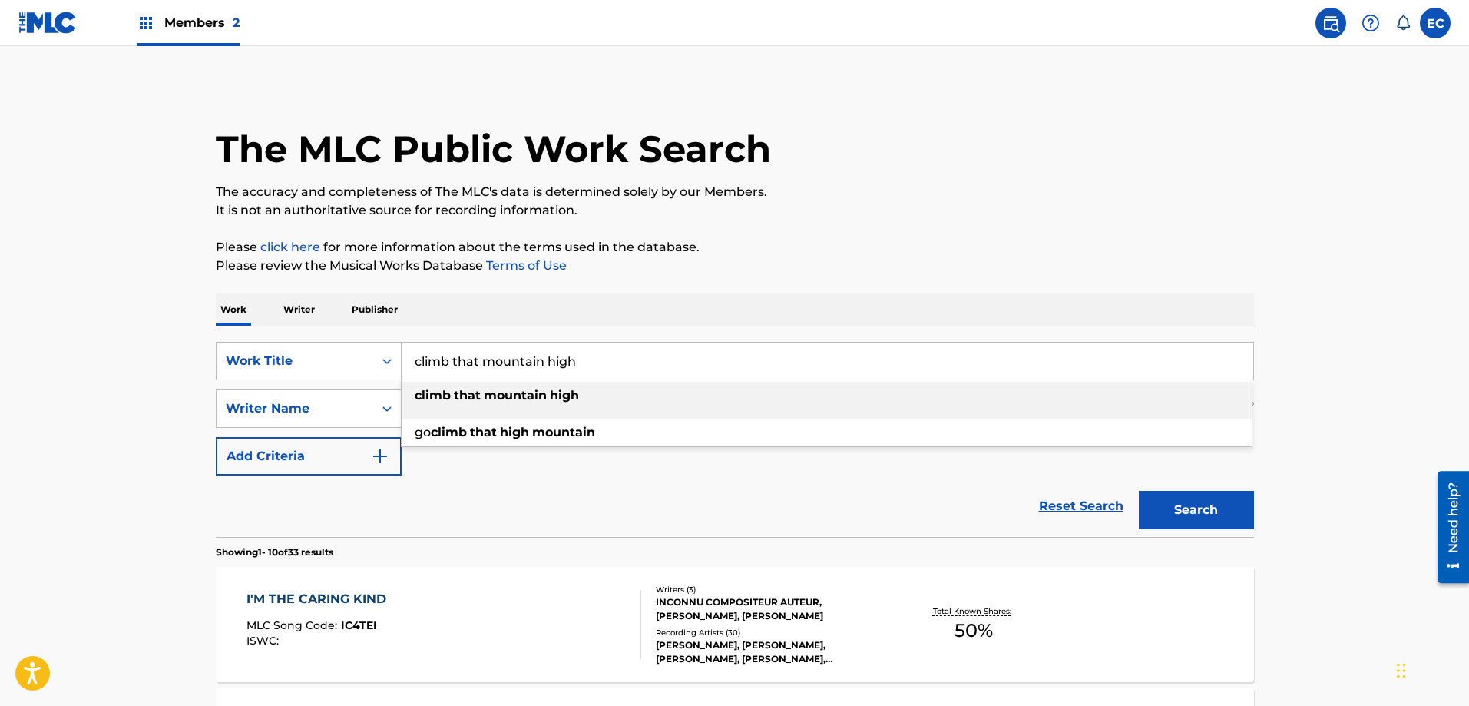
type input "climb that mountain high"
click at [471, 385] on div "climb that mountain high" at bounding box center [827, 396] width 850 height 28
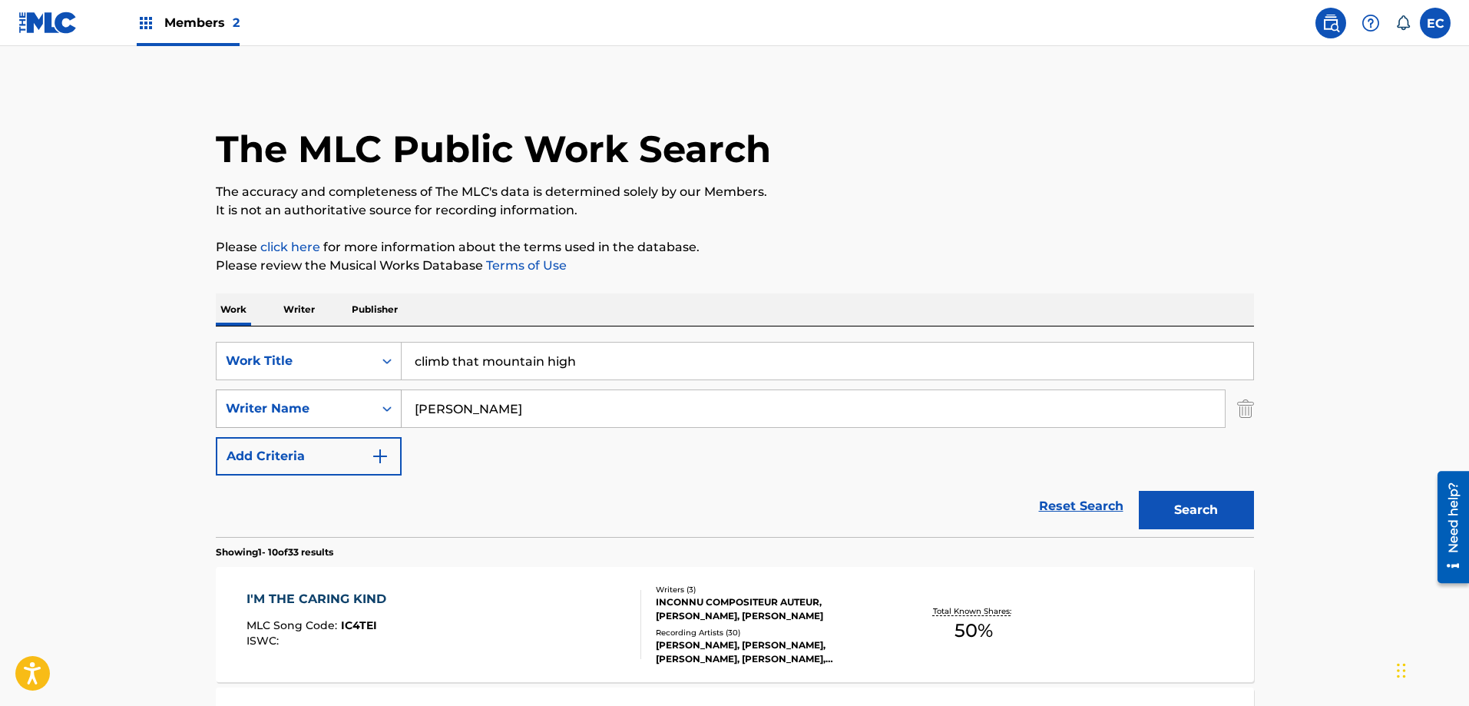
drag, startPoint x: 536, startPoint y: 410, endPoint x: 250, endPoint y: 394, distance: 286.1
click at [250, 394] on div "SearchWithCriteria25f827b2-1466-42f8-bac2-e447fee5fa3a Writer Name [PERSON_NAME]" at bounding box center [735, 408] width 1038 height 38
type input "[PERSON_NAME]"
click at [1203, 508] on button "Search" at bounding box center [1196, 510] width 115 height 38
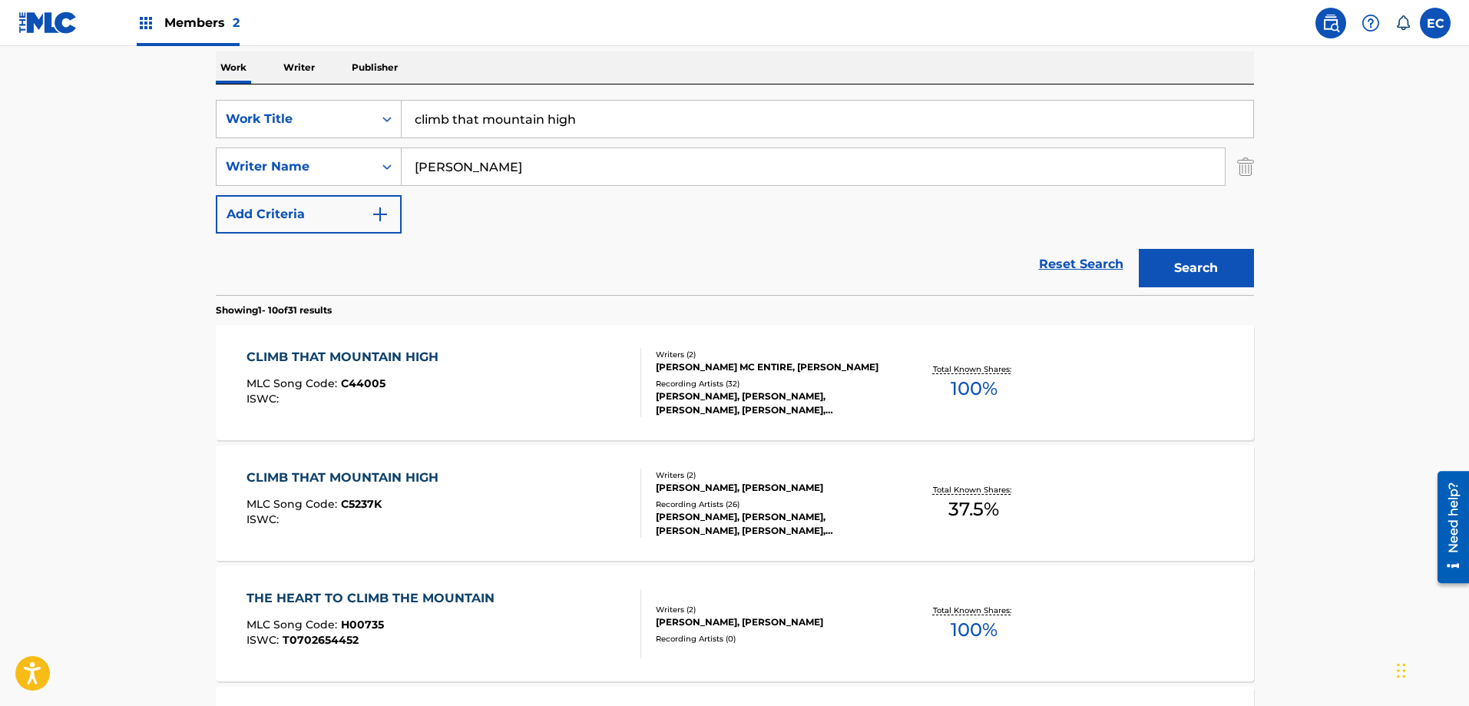
scroll to position [318, 0]
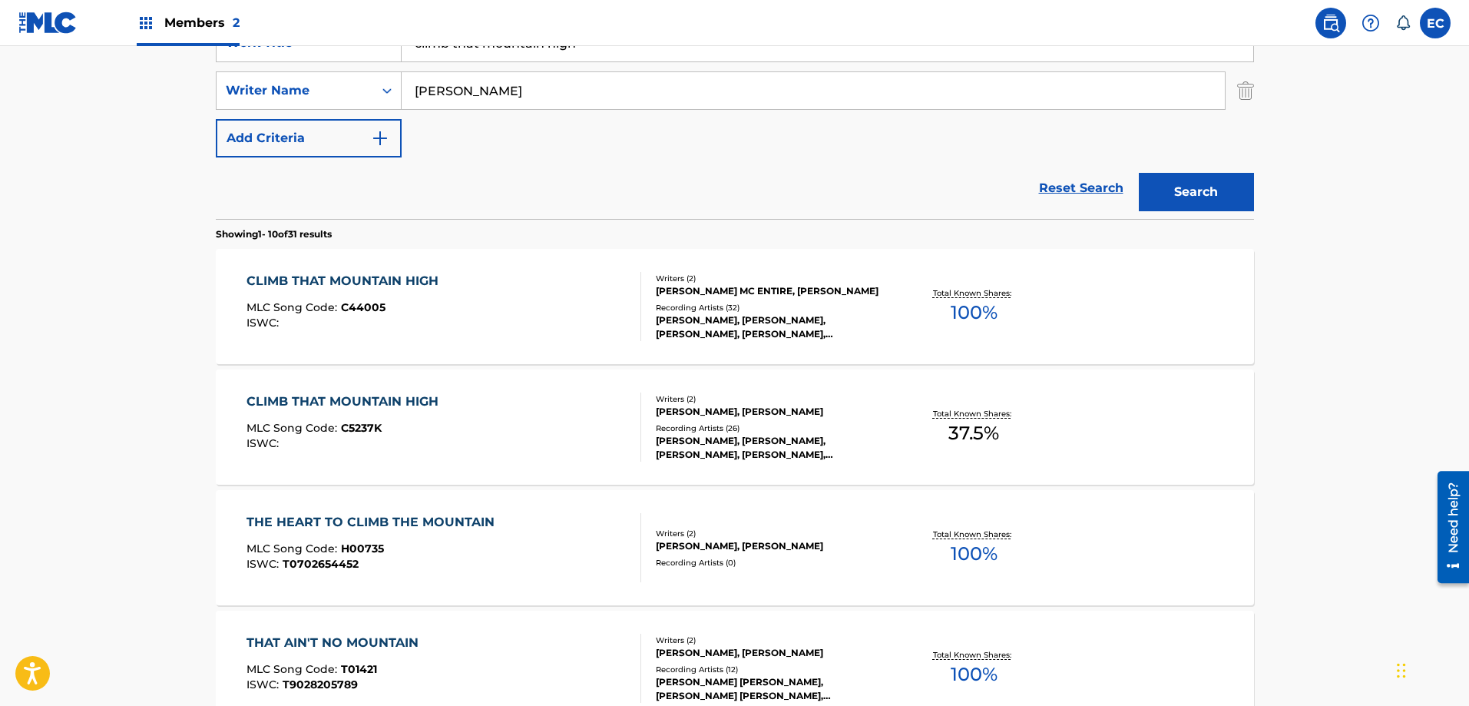
click at [387, 283] on div "CLIMB THAT MOUNTAIN HIGH" at bounding box center [346, 281] width 200 height 18
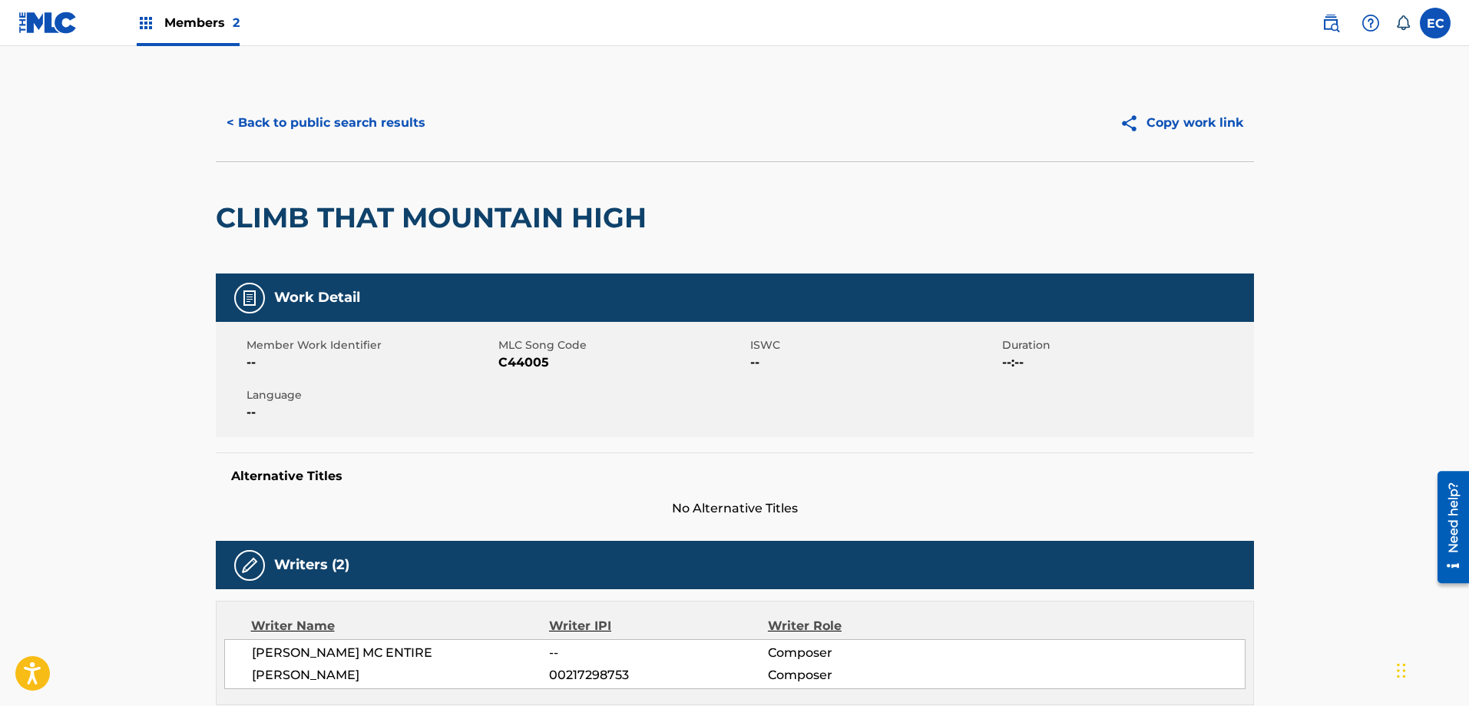
click at [376, 121] on button "< Back to public search results" at bounding box center [326, 123] width 220 height 38
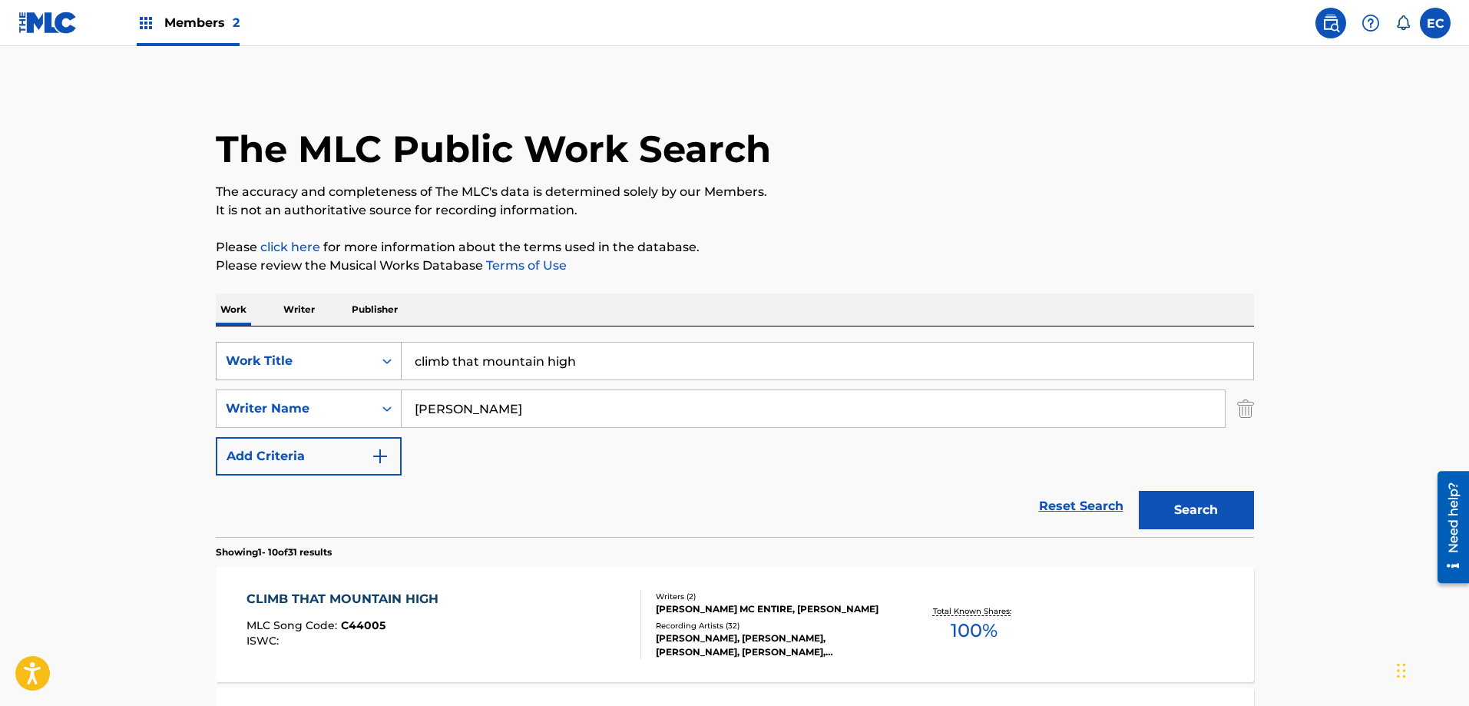
drag, startPoint x: 597, startPoint y: 360, endPoint x: 355, endPoint y: 362, distance: 242.7
click at [355, 362] on div "SearchWithCriteria4efa3176-b345-4311-ad46-81615f94ff3b Work Title climb that mo…" at bounding box center [735, 361] width 1038 height 38
click at [468, 392] on strong "snowbird" at bounding box center [466, 395] width 61 height 15
drag, startPoint x: 441, startPoint y: 360, endPoint x: 375, endPoint y: 355, distance: 65.5
click at [375, 355] on div "SearchWithCriteria4efa3176-b345-4311-ad46-81615f94ff3b Work Title the snowbird …" at bounding box center [735, 361] width 1038 height 38
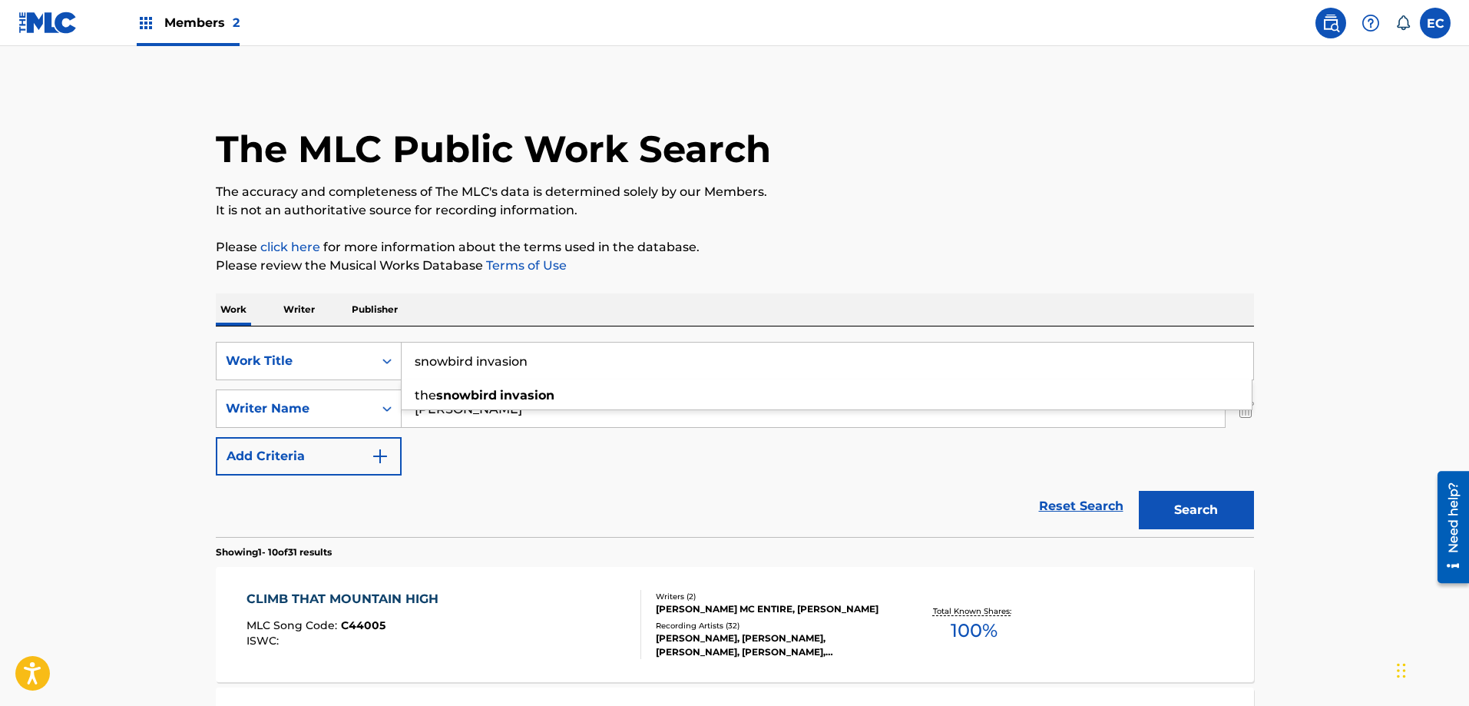
type input "snowbird invasion"
click at [531, 435] on div "SearchWithCriteria4efa3176-b345-4311-ad46-81615f94ff3b Work Title snowbird inva…" at bounding box center [735, 409] width 1038 height 134
drag, startPoint x: 511, startPoint y: 406, endPoint x: 367, endPoint y: 394, distance: 144.9
click at [367, 394] on div "SearchWithCriteria25f827b2-1466-42f8-bac2-e447fee5fa3a Writer Name [PERSON_NAME]" at bounding box center [735, 408] width 1038 height 38
type input "[PERSON_NAME]"
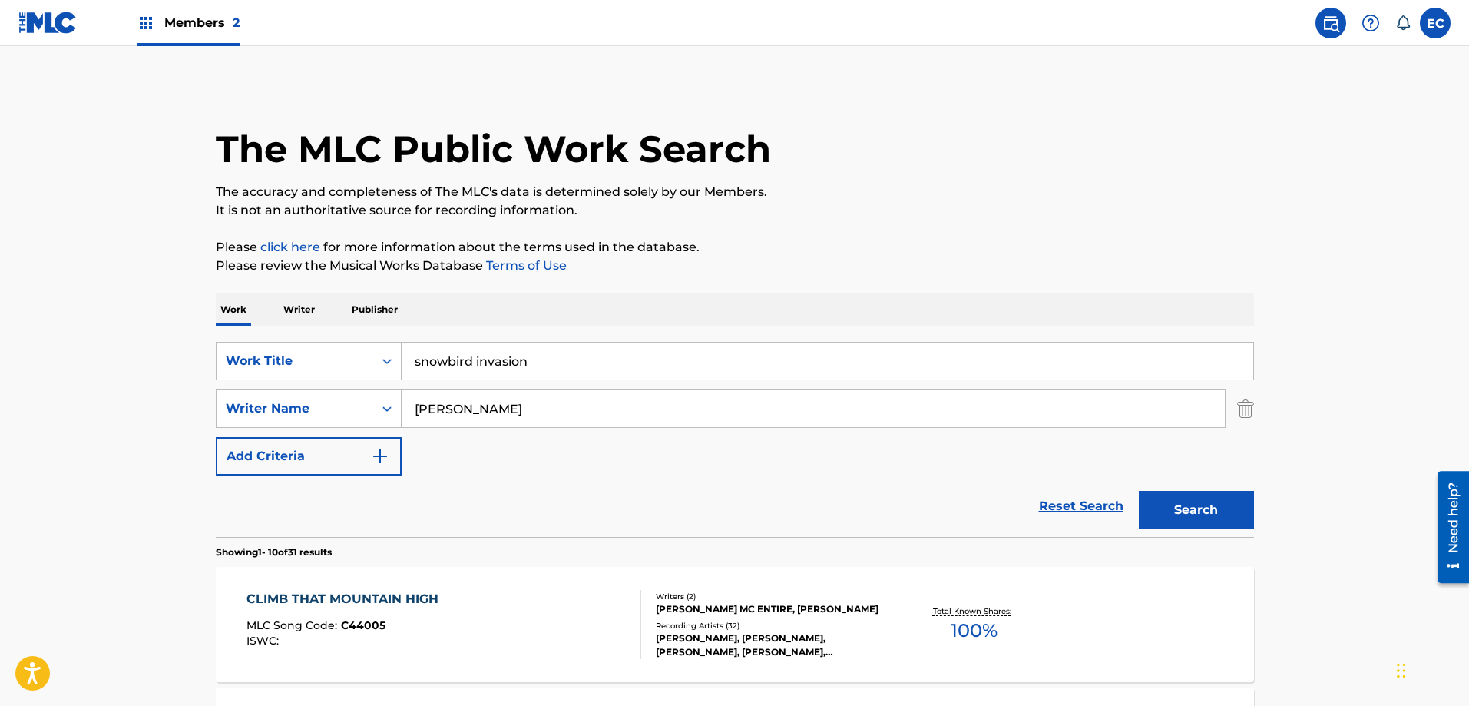
click at [1169, 501] on button "Search" at bounding box center [1196, 510] width 115 height 38
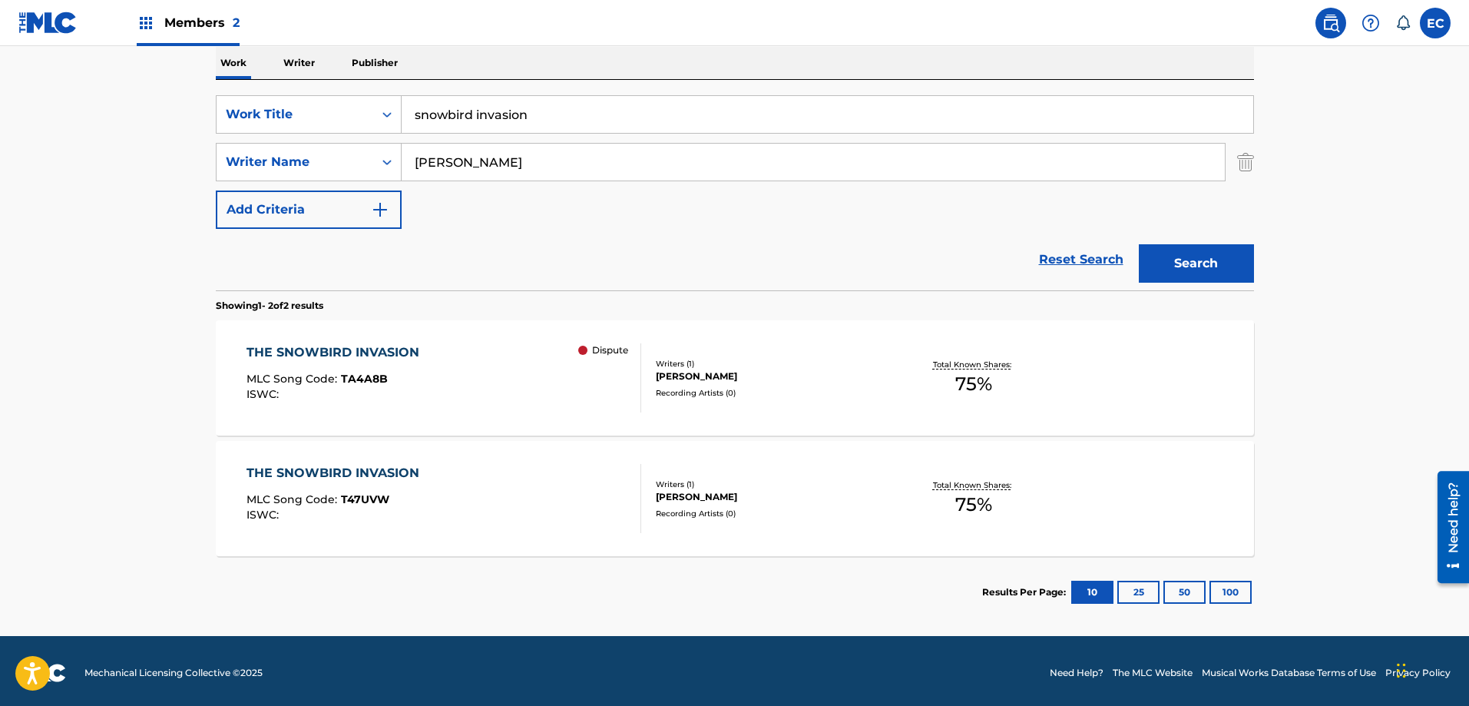
scroll to position [250, 0]
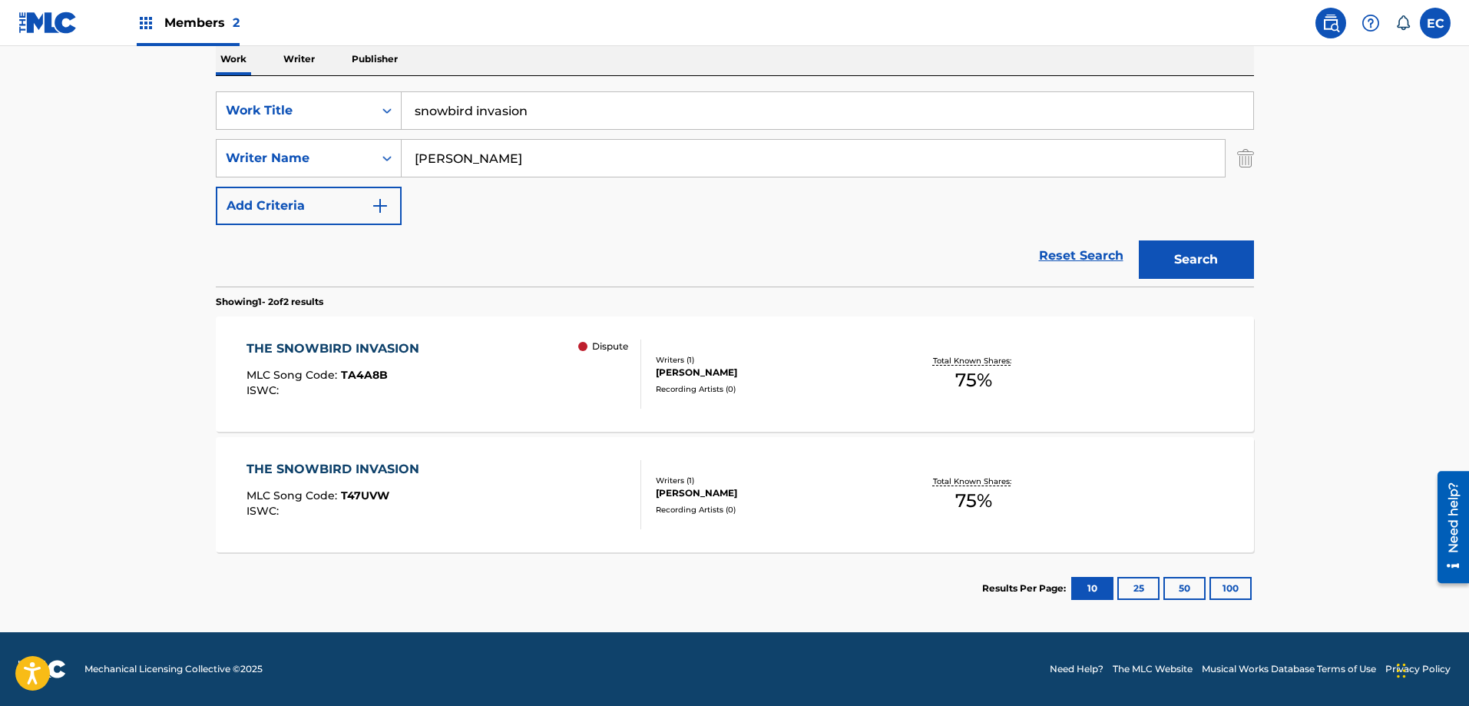
click at [399, 339] on div "THE SNOWBIRD INVASION MLC Song Code : TA4A8B ISWC : Dispute Writers ( 1 ) [PERS…" at bounding box center [735, 373] width 1038 height 115
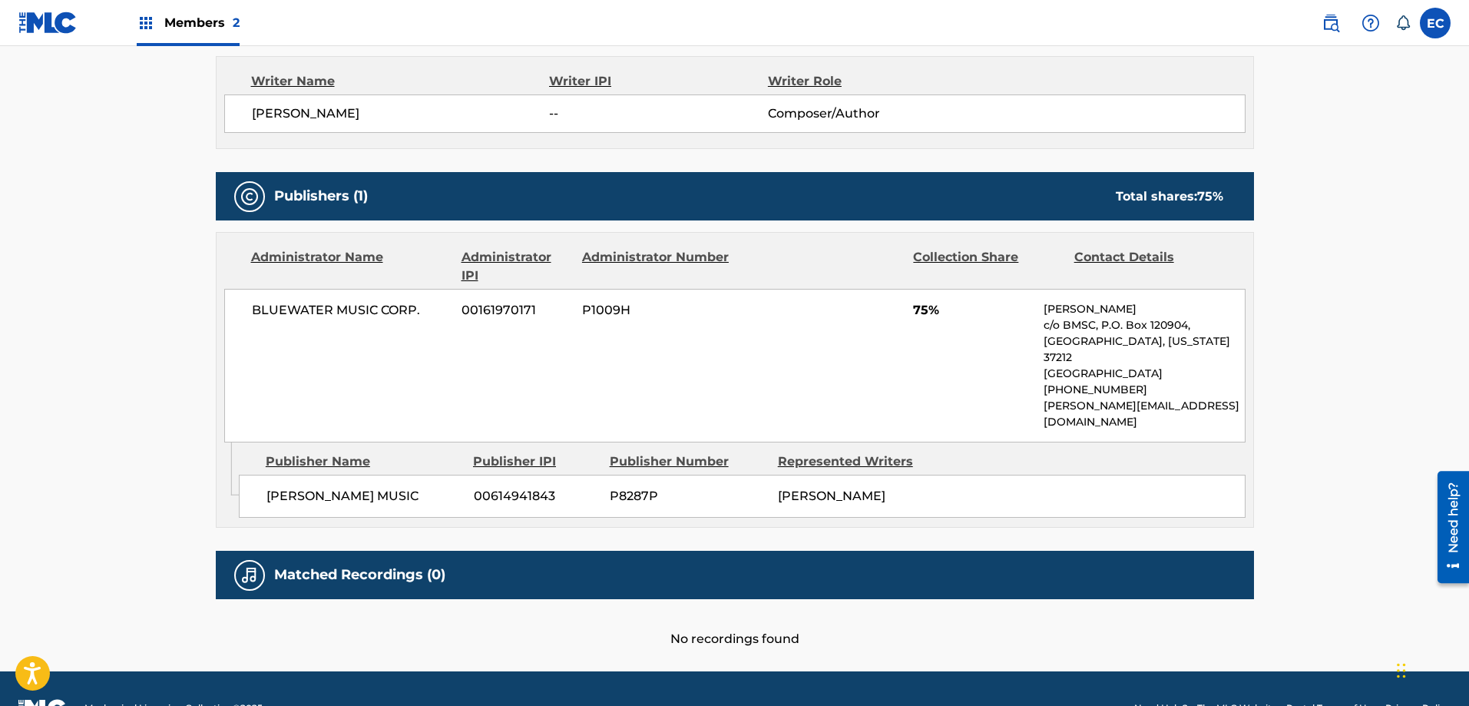
scroll to position [620, 0]
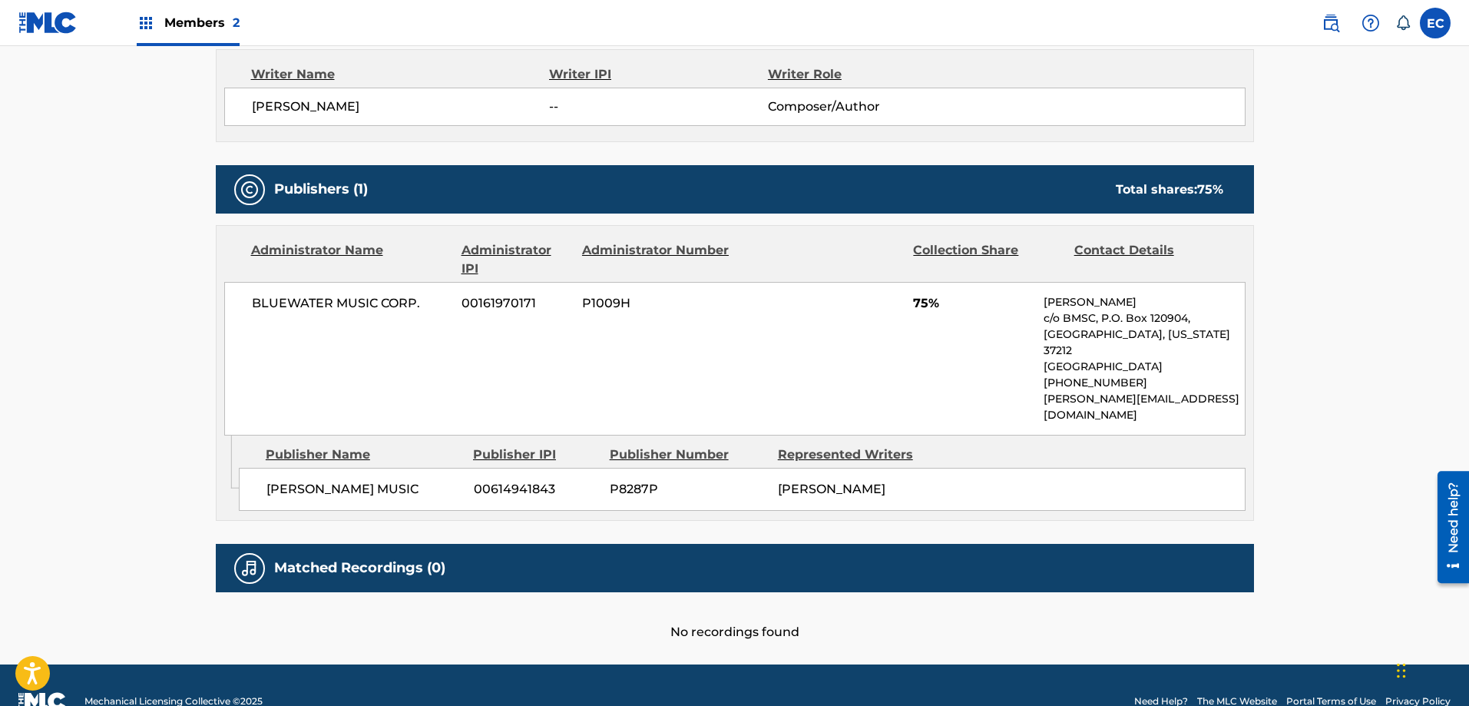
scroll to position [250, 0]
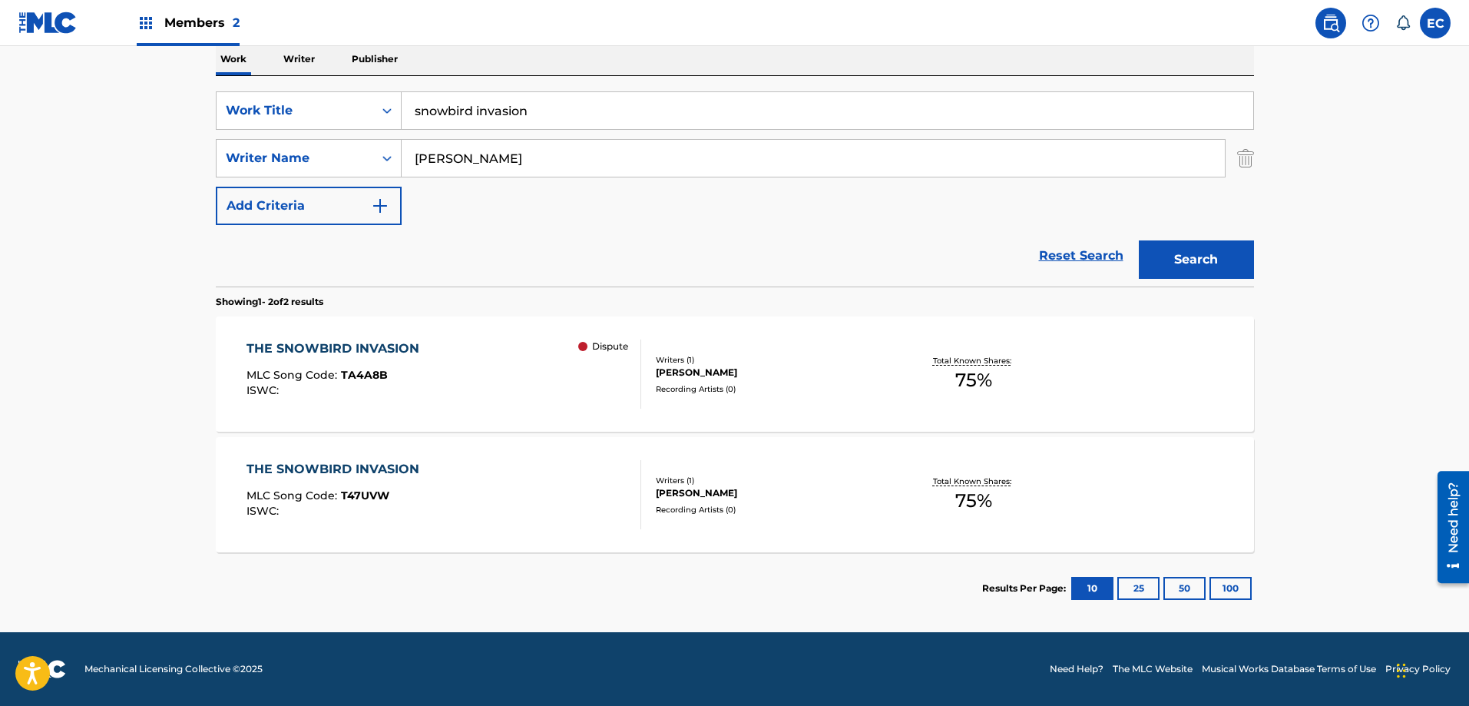
click at [320, 465] on div "THE SNOWBIRD INVASION" at bounding box center [336, 469] width 180 height 18
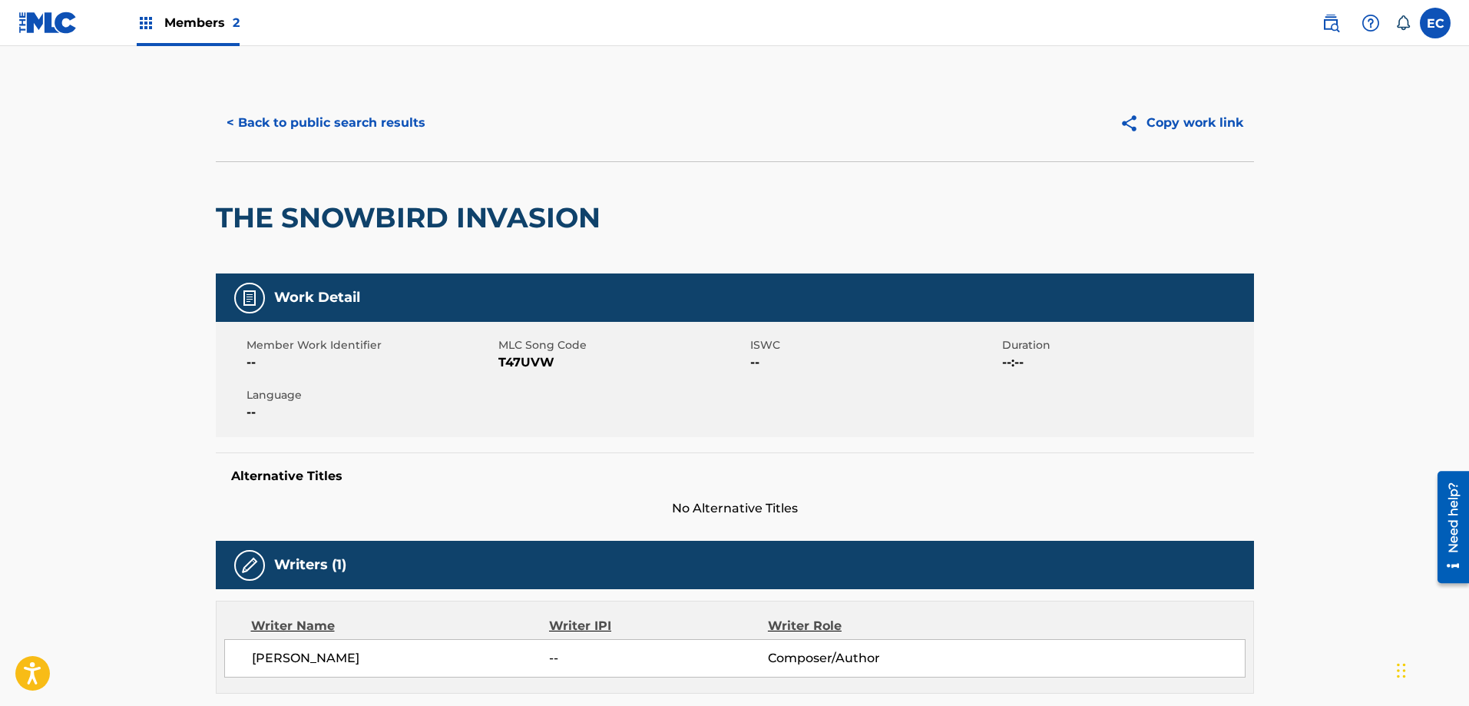
scroll to position [163, 0]
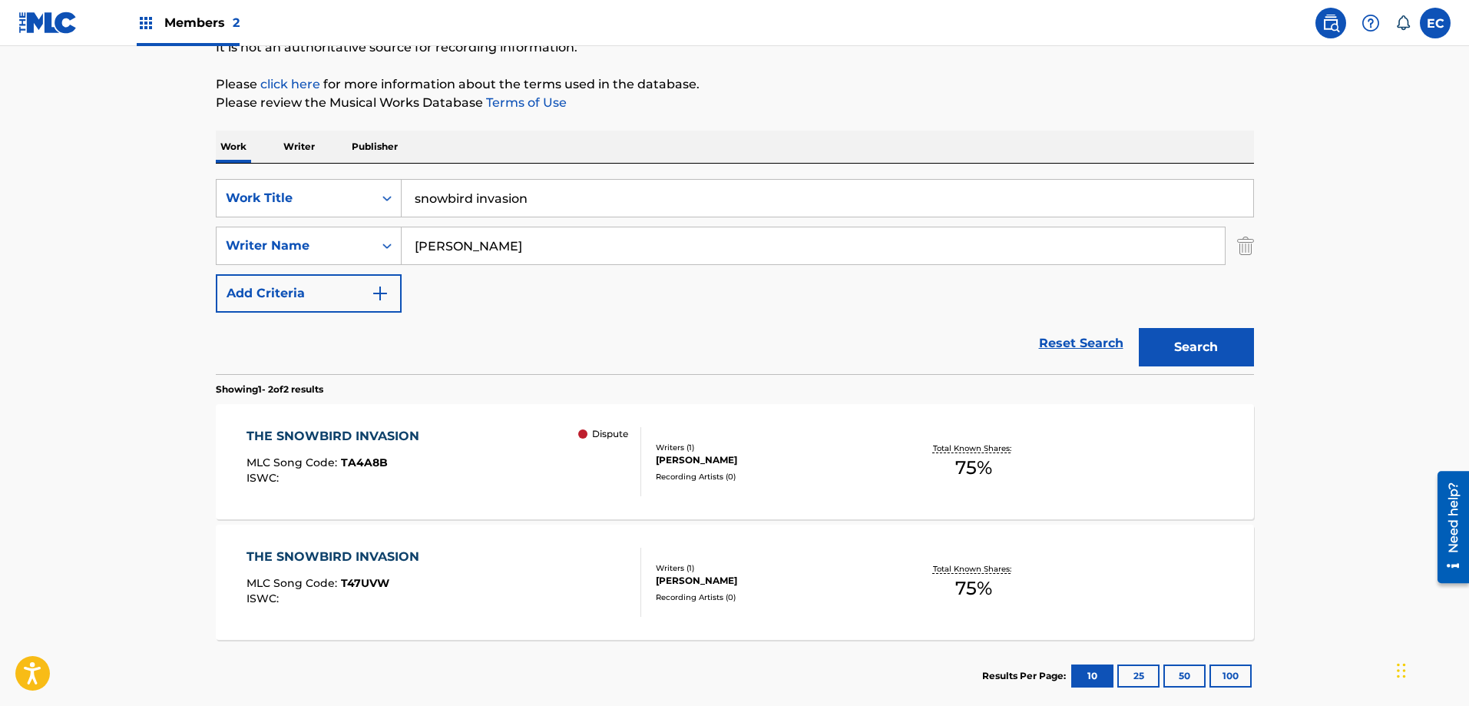
click at [367, 435] on div "THE SNOWBIRD INVASION" at bounding box center [336, 436] width 180 height 18
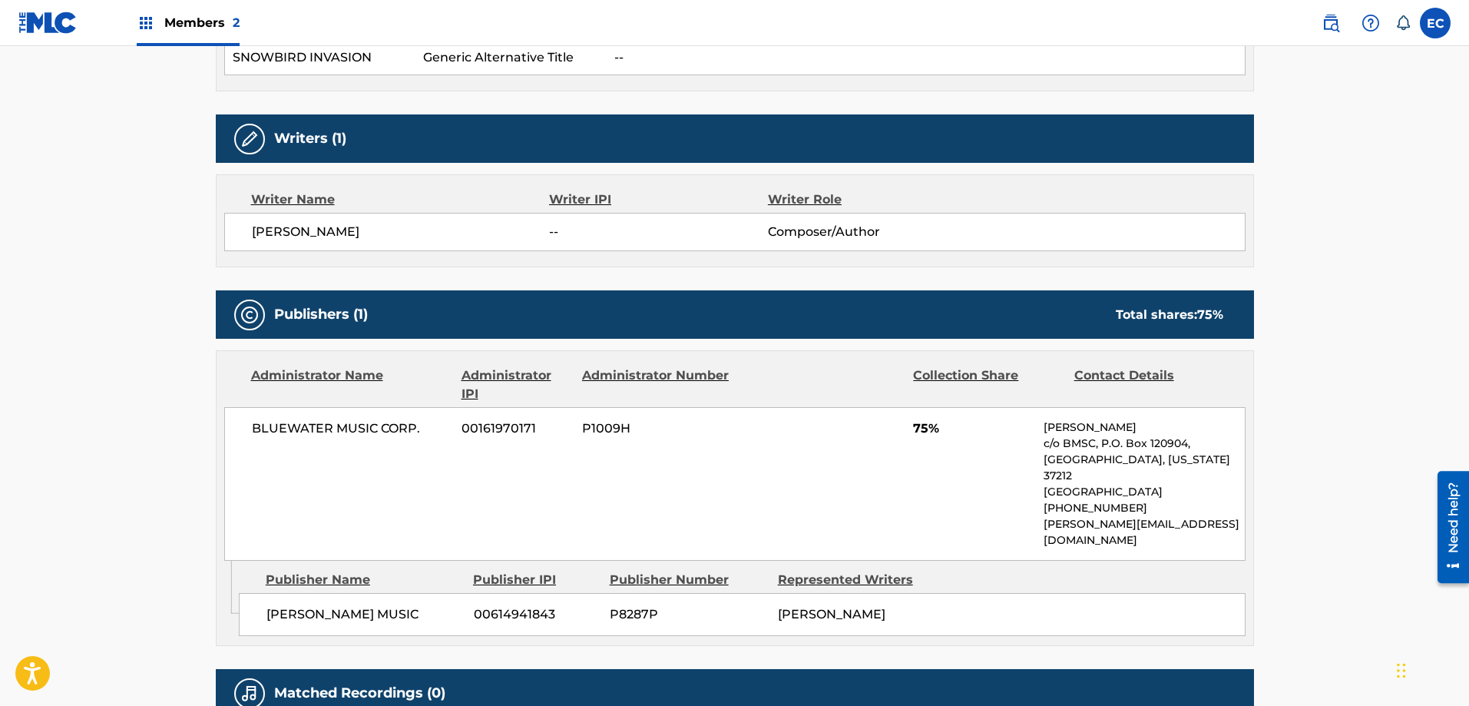
scroll to position [538, 0]
